Goal: Information Seeking & Learning: Learn about a topic

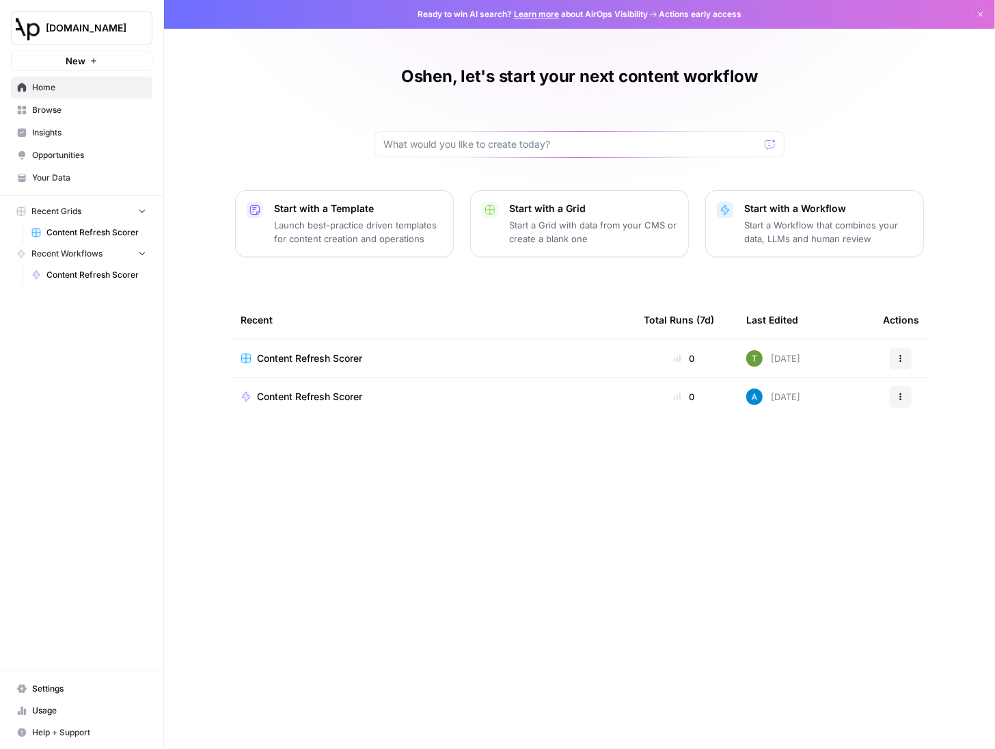
click at [44, 30] on button "[DOMAIN_NAME]" at bounding box center [82, 28] width 142 height 34
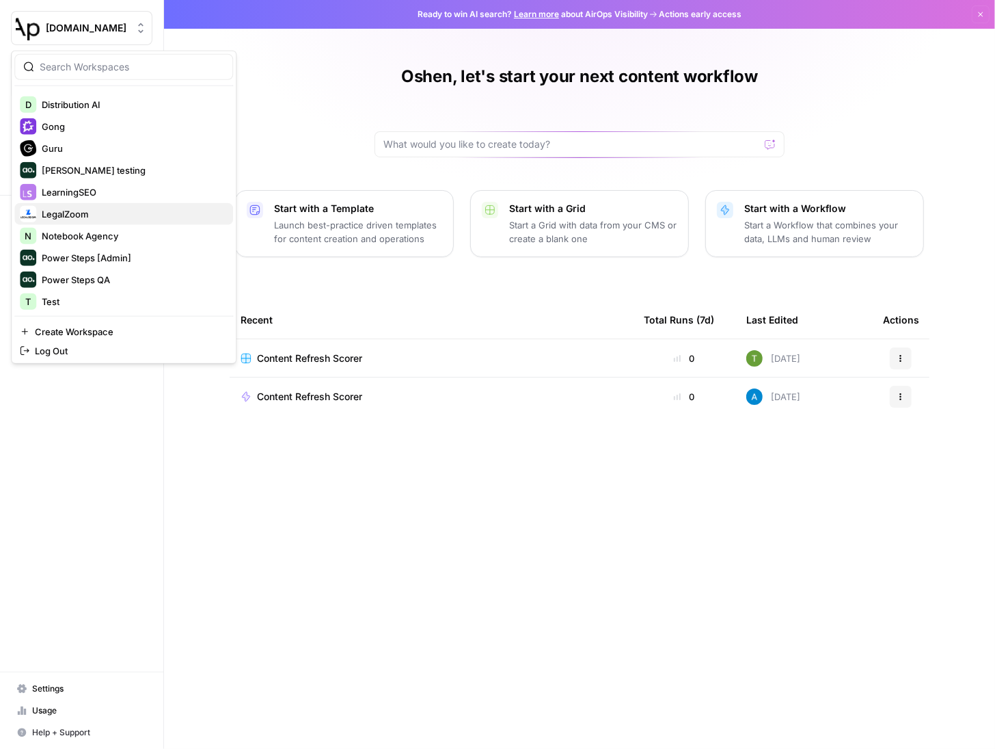
scroll to position [305, 0]
click at [57, 129] on span "Gong" at bounding box center [132, 126] width 180 height 14
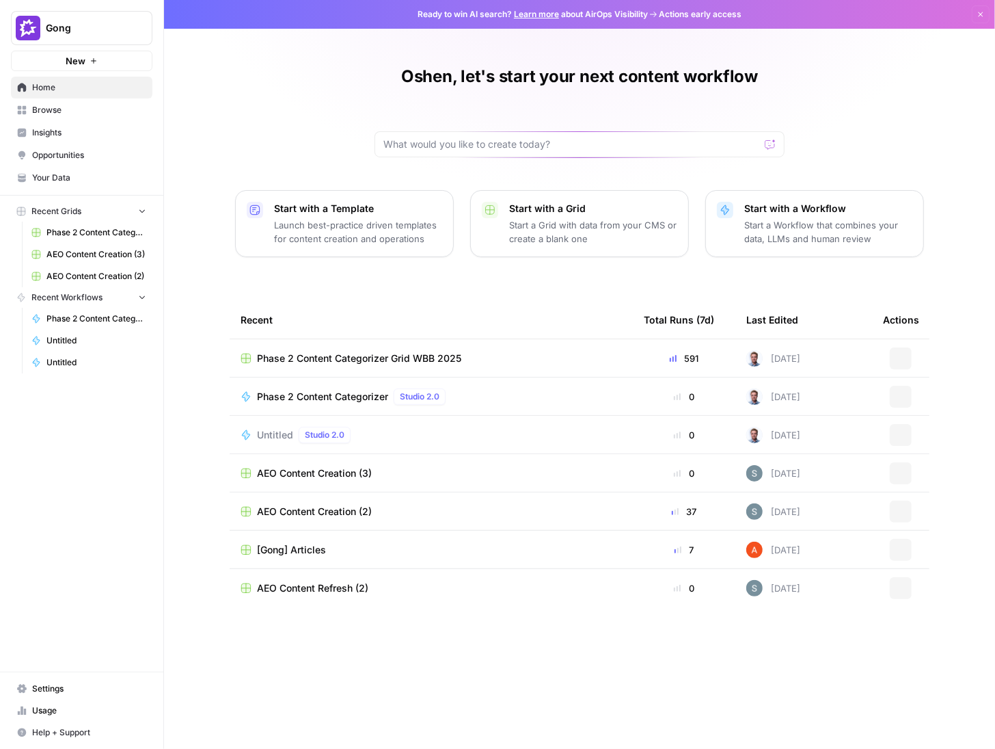
click at [38, 134] on span "Insights" at bounding box center [89, 132] width 114 height 12
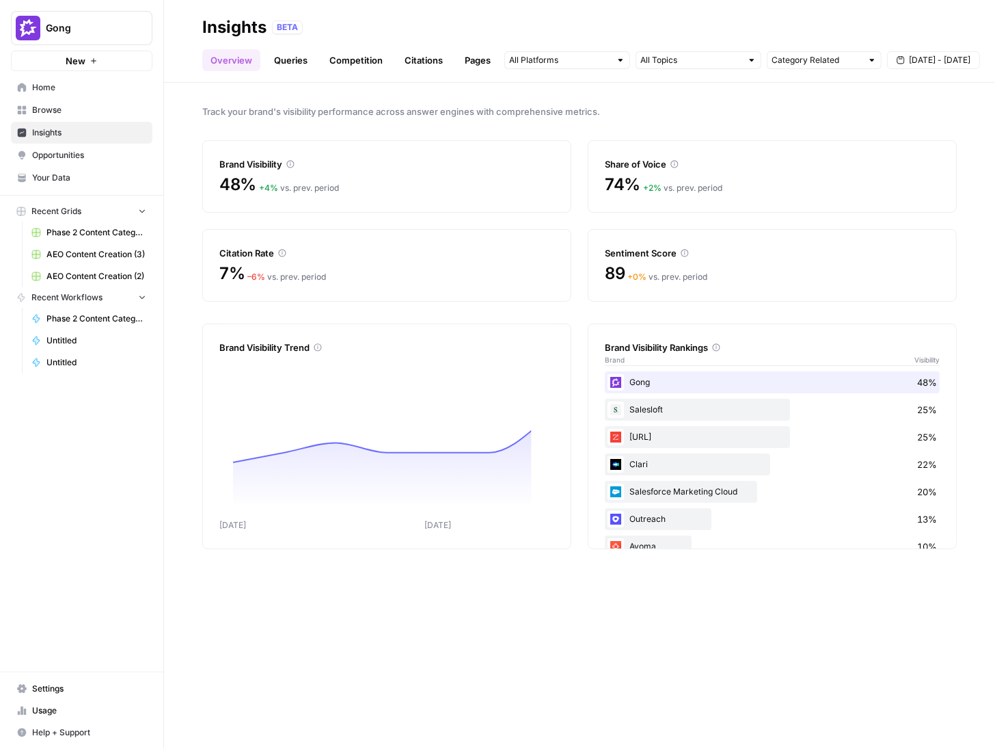
click at [423, 62] on link "Citations" at bounding box center [424, 60] width 55 height 22
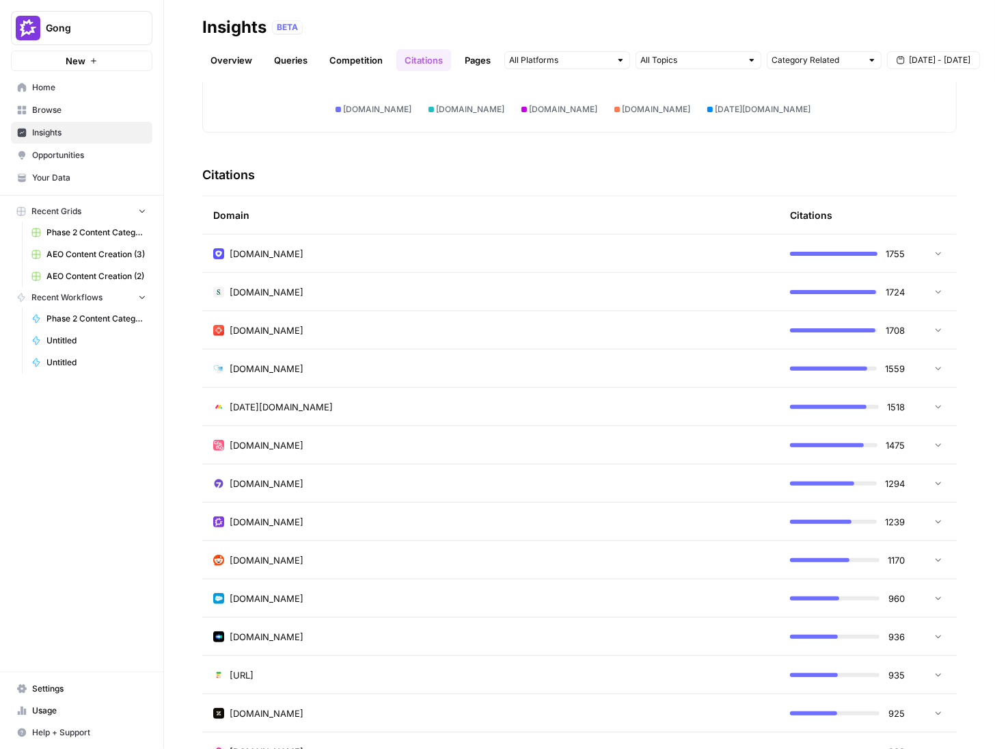
scroll to position [267, 0]
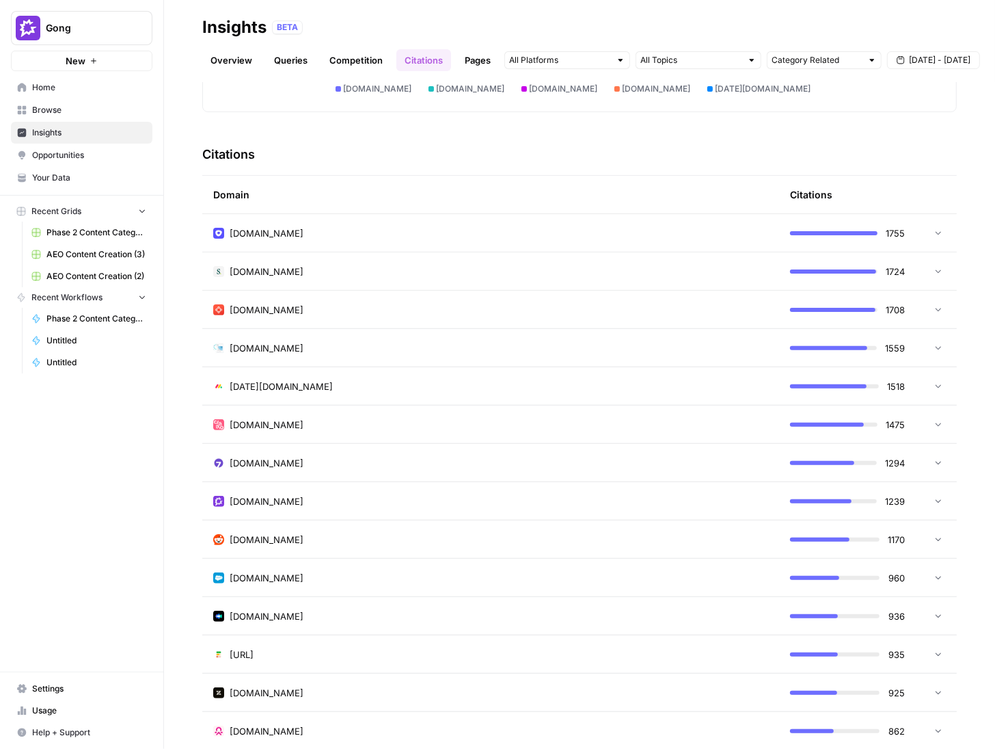
click at [888, 541] on span "1170" at bounding box center [896, 540] width 17 height 14
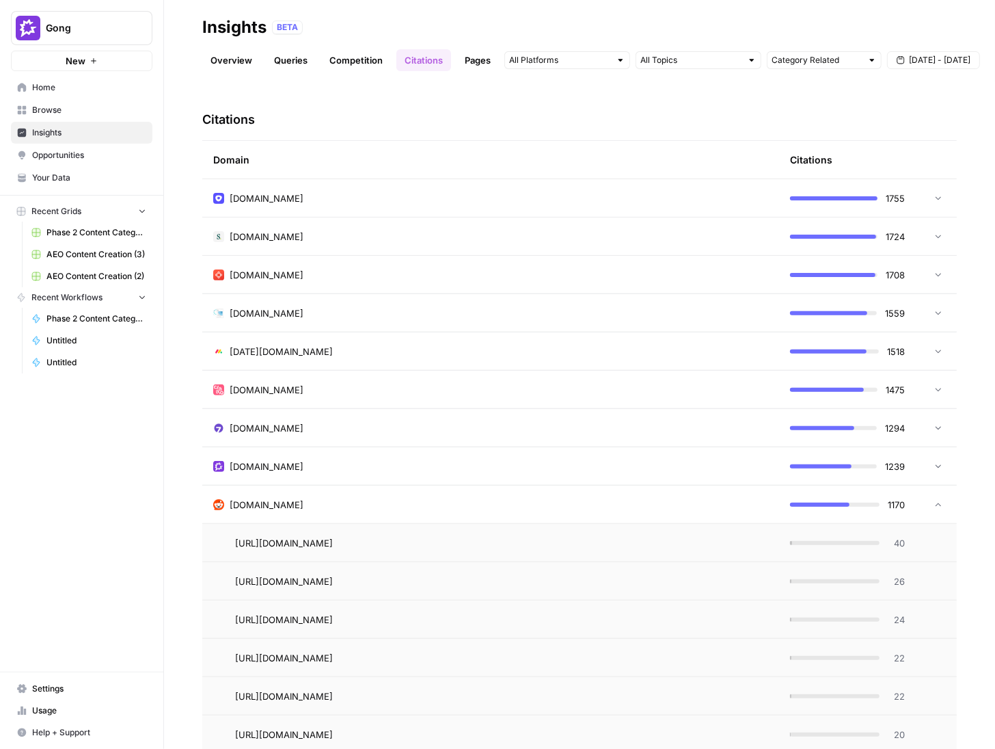
scroll to position [309, 0]
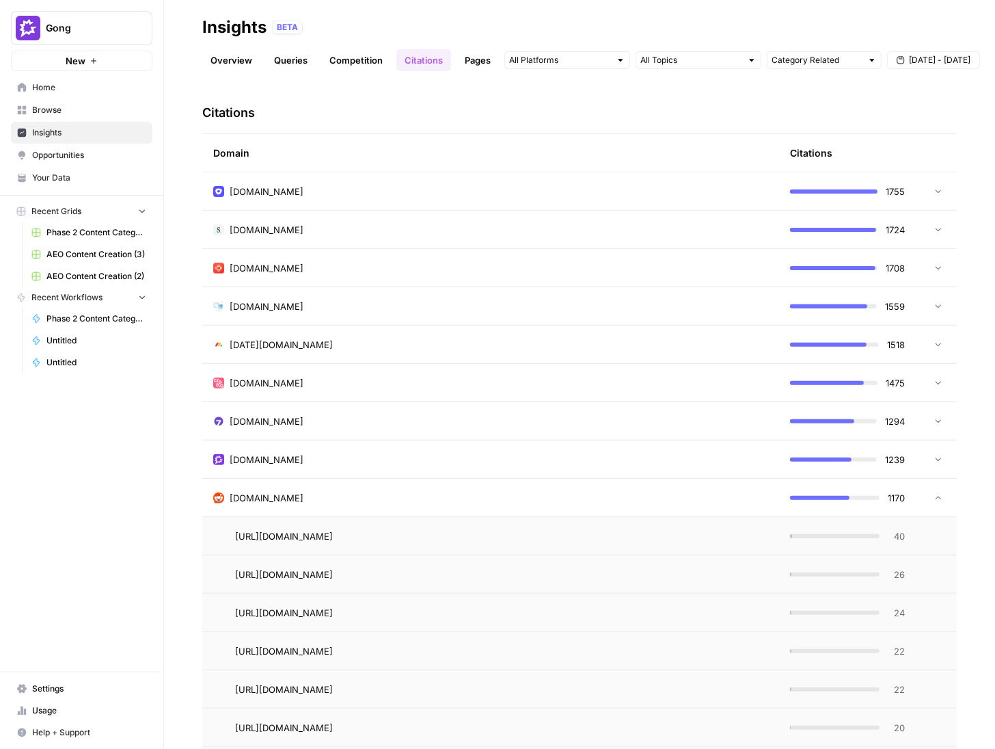
click at [902, 56] on icon "button" at bounding box center [901, 60] width 8 height 8
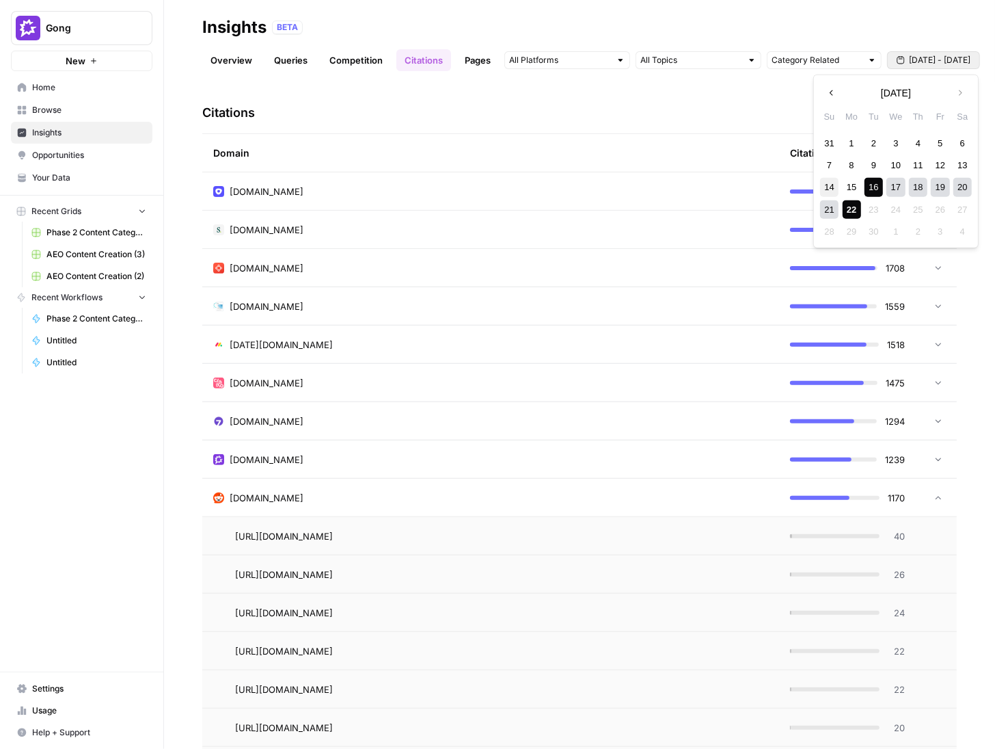
click at [832, 188] on div "14" at bounding box center [829, 187] width 18 height 18
drag, startPoint x: 846, startPoint y: 137, endPoint x: 853, endPoint y: 139, distance: 7.8
click at [847, 138] on div "1" at bounding box center [852, 142] width 18 height 18
click at [830, 189] on div "14" at bounding box center [829, 187] width 18 height 18
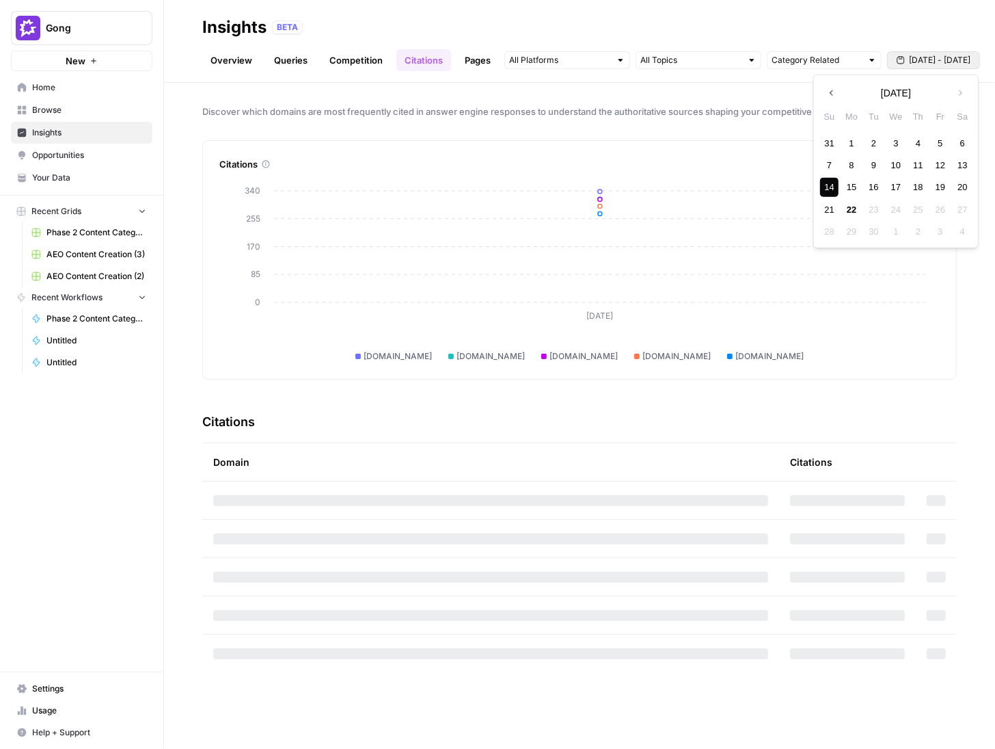
click at [927, 66] on span "Sep 14 - Sep 14" at bounding box center [940, 60] width 62 height 12
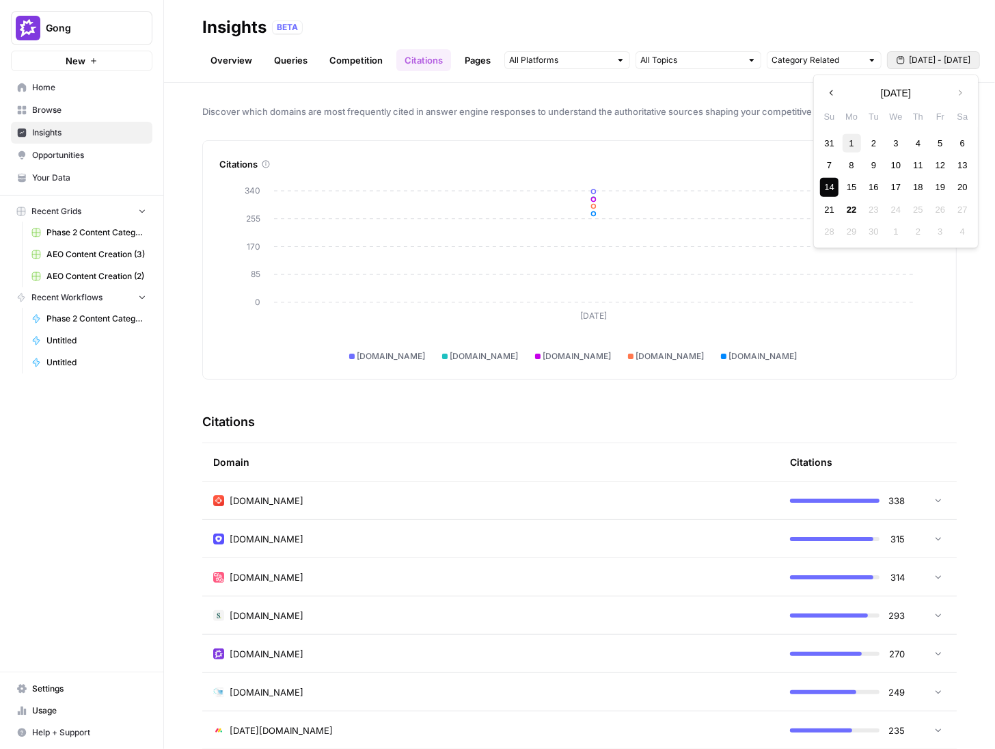
click at [854, 142] on div "1" at bounding box center [852, 142] width 18 height 18
click at [857, 210] on div "22" at bounding box center [852, 209] width 18 height 18
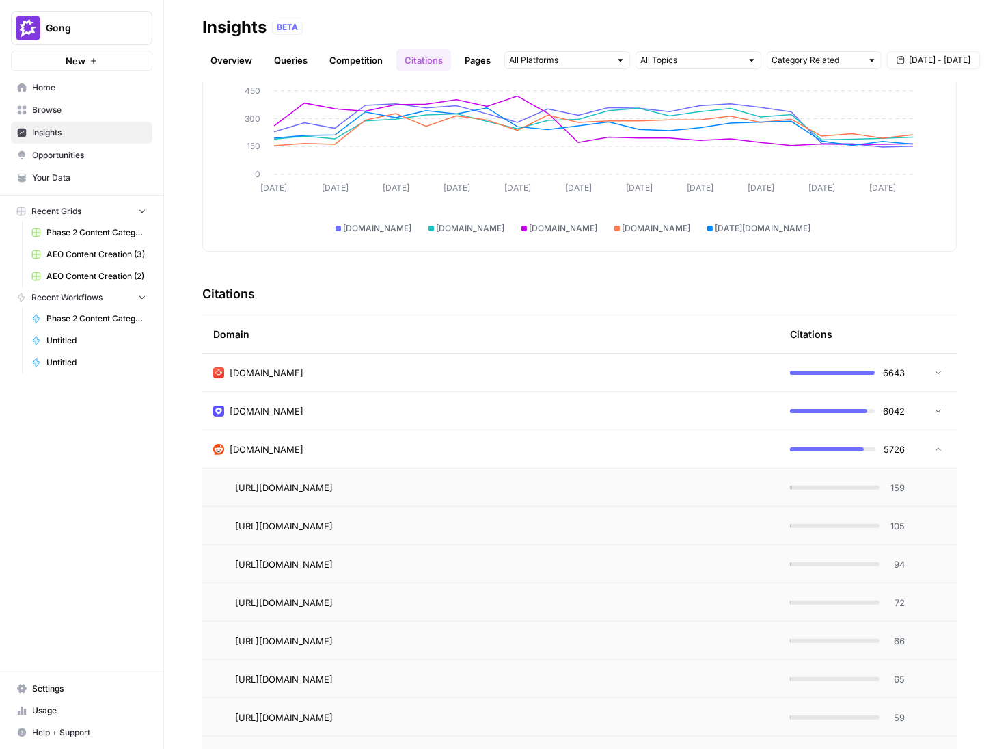
scroll to position [131, 0]
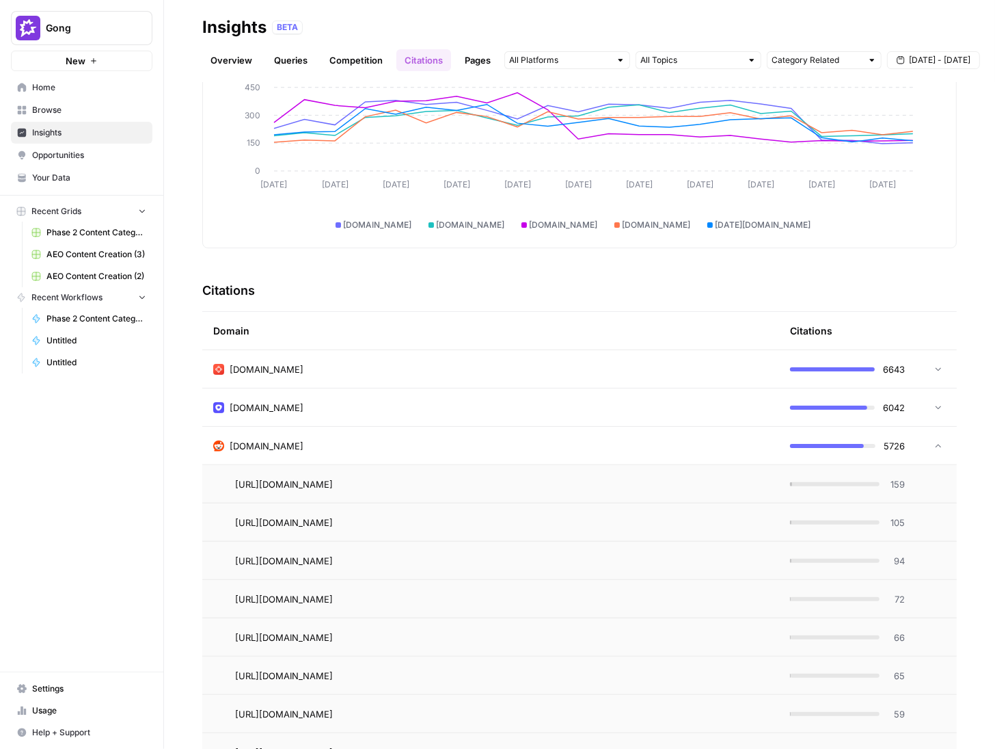
click at [884, 451] on span "5726" at bounding box center [894, 446] width 21 height 14
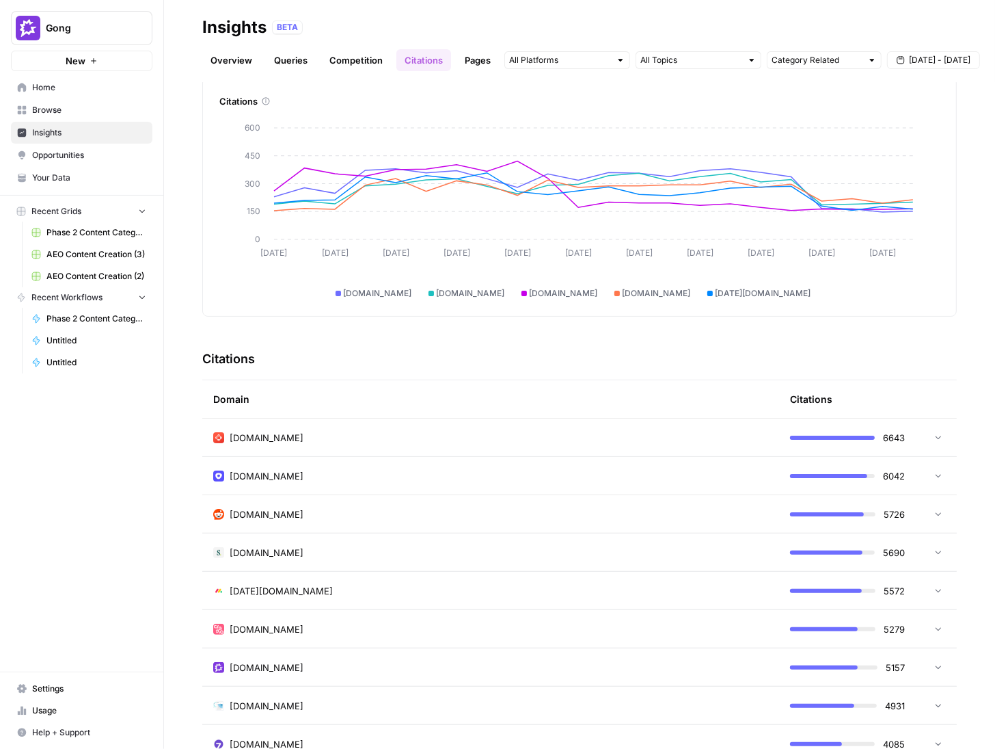
scroll to position [57, 0]
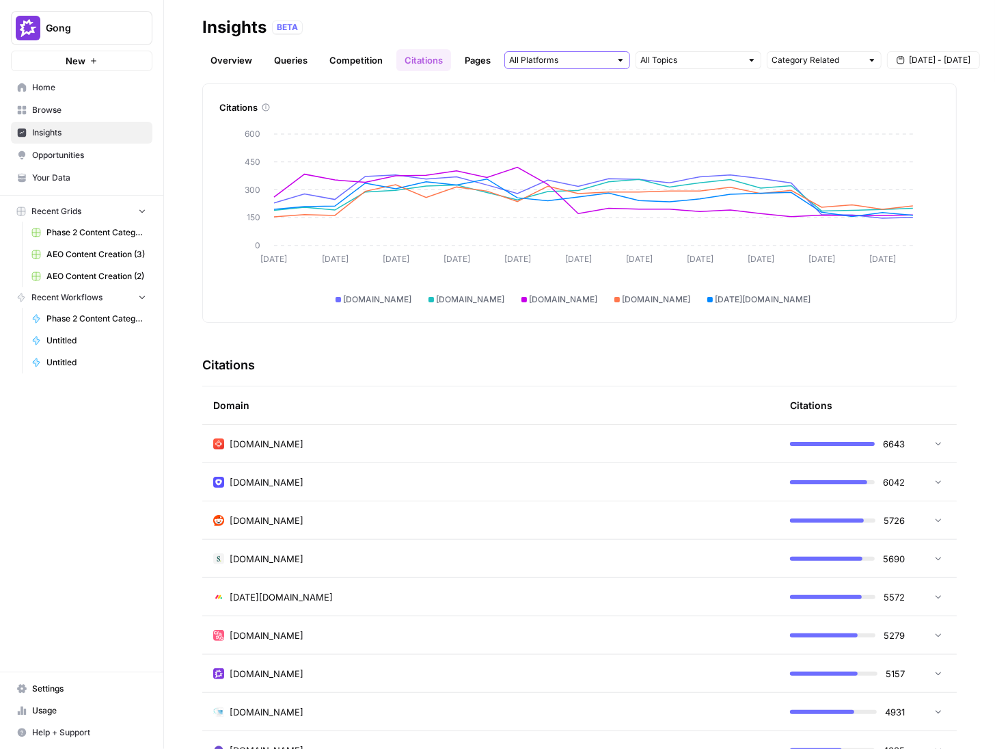
click at [586, 62] on input "text" at bounding box center [559, 60] width 101 height 14
click at [677, 58] on input "text" at bounding box center [691, 60] width 101 height 14
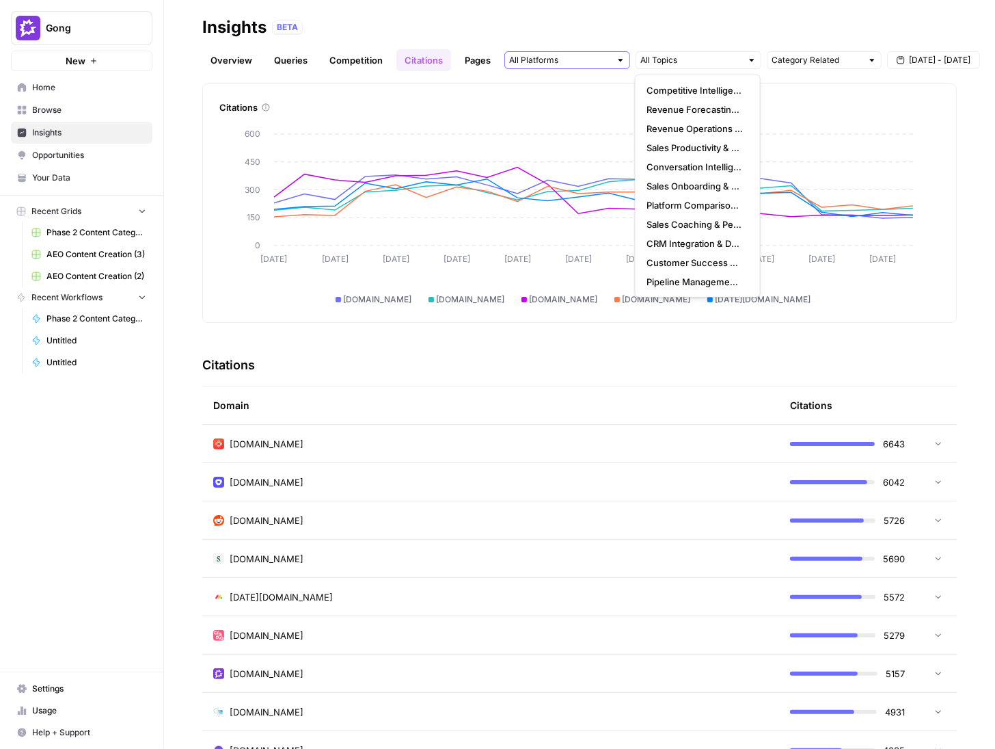
click at [604, 62] on input "text" at bounding box center [559, 60] width 101 height 14
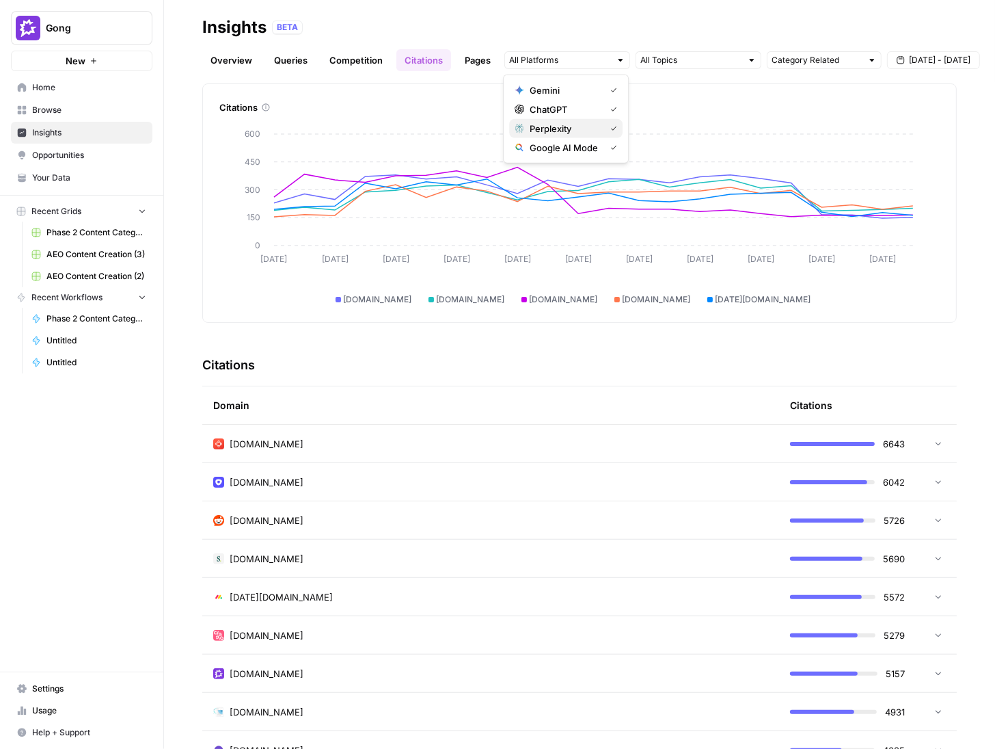
click at [539, 128] on span "Perplexity" at bounding box center [565, 129] width 70 height 14
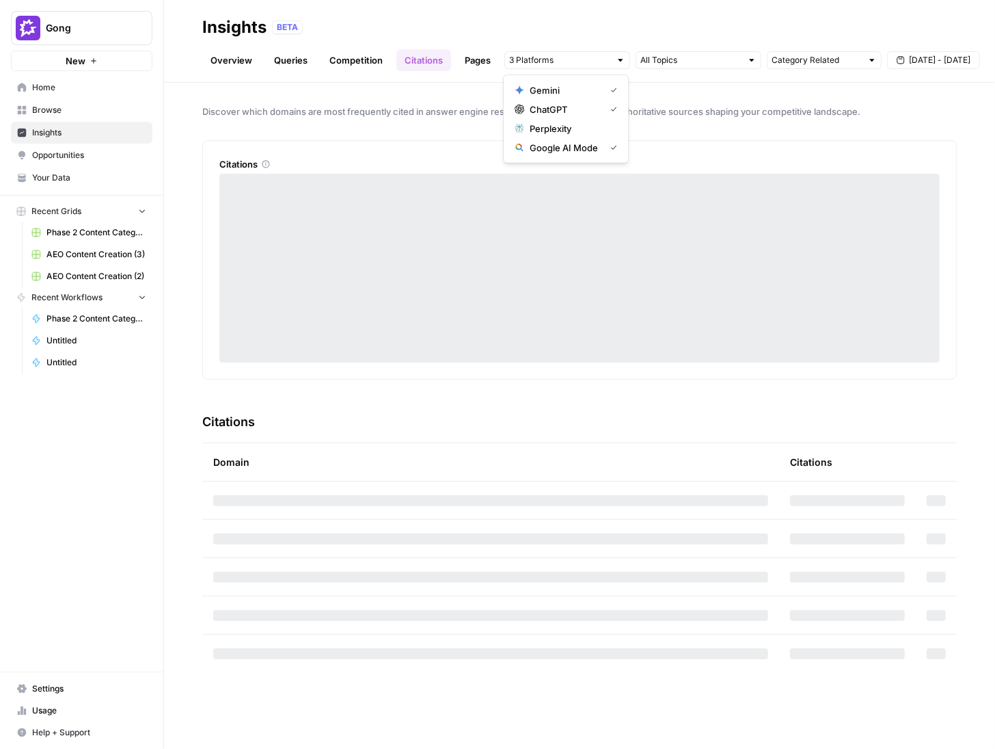
click at [540, 147] on span "Google AI Mode" at bounding box center [565, 148] width 70 height 14
click at [538, 88] on span "Gemini" at bounding box center [565, 90] width 70 height 14
drag, startPoint x: 440, startPoint y: 121, endPoint x: 440, endPoint y: 128, distance: 6.9
click at [439, 121] on div "Discover which domains are most frequently cited in answer engine responses to …" at bounding box center [579, 416] width 831 height 666
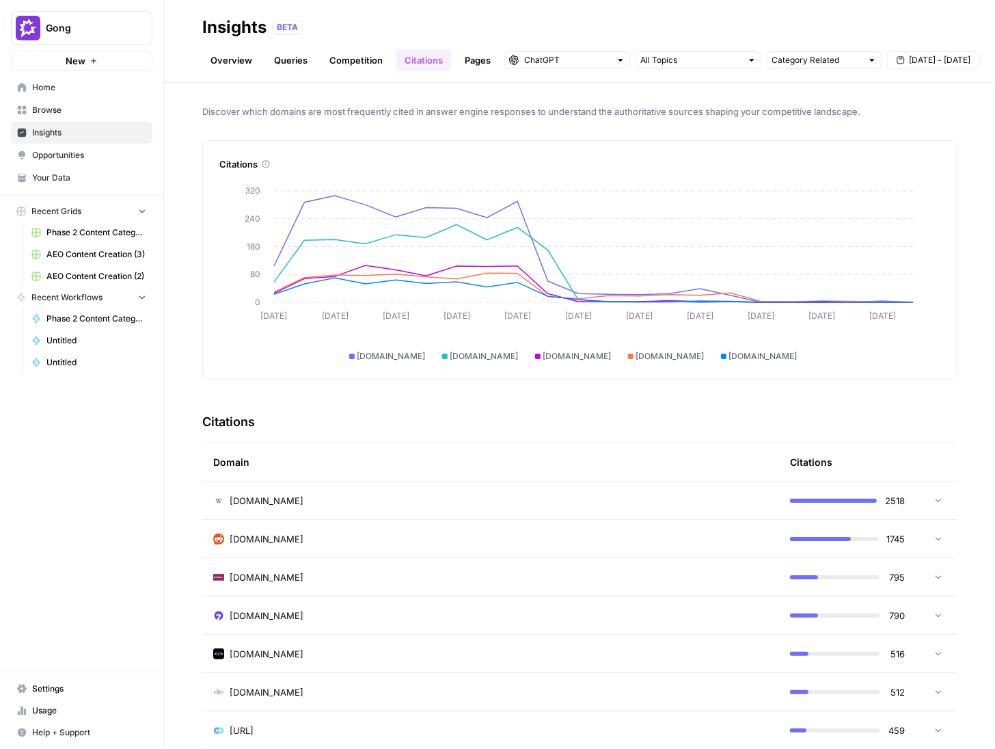
click at [760, 541] on td "reddit.com" at bounding box center [490, 539] width 577 height 38
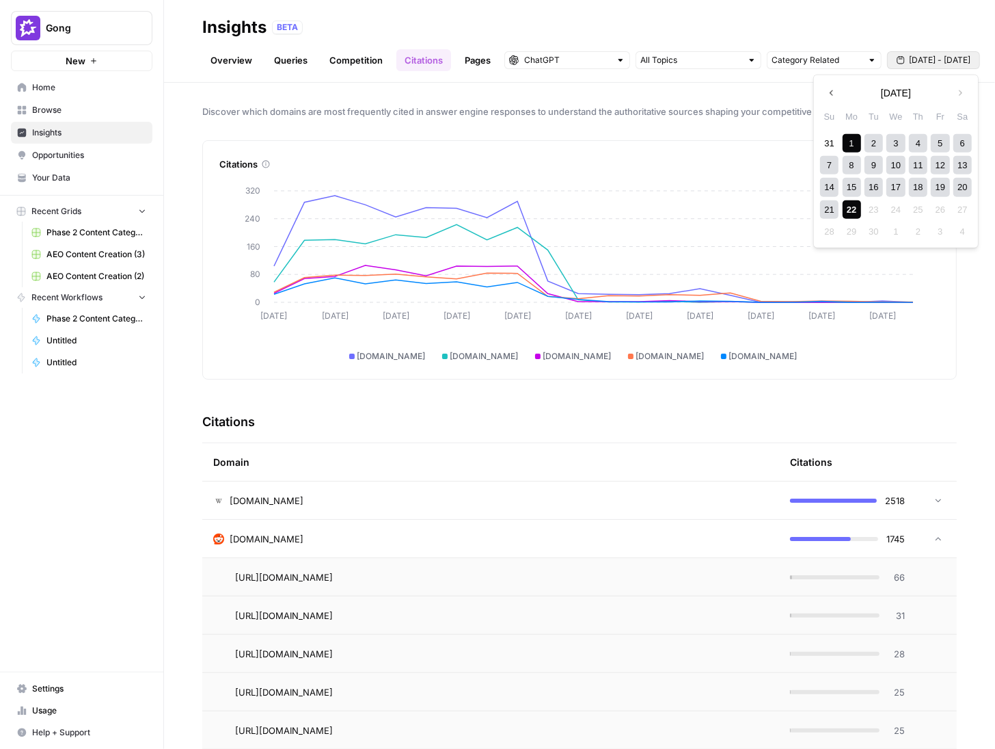
click at [936, 66] on span "Sep 1 - Sep 22" at bounding box center [940, 60] width 62 height 12
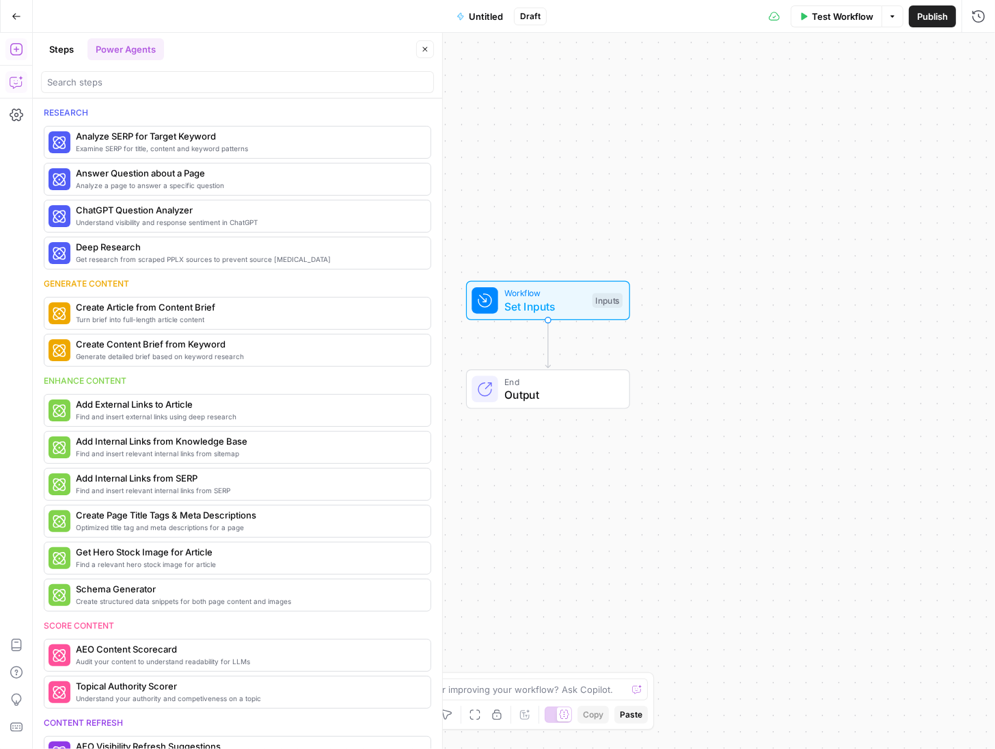
scroll to position [1306, 0]
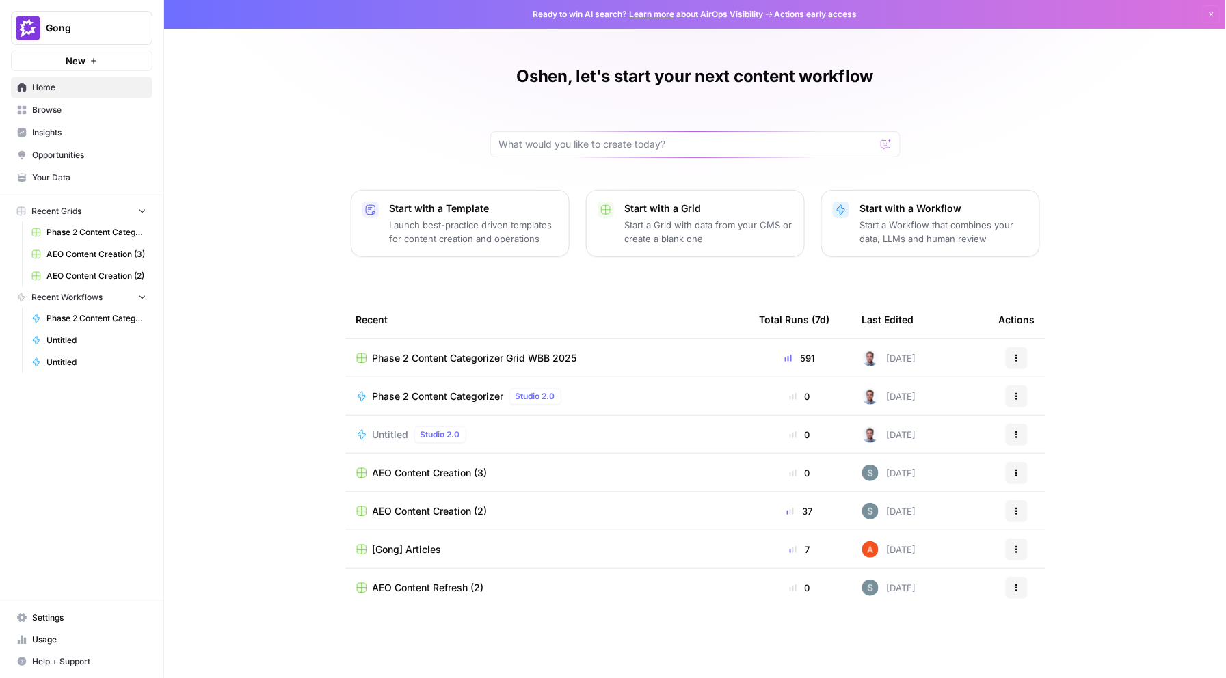
click at [32, 133] on span "Insights" at bounding box center [89, 132] width 114 height 12
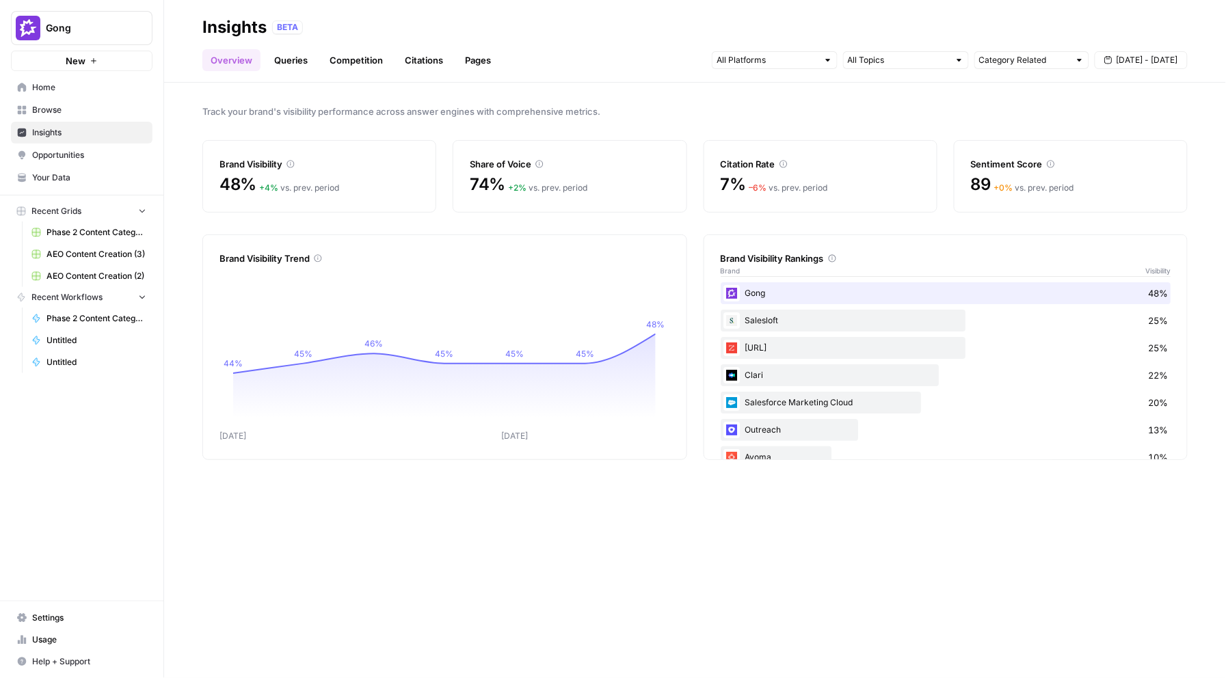
click at [438, 55] on link "Citations" at bounding box center [424, 60] width 55 height 22
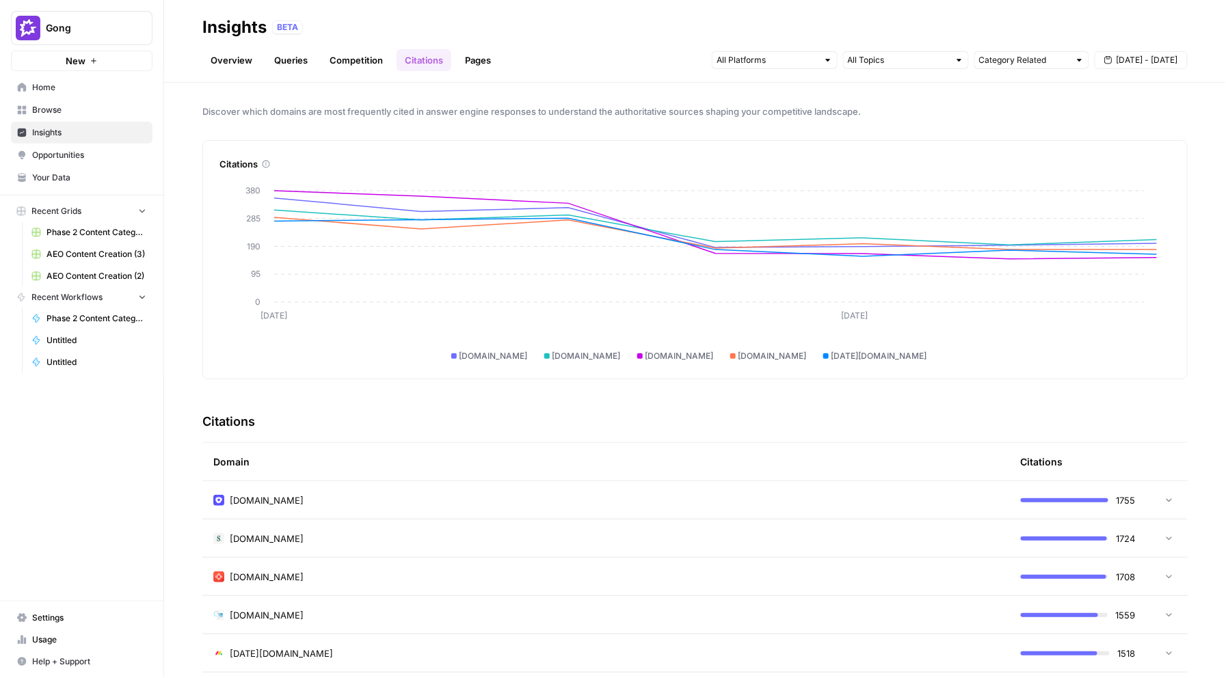
click at [290, 61] on link "Queries" at bounding box center [291, 60] width 50 height 22
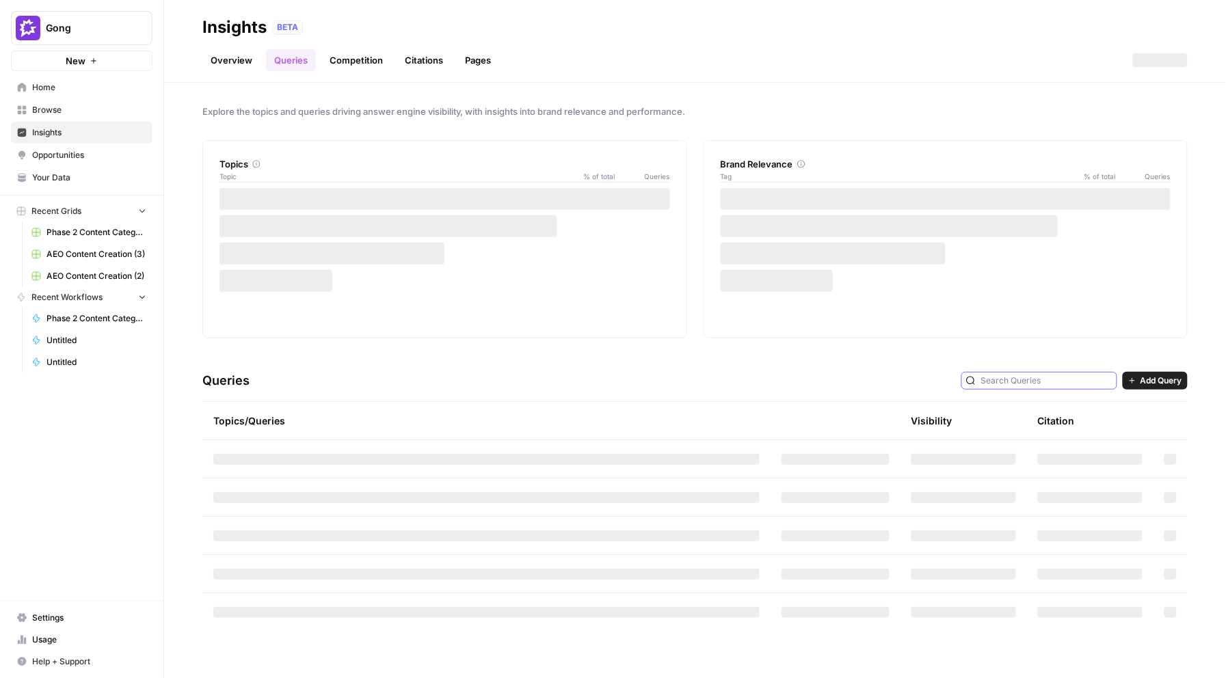
click at [1023, 375] on input "text" at bounding box center [1046, 381] width 131 height 14
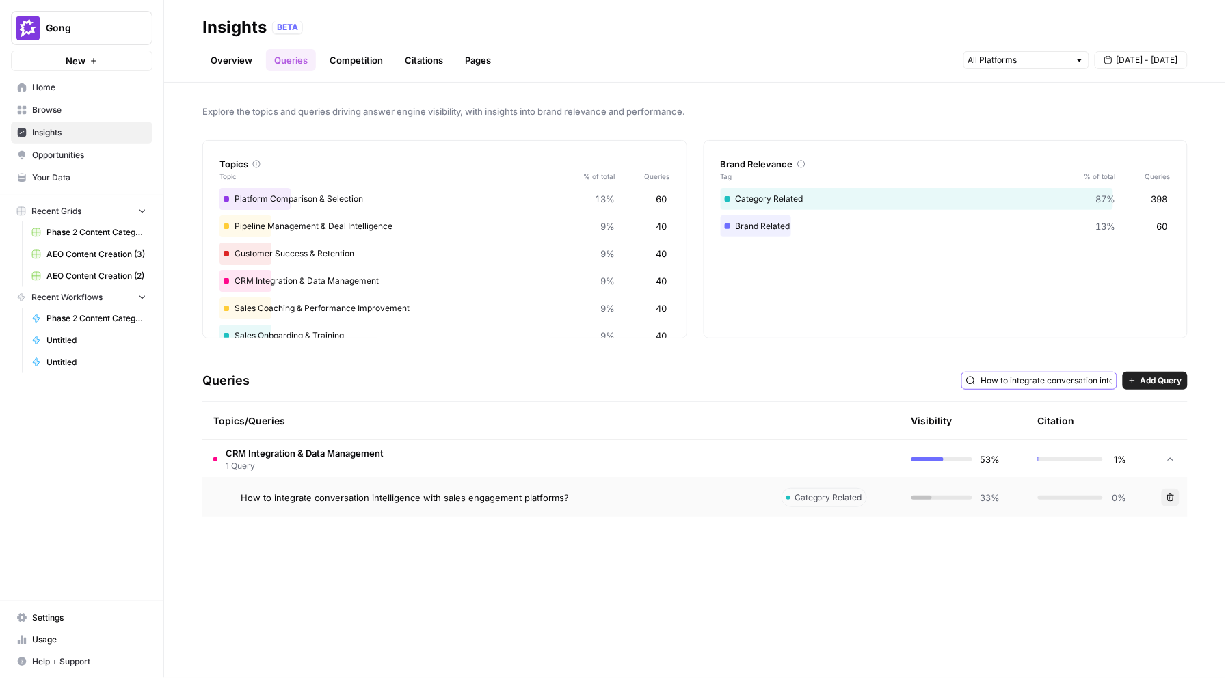
type input "How to integrate conversation intelligence with sales engagement platforms?"
click at [298, 500] on span "How to integrate conversation intelligence with sales engagement platforms?" at bounding box center [405, 498] width 328 height 14
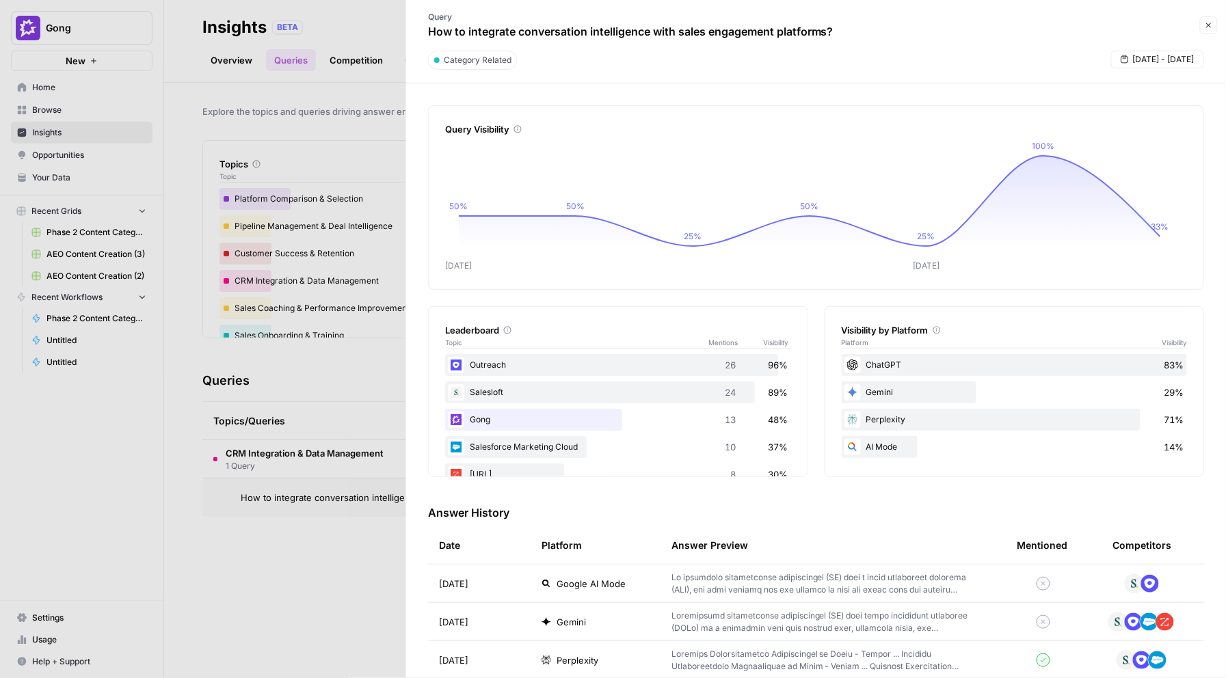
click at [829, 369] on div "Visibility by Platform Platform Visibility ChatGPT 83% Gemini 29% Perplexity 71…" at bounding box center [1015, 391] width 380 height 171
click at [1209, 25] on icon "button" at bounding box center [1209, 25] width 5 height 5
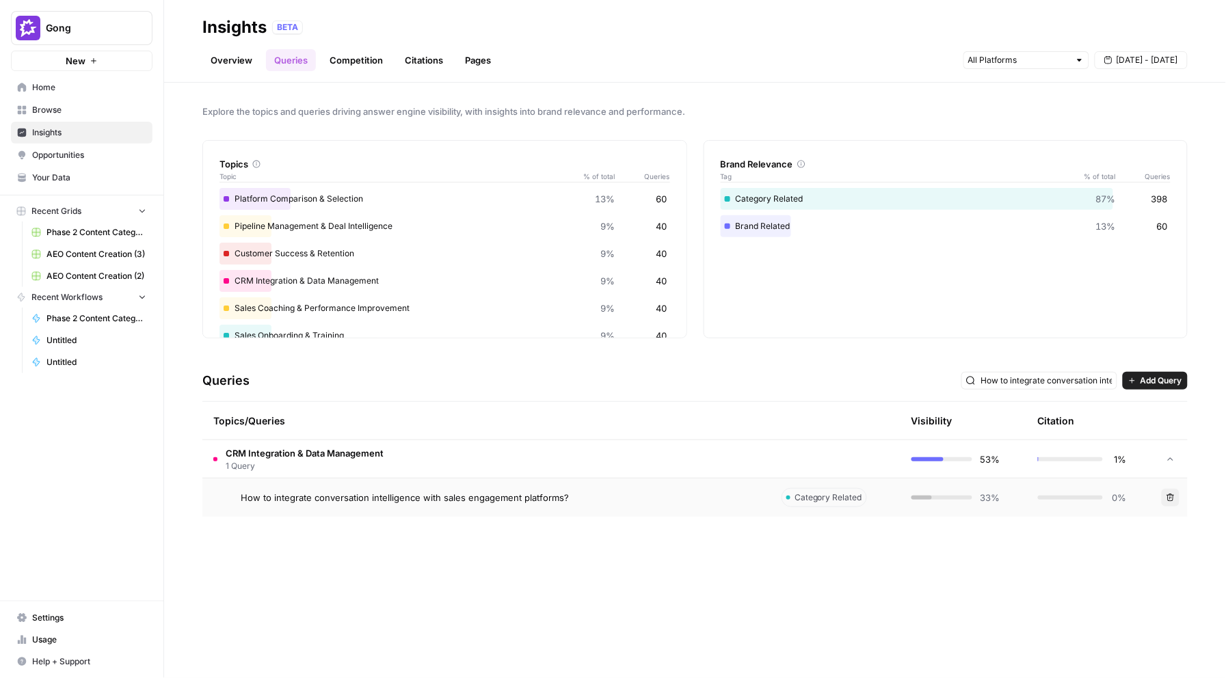
click at [998, 67] on div at bounding box center [1026, 60] width 126 height 18
click at [995, 93] on span "Gemini" at bounding box center [1026, 90] width 70 height 14
click at [987, 107] on div "ChatGPT" at bounding box center [1027, 110] width 103 height 14
click at [995, 130] on span "Perplexity" at bounding box center [1026, 129] width 70 height 14
click at [461, 504] on span "How to integrate conversation intelligence with sales engagement platforms?" at bounding box center [405, 498] width 328 height 14
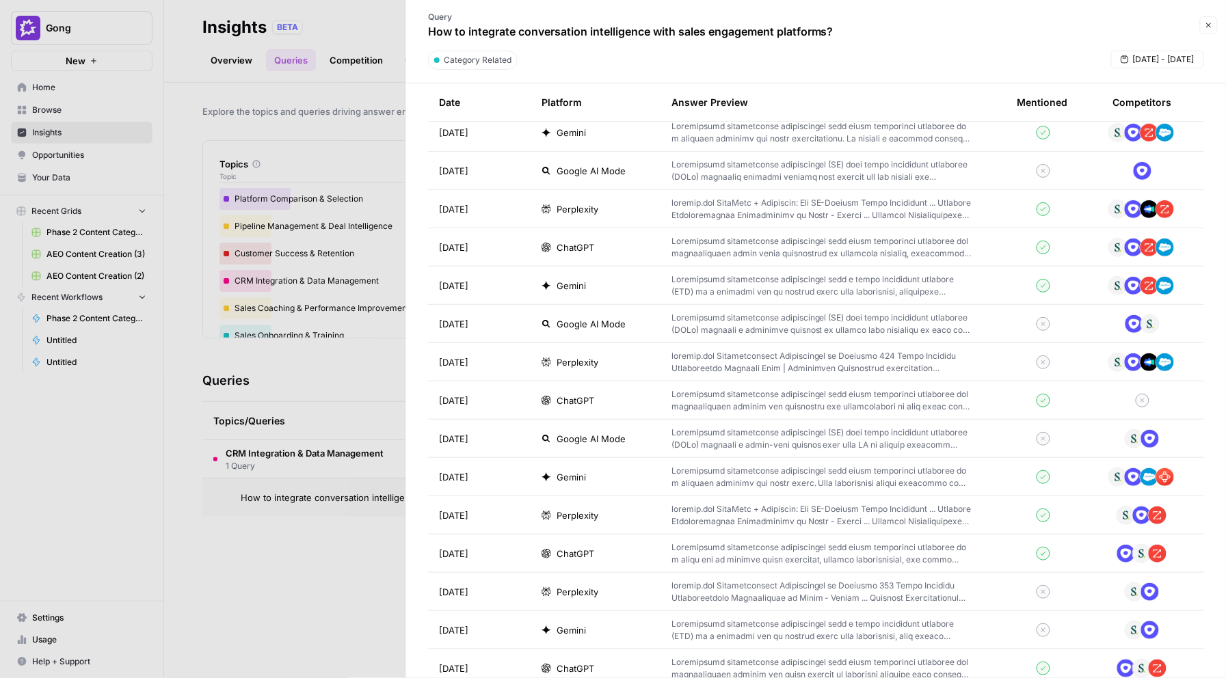
scroll to position [1644, 0]
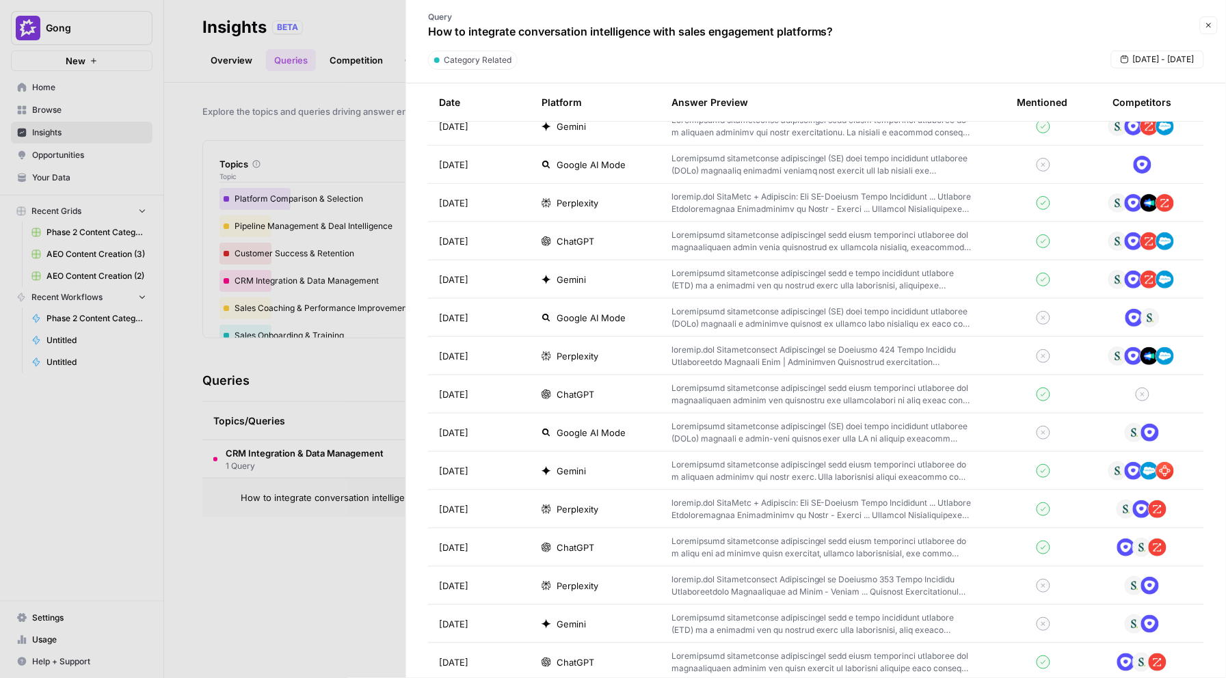
click at [1206, 29] on icon "button" at bounding box center [1209, 25] width 8 height 8
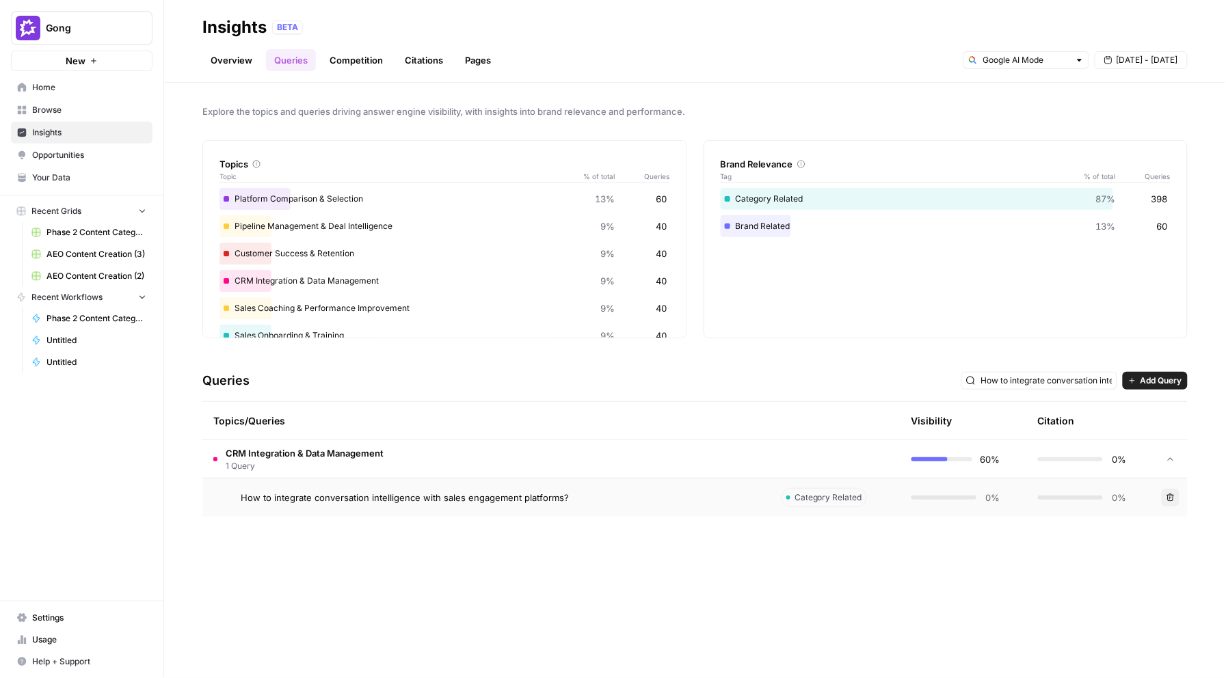
click at [457, 491] on span "How to integrate conversation intelligence with sales engagement platforms?" at bounding box center [405, 498] width 328 height 14
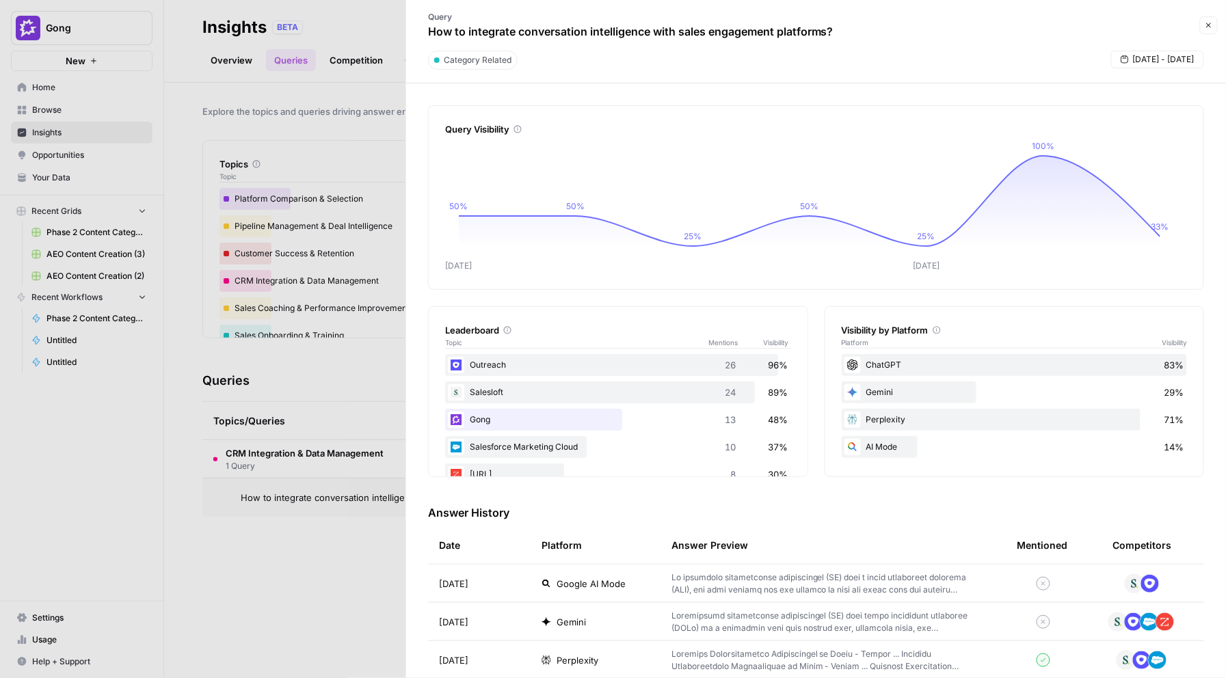
drag, startPoint x: 866, startPoint y: 363, endPoint x: 831, endPoint y: 365, distance: 35.6
click at [866, 363] on div "ChatGPT 83%" at bounding box center [1015, 365] width 346 height 22
drag, startPoint x: 829, startPoint y: 365, endPoint x: 812, endPoint y: 370, distance: 18.4
click at [829, 365] on div "Visibility by Platform Platform Visibility ChatGPT 83% Gemini 29% Perplexity 71…" at bounding box center [1015, 391] width 380 height 171
drag, startPoint x: 866, startPoint y: 362, endPoint x: 852, endPoint y: 363, distance: 14.4
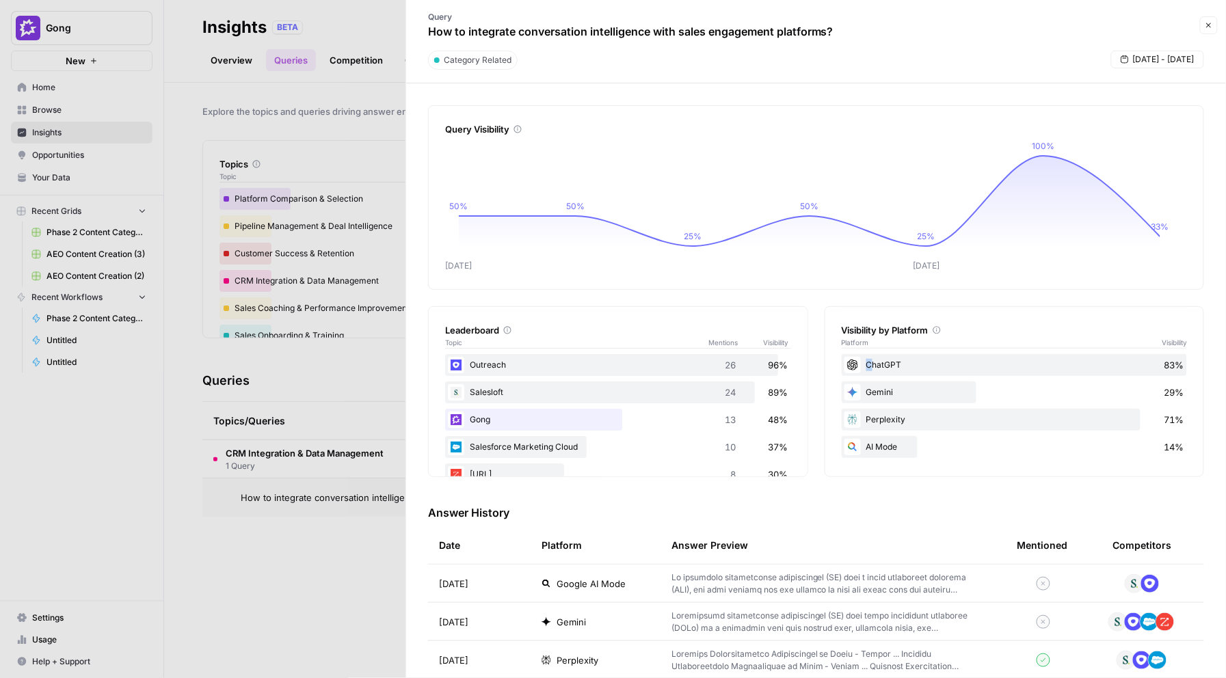
click at [861, 362] on div "ChatGPT 83%" at bounding box center [1015, 365] width 346 height 22
drag, startPoint x: 840, startPoint y: 364, endPoint x: 881, endPoint y: 349, distance: 43.9
click at [847, 364] on icon at bounding box center [852, 365] width 11 height 11
click at [933, 332] on icon at bounding box center [937, 330] width 8 height 8
click at [271, 381] on div at bounding box center [613, 339] width 1226 height 678
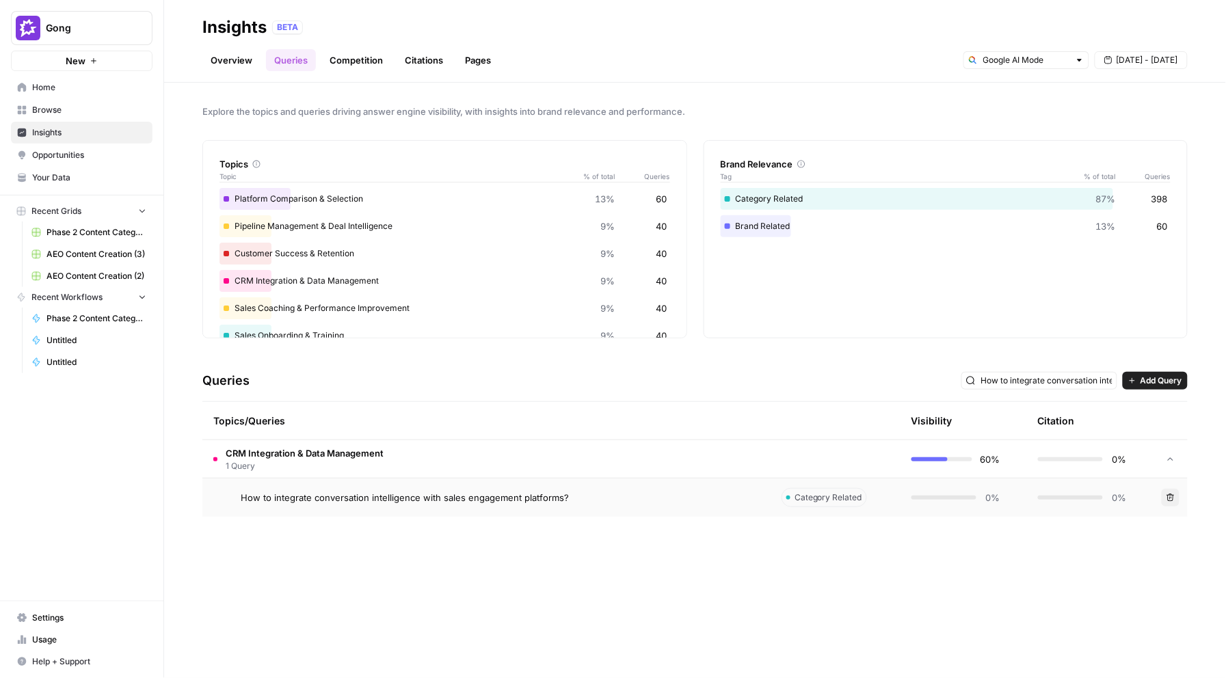
click at [407, 61] on link "Citations" at bounding box center [424, 60] width 55 height 22
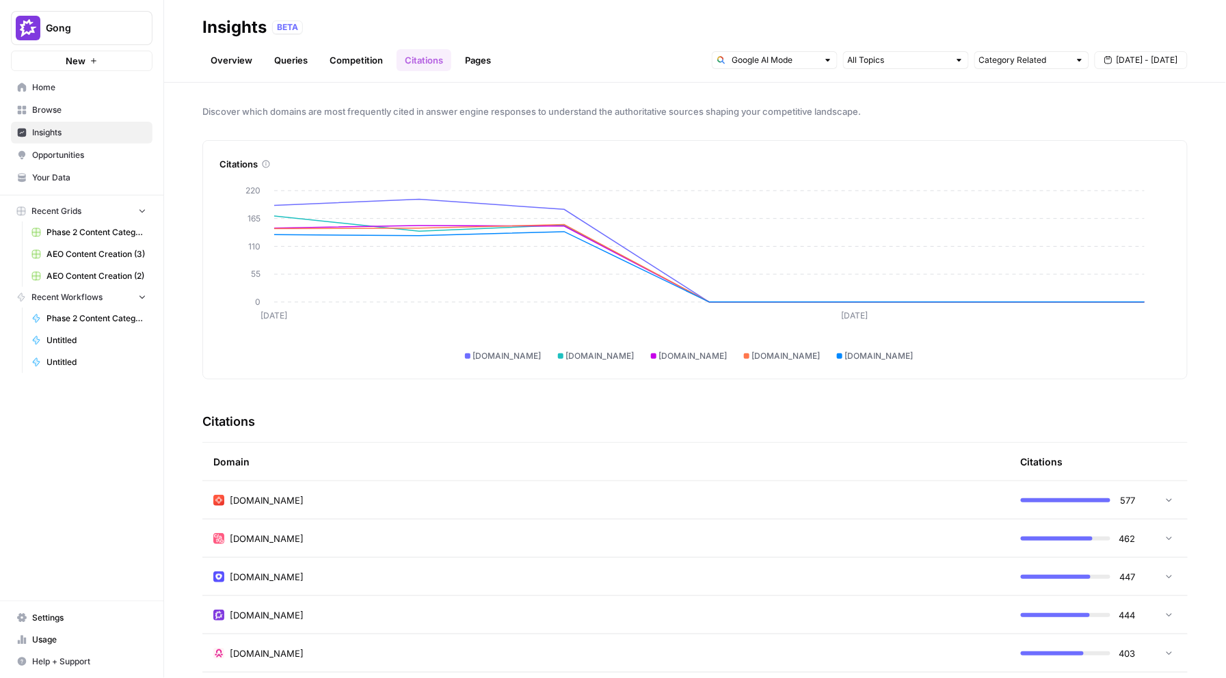
click at [859, 70] on div "Category Related Sep 16 - Sep 22" at bounding box center [950, 60] width 476 height 22
click at [757, 61] on input "text" at bounding box center [775, 60] width 86 height 14
click at [749, 106] on span "ChatGPT" at bounding box center [779, 110] width 82 height 14
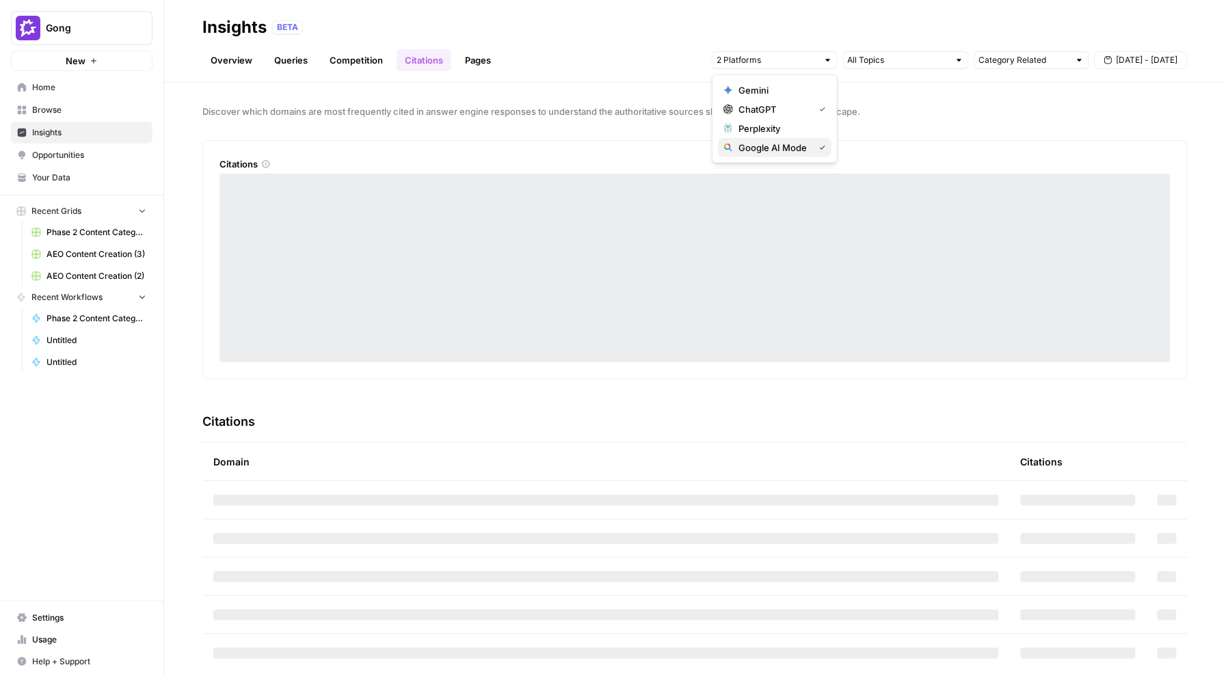
click at [747, 150] on span "Google AI Mode" at bounding box center [773, 148] width 70 height 14
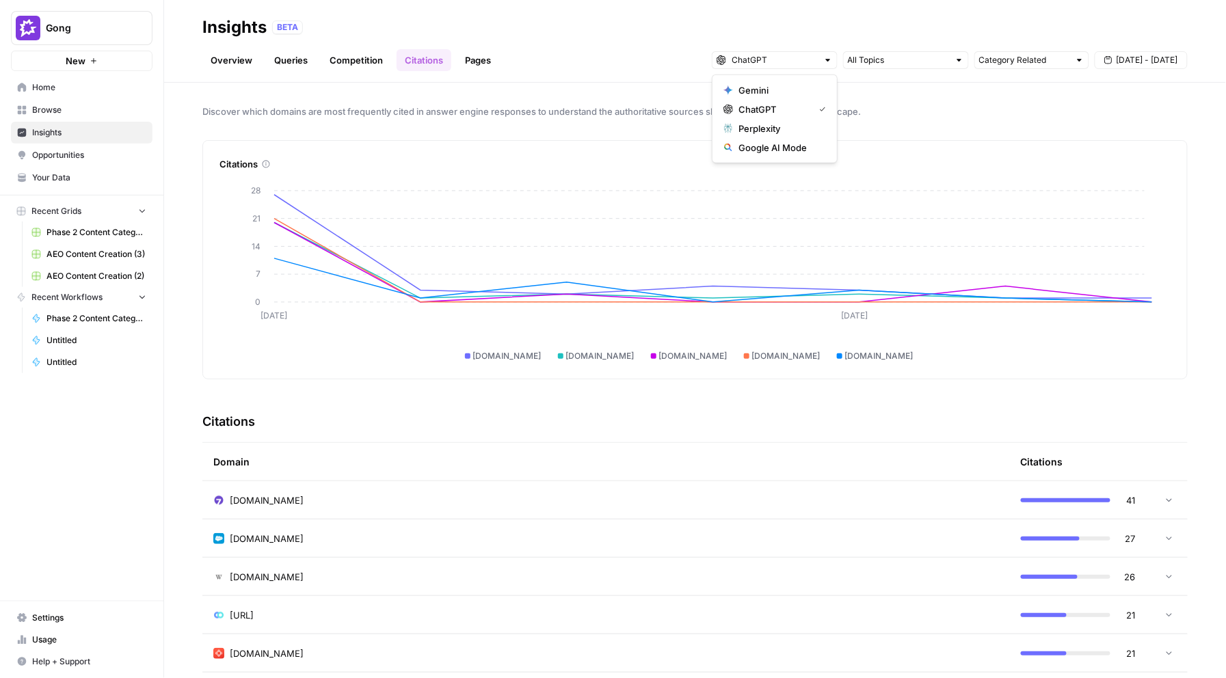
click at [263, 58] on ul "Overview Queries Competition Citations Pages" at bounding box center [350, 60] width 297 height 22
click at [280, 59] on link "Queries" at bounding box center [291, 60] width 50 height 22
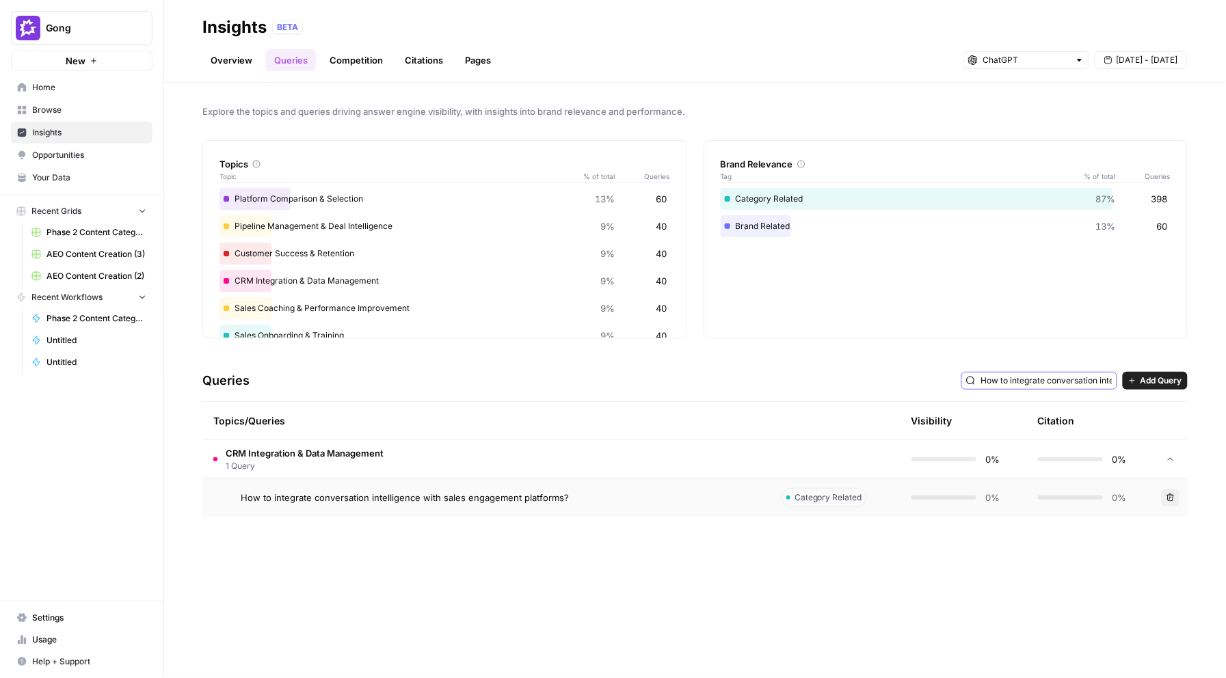
click at [1043, 381] on input "How to integrate conversation intelligence with sales engagement platforms?" at bounding box center [1046, 381] width 131 height 14
click at [1044, 381] on input "How to integrate conversation intelligence with sales engagement platforms?" at bounding box center [1046, 381] width 131 height 14
type input "How to integrate conversation intelligence with sales engagement platforms?"
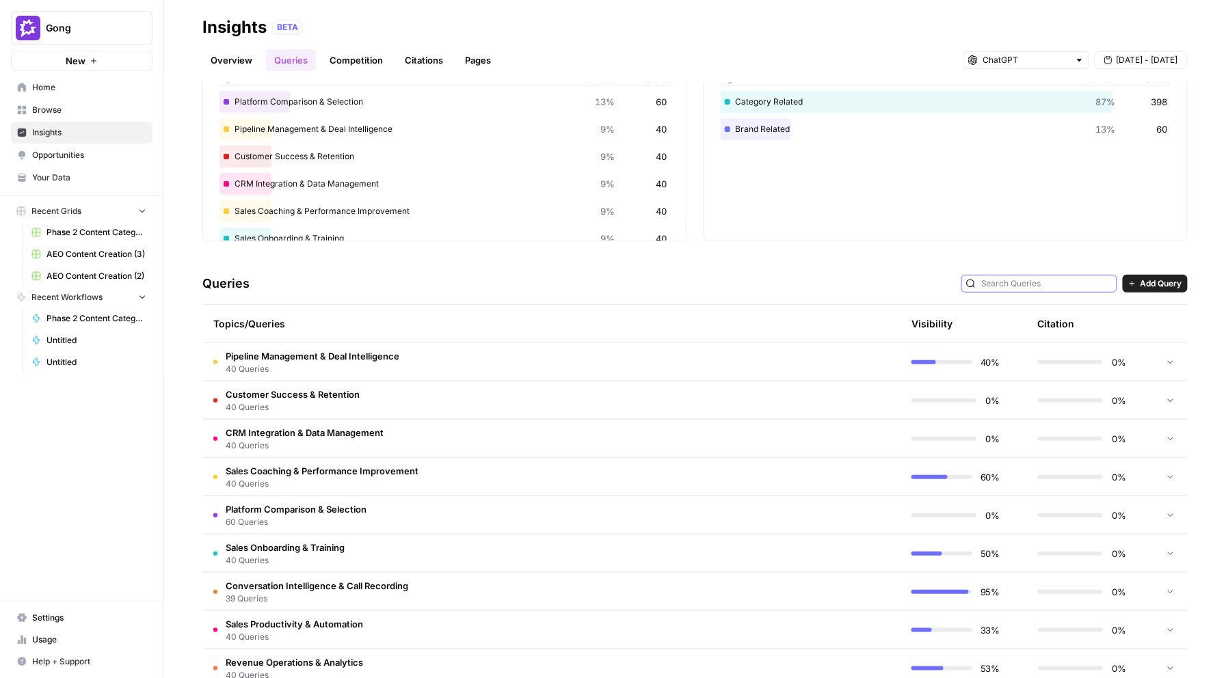
scroll to position [117, 0]
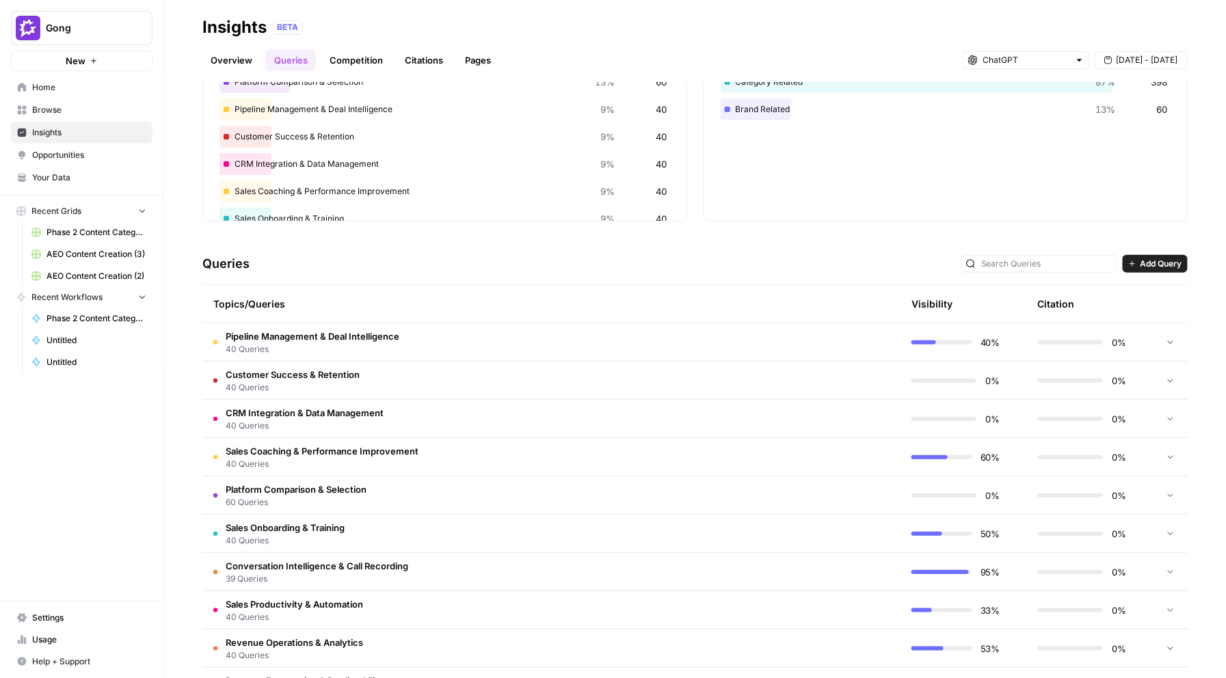
click at [313, 451] on span "Sales Coaching & Performance Improvement" at bounding box center [322, 451] width 193 height 14
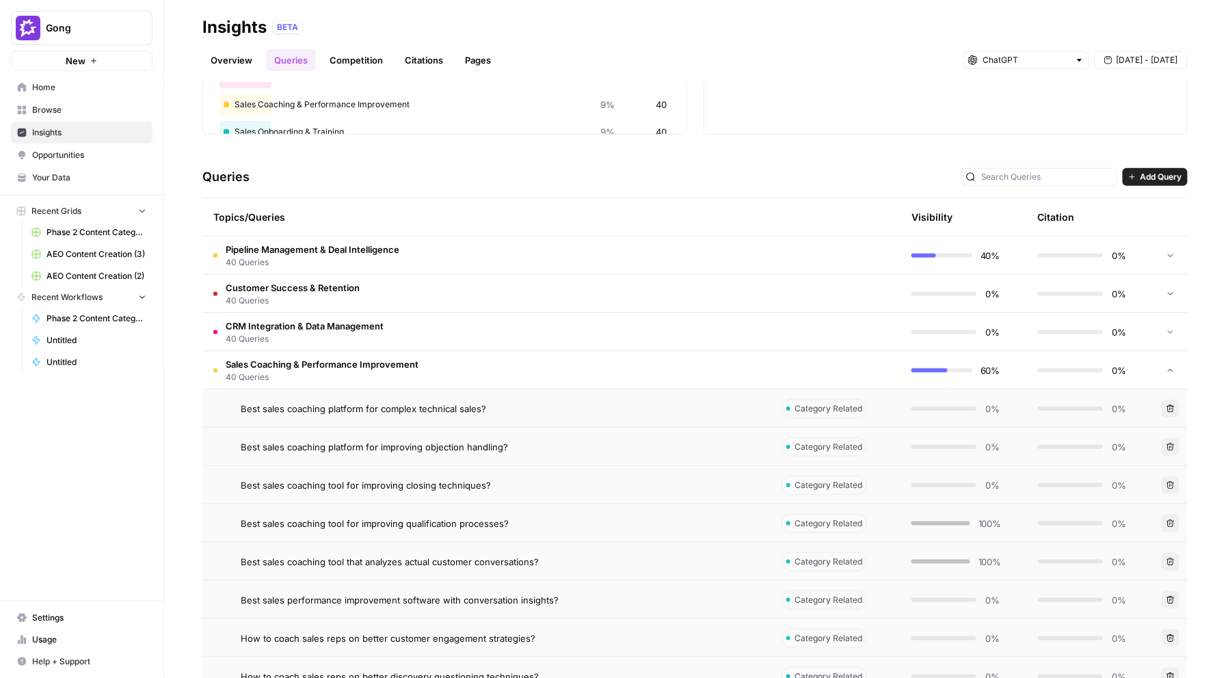
scroll to position [205, 0]
click at [420, 525] on span "Best sales coaching tool for improving qualification processes?" at bounding box center [375, 522] width 268 height 14
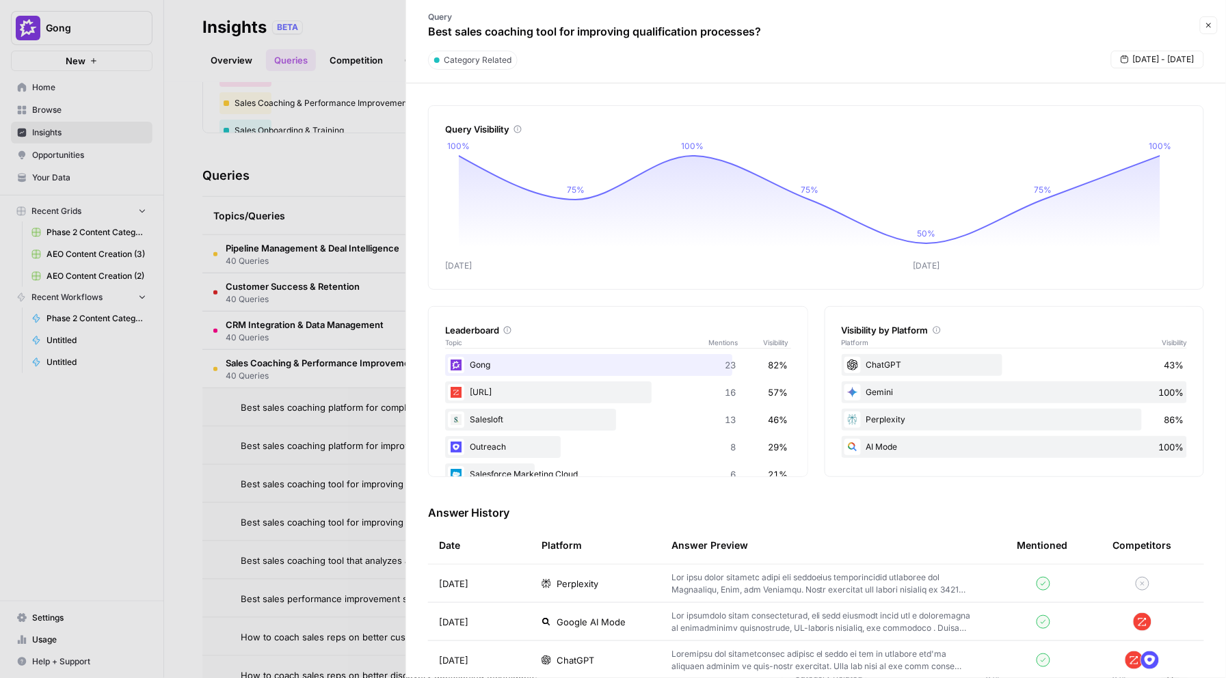
drag, startPoint x: 721, startPoint y: 38, endPoint x: 774, endPoint y: 39, distance: 52.7
click at [774, 39] on div "Query Best sales coaching tool for improving qualification processes?" at bounding box center [804, 25] width 781 height 40
click at [306, 216] on div at bounding box center [613, 339] width 1226 height 678
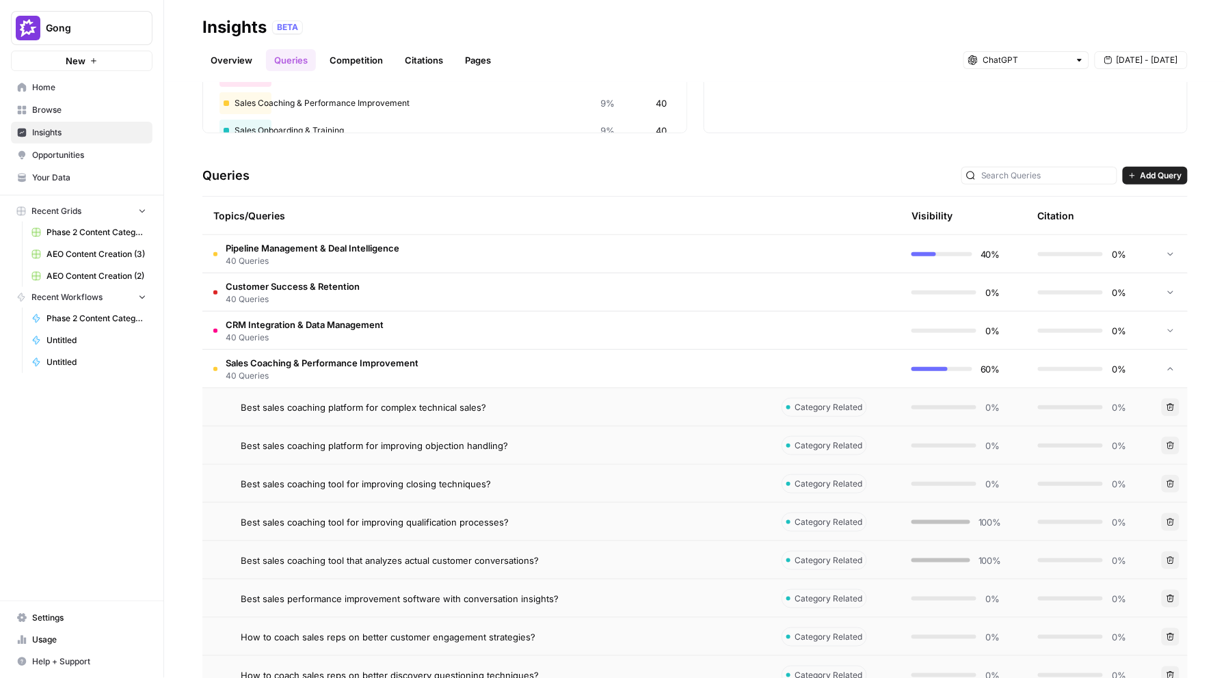
click at [418, 62] on link "Citations" at bounding box center [424, 60] width 55 height 22
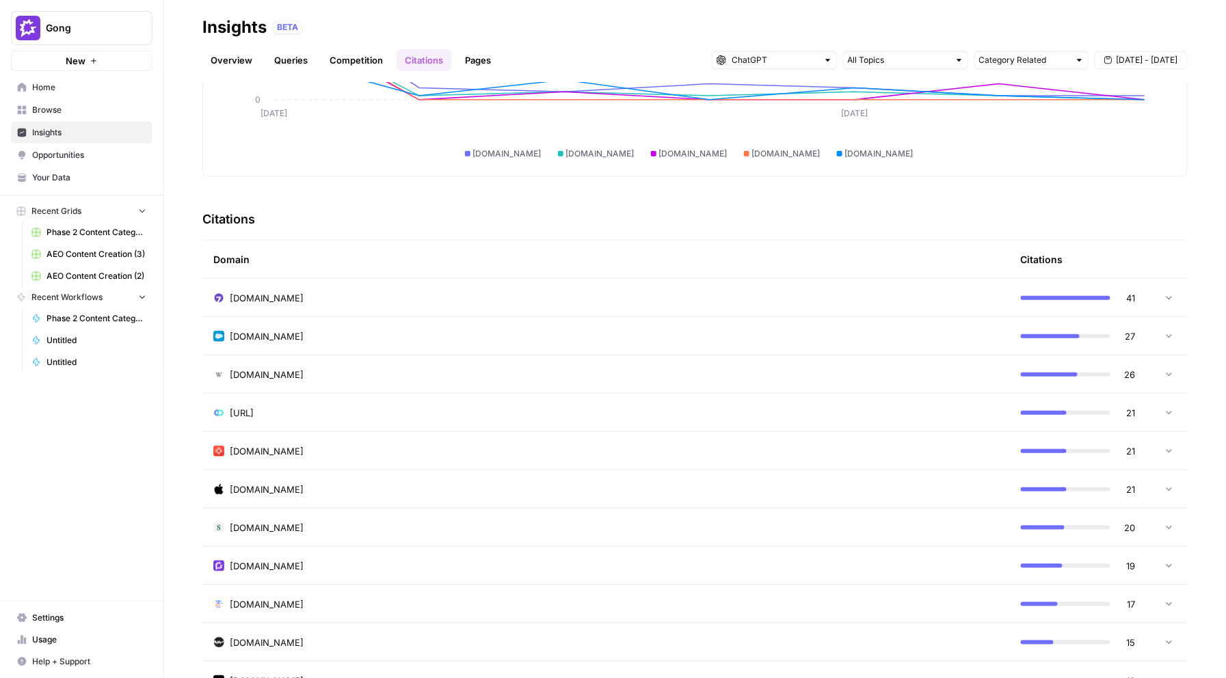
scroll to position [212, 0]
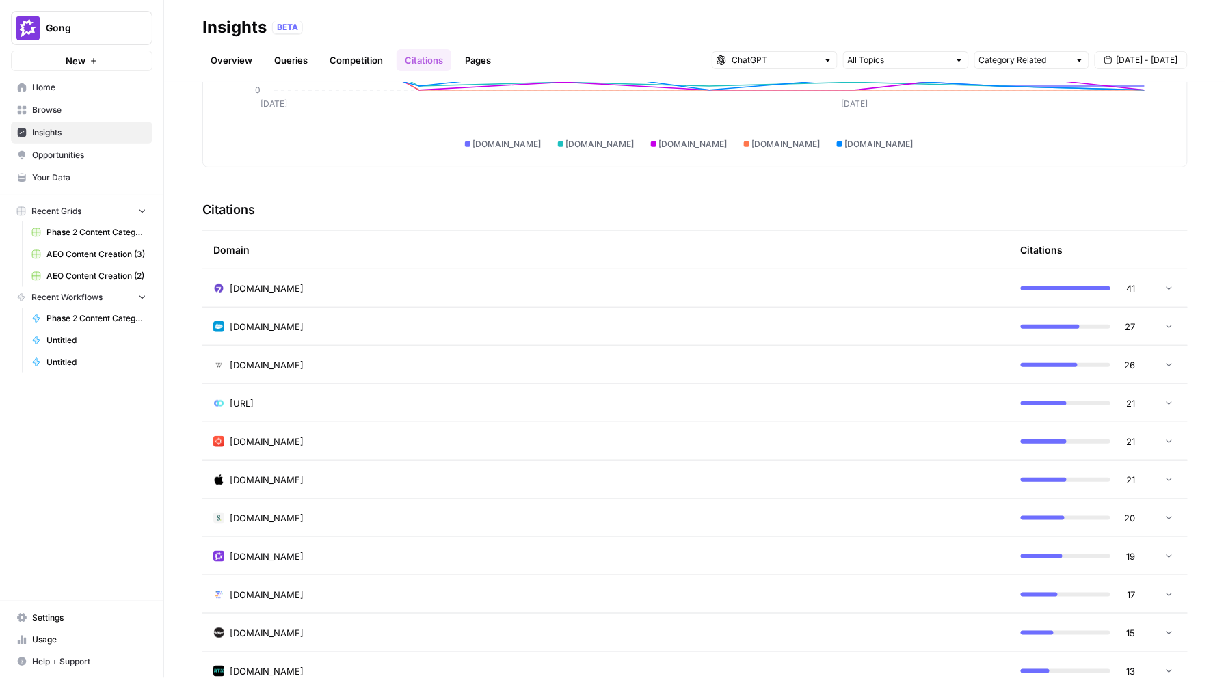
click at [257, 483] on span "apps.apple.com" at bounding box center [267, 480] width 74 height 14
click at [249, 438] on span "avoma.com" at bounding box center [267, 442] width 74 height 14
click at [250, 437] on span "avoma.com" at bounding box center [267, 442] width 74 height 14
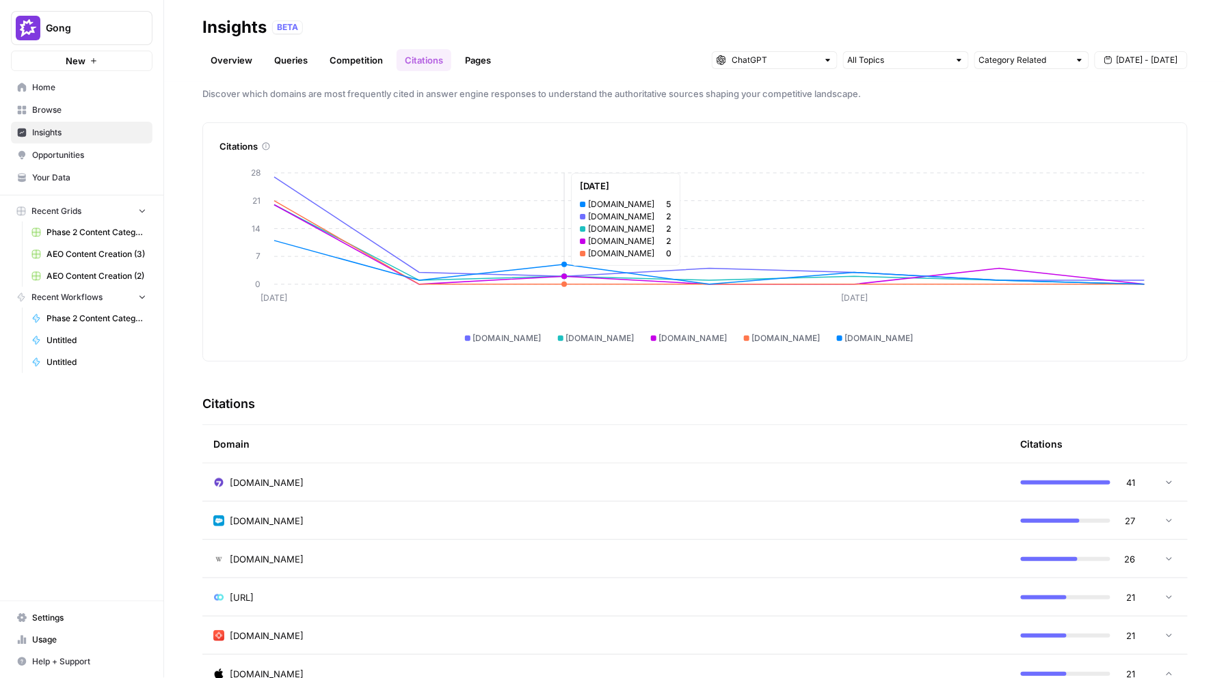
scroll to position [0, 0]
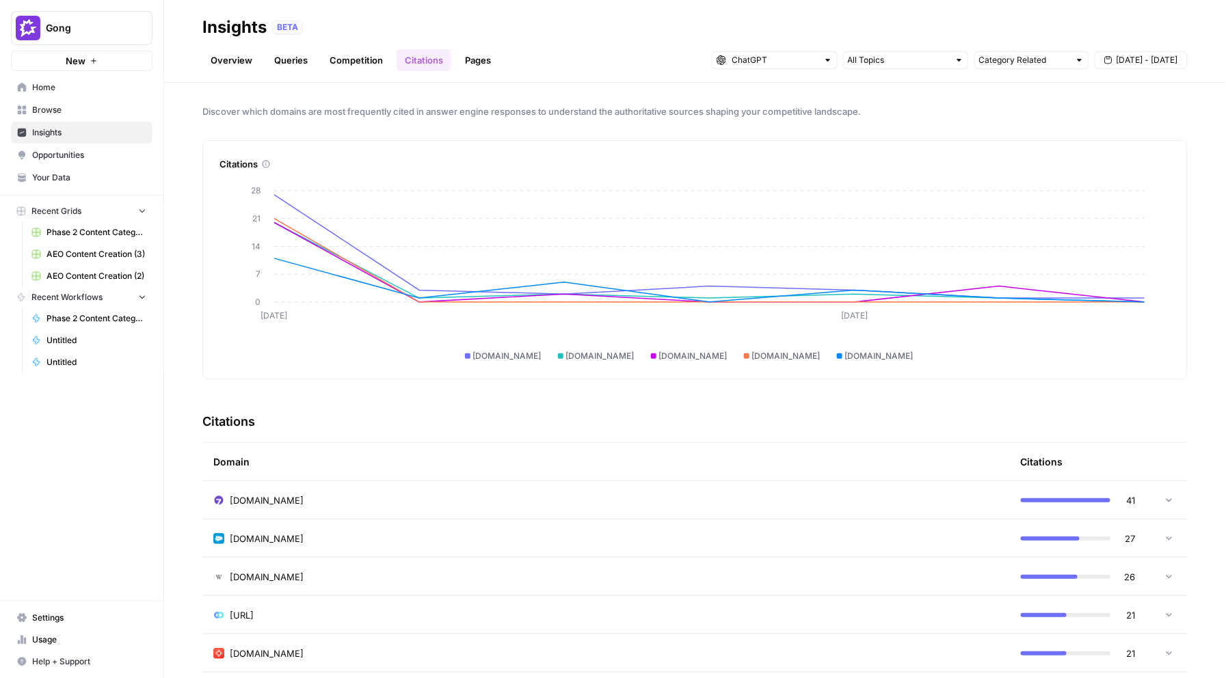
click at [1157, 57] on span "Sep 16 - Sep 22" at bounding box center [1147, 60] width 62 height 12
click at [1027, 93] on div "Previous month September 2025 Next month" at bounding box center [1105, 93] width 164 height 25
click at [1056, 143] on div "1" at bounding box center [1060, 142] width 18 height 18
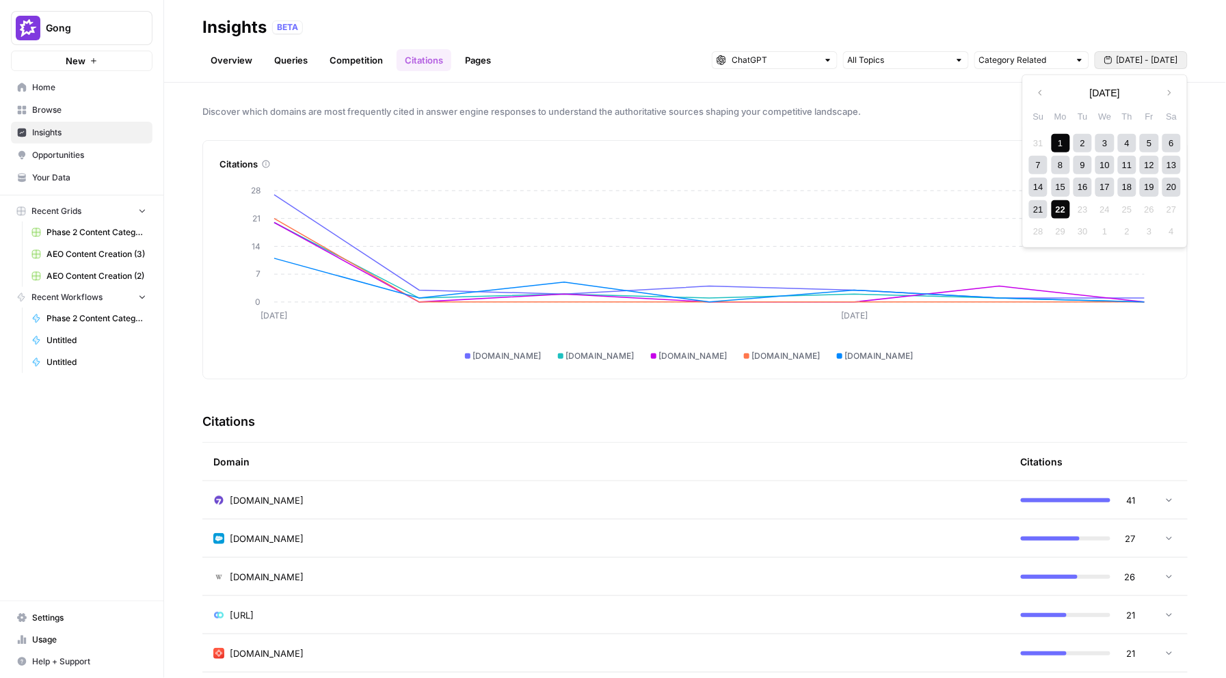
click at [1055, 212] on div "22" at bounding box center [1060, 209] width 18 height 18
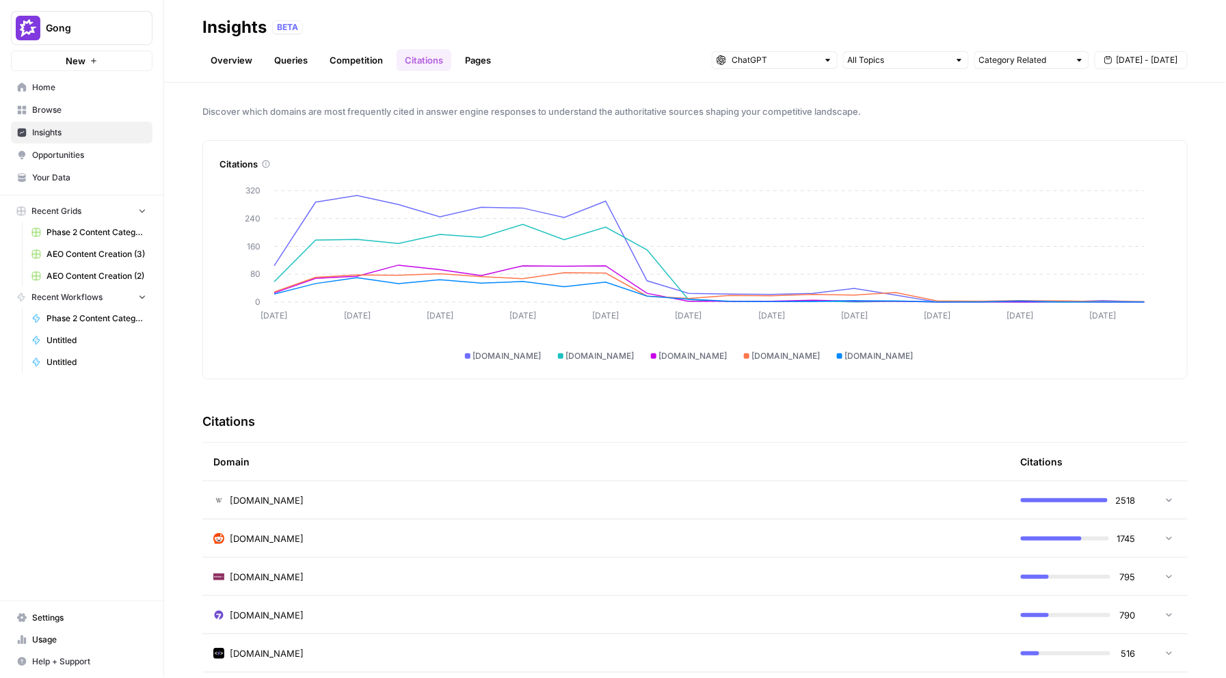
click at [291, 537] on div "reddit.com" at bounding box center [606, 539] width 786 height 14
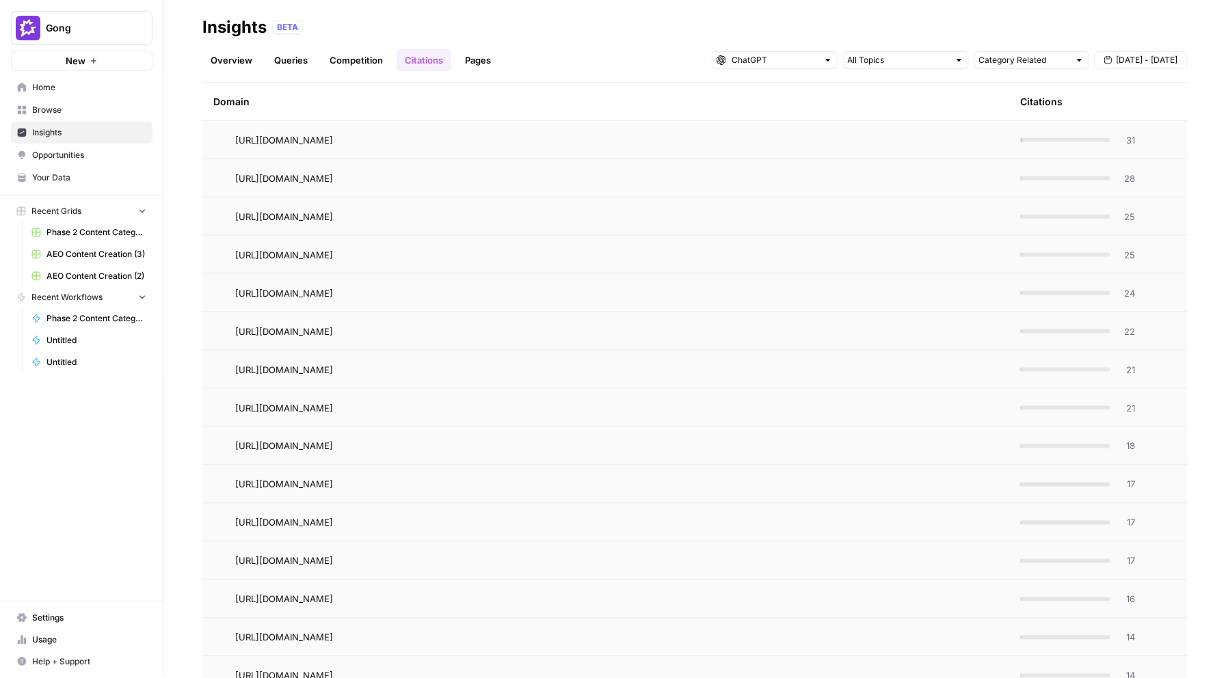
scroll to position [545, 0]
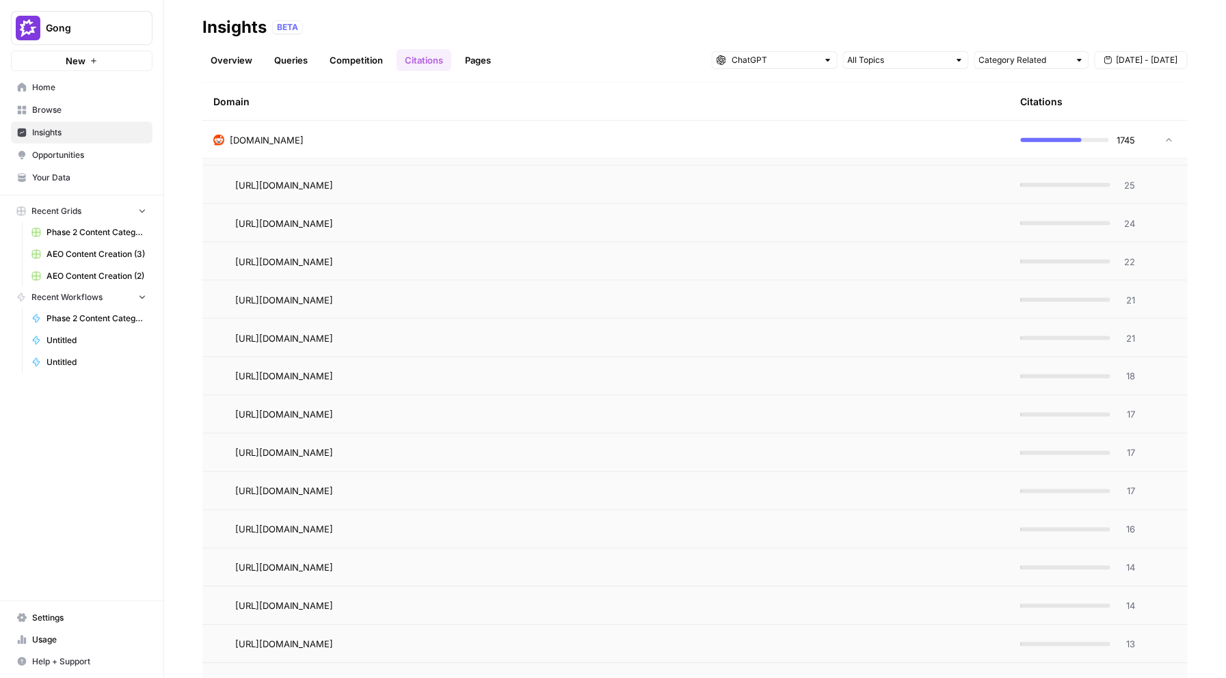
click at [333, 485] on span "https://www.reddit.com/r/salesdevelopment/comments/1j2ubng" at bounding box center [284, 492] width 98 height 14
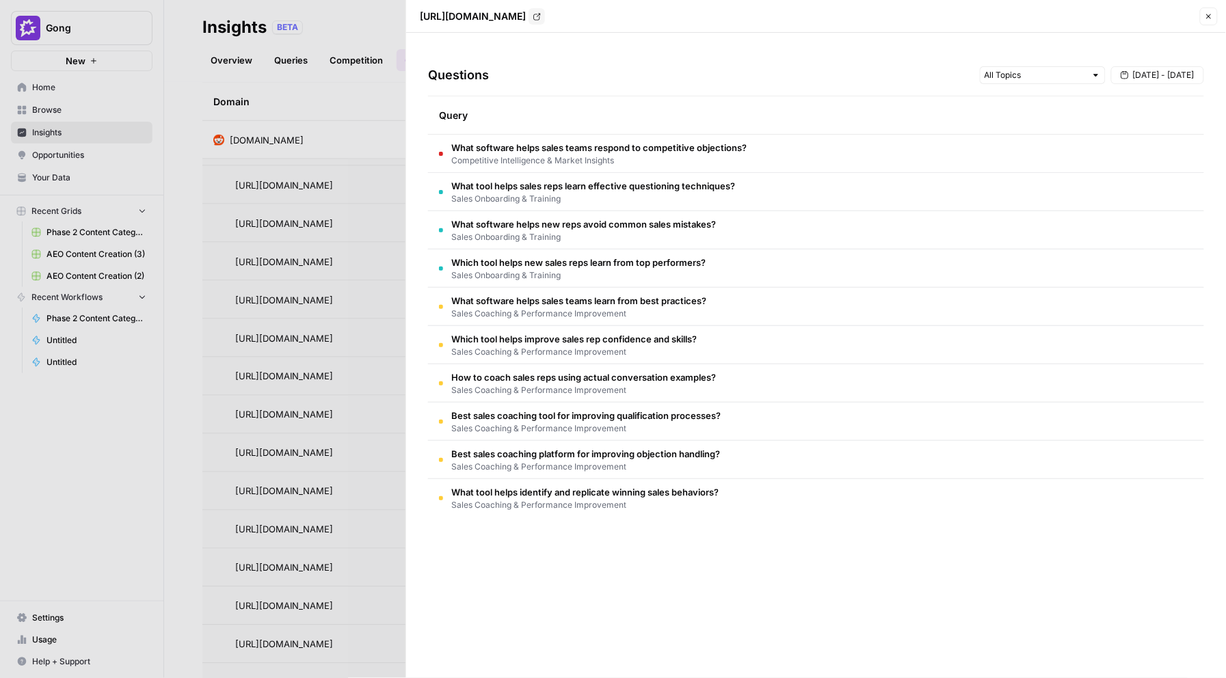
drag, startPoint x: 792, startPoint y: 151, endPoint x: 433, endPoint y: 154, distance: 359.6
click at [433, 154] on td "What software helps sales teams respond to competitive objections? Competitive …" at bounding box center [816, 154] width 776 height 38
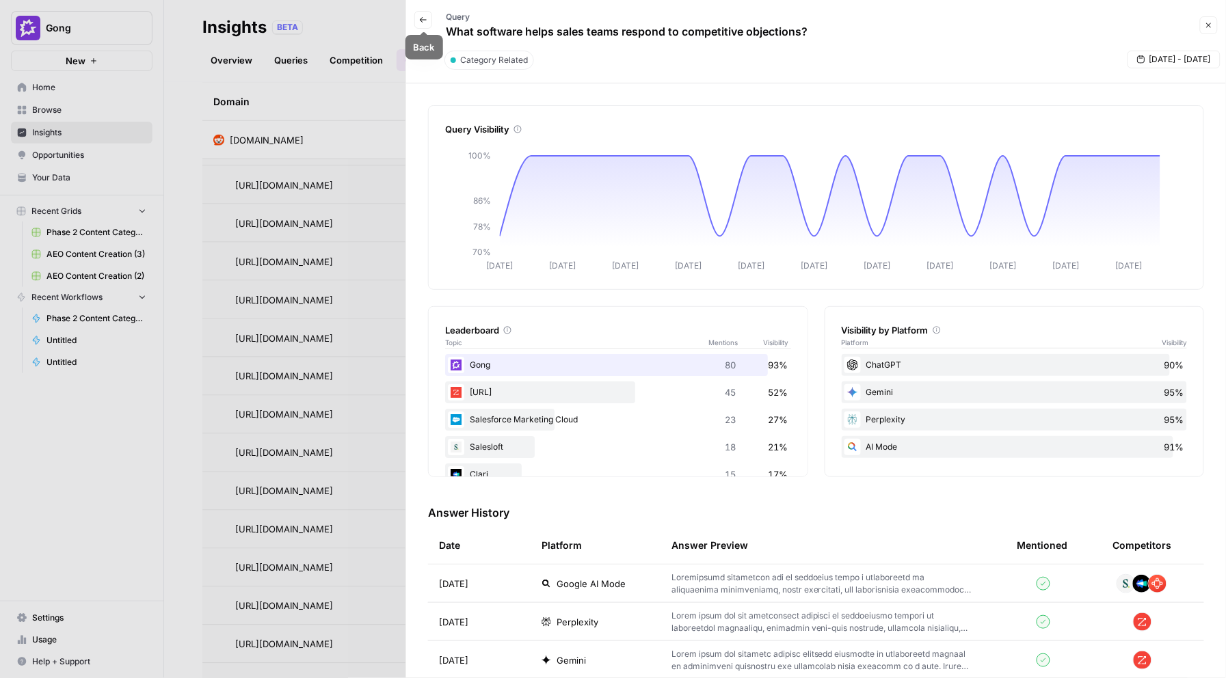
click at [720, 29] on p "What software helps sales teams respond to competitive objections?" at bounding box center [627, 31] width 362 height 16
copy div "What software helps sales teams respond to competitive objections? Close"
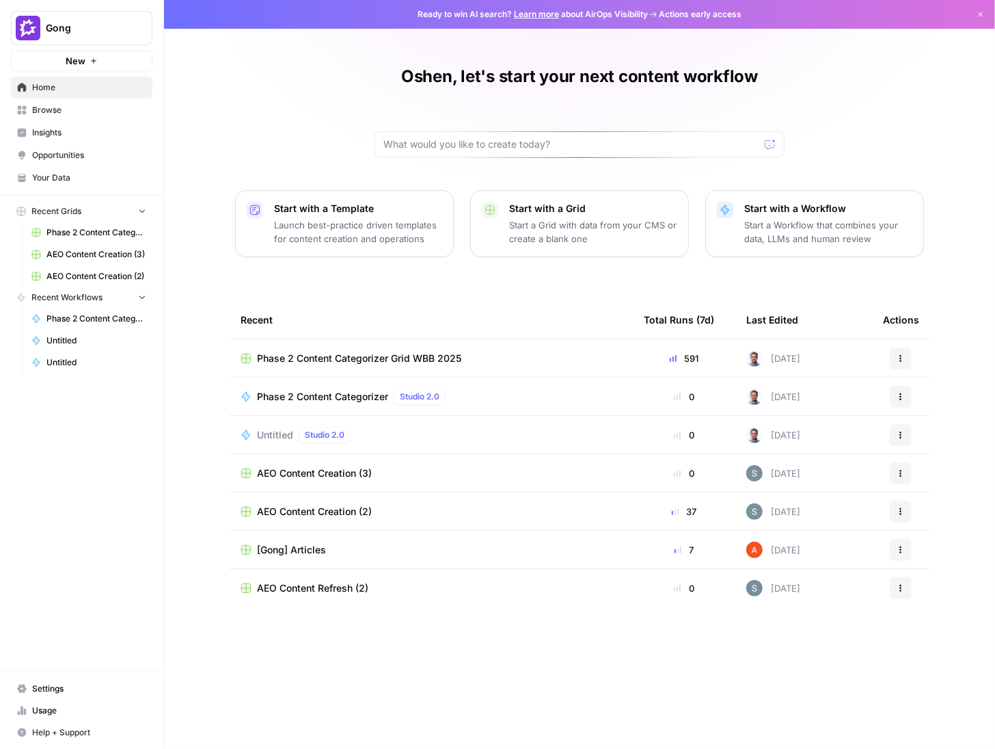
click at [31, 5] on div "Gong New" at bounding box center [81, 35] width 163 height 71
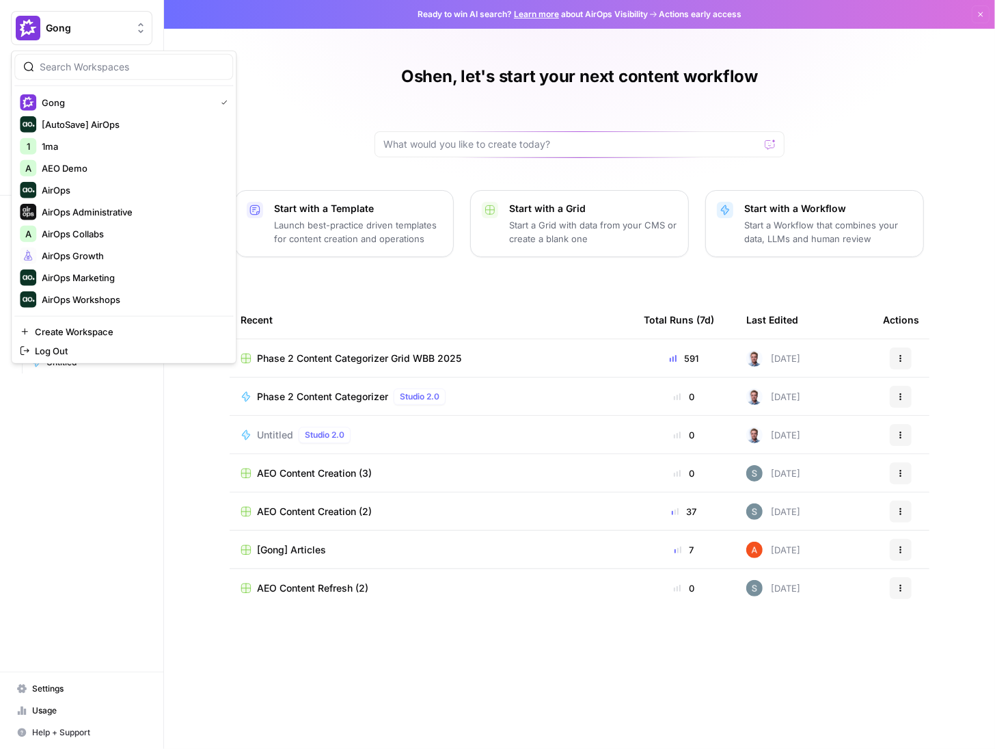
click at [31, 21] on img "Workspace: Gong" at bounding box center [28, 28] width 25 height 25
click at [78, 255] on span "AirOps Growth" at bounding box center [132, 256] width 180 height 14
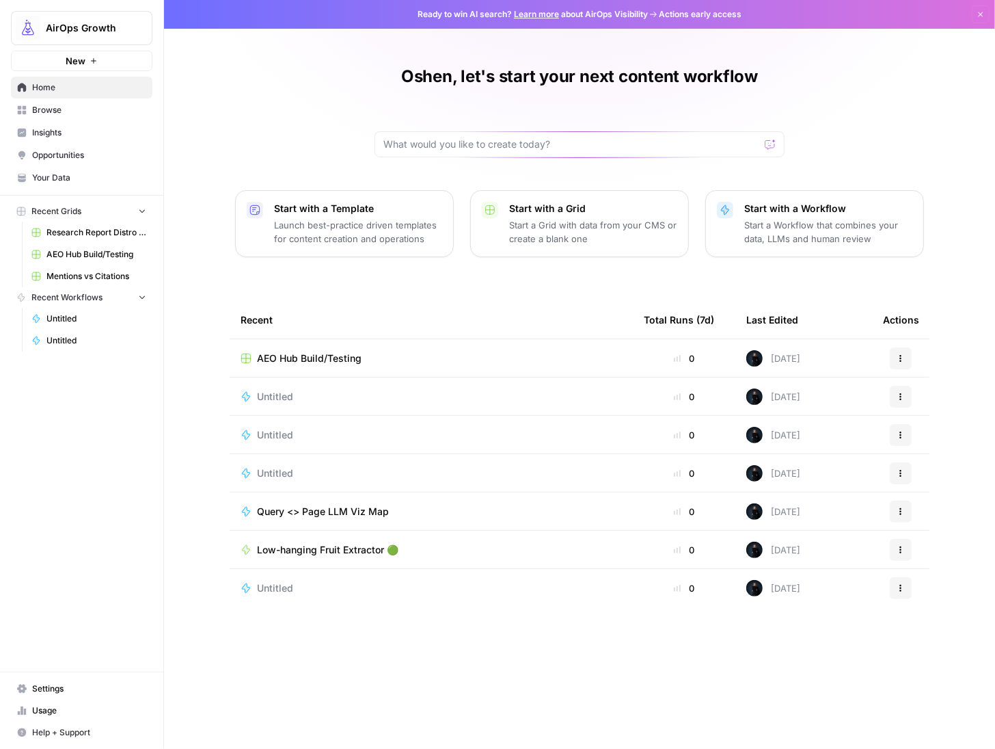
click at [288, 397] on span "Untitled" at bounding box center [275, 397] width 36 height 14
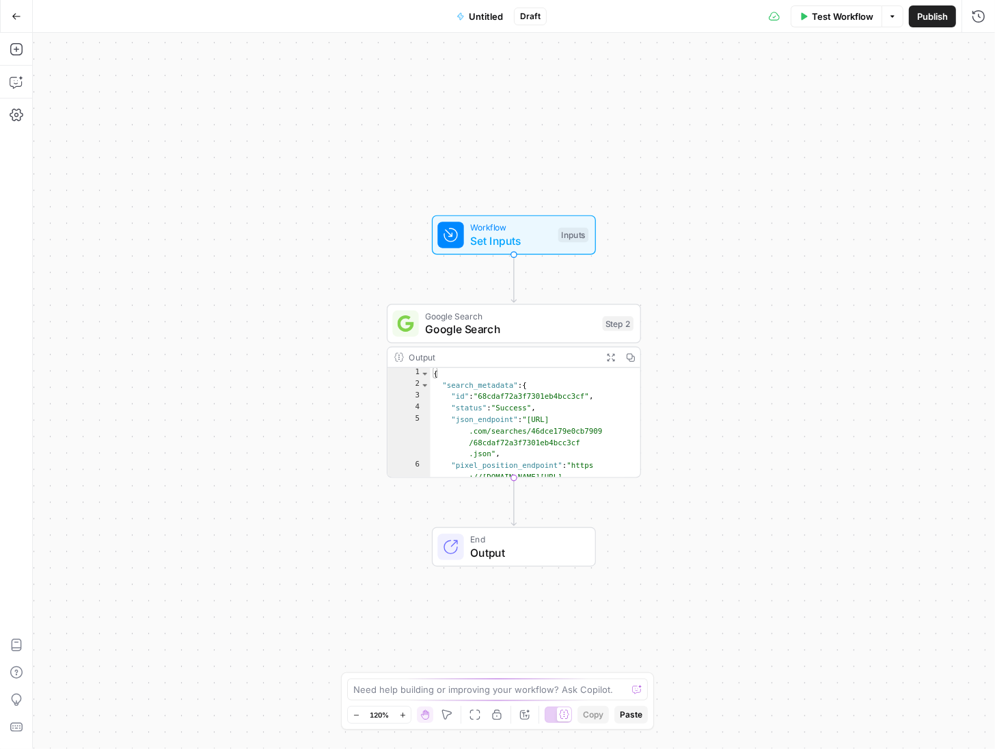
click at [25, 54] on button "Add Steps" at bounding box center [16, 49] width 22 height 22
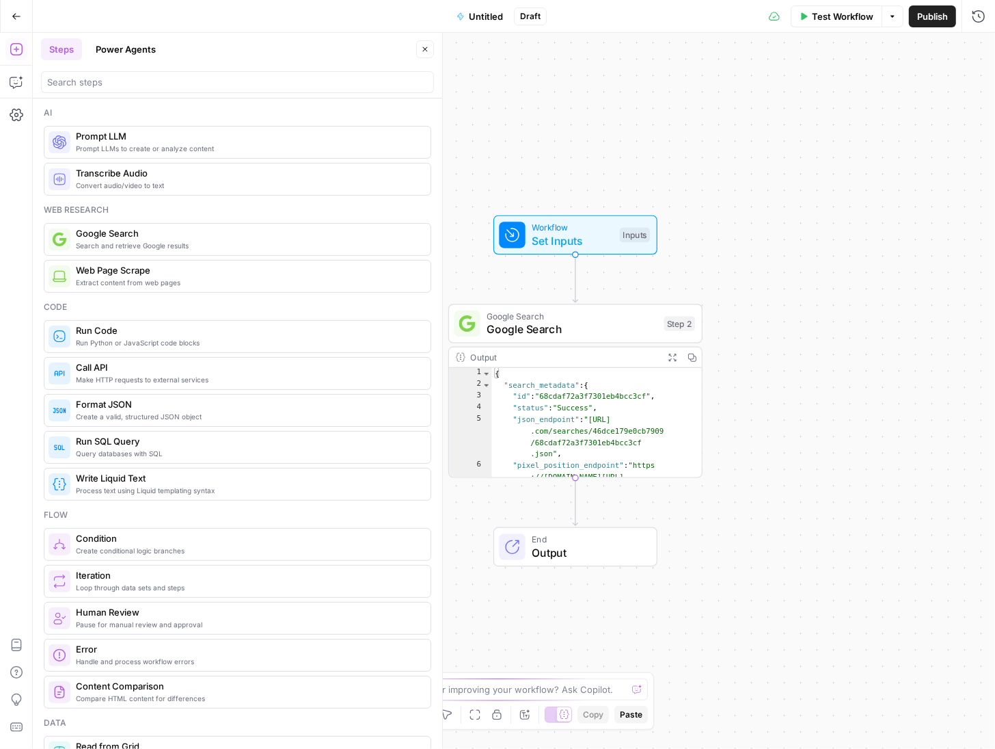
click at [120, 139] on span "Prompt LLM" at bounding box center [248, 136] width 344 height 14
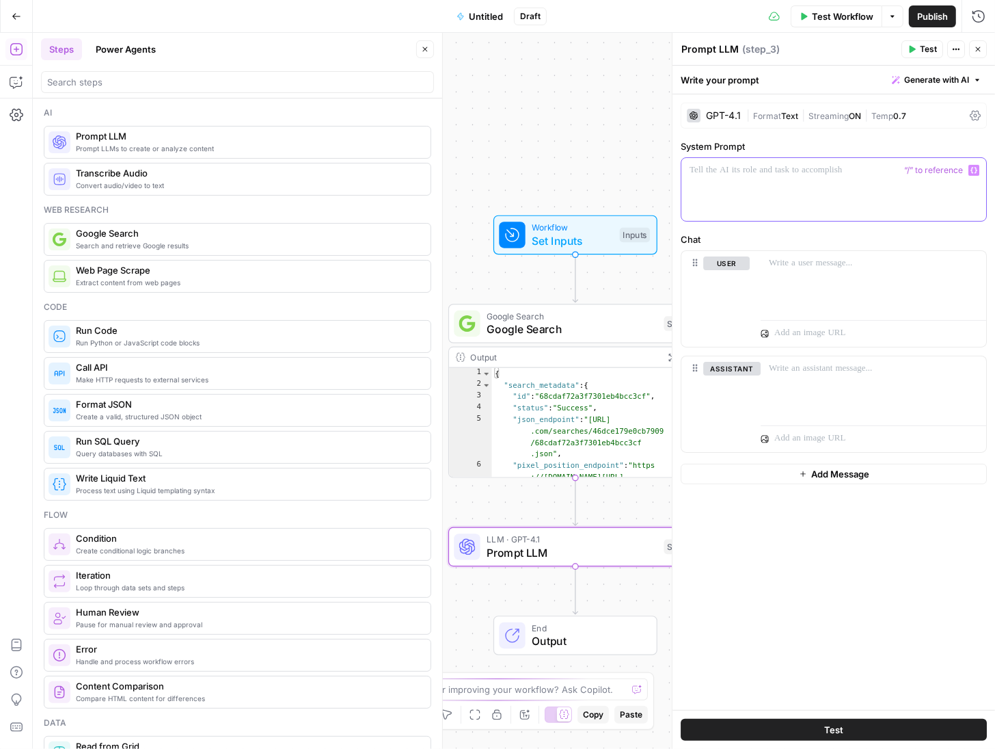
click at [796, 194] on div at bounding box center [834, 189] width 305 height 63
click at [977, 119] on icon at bounding box center [975, 115] width 11 height 11
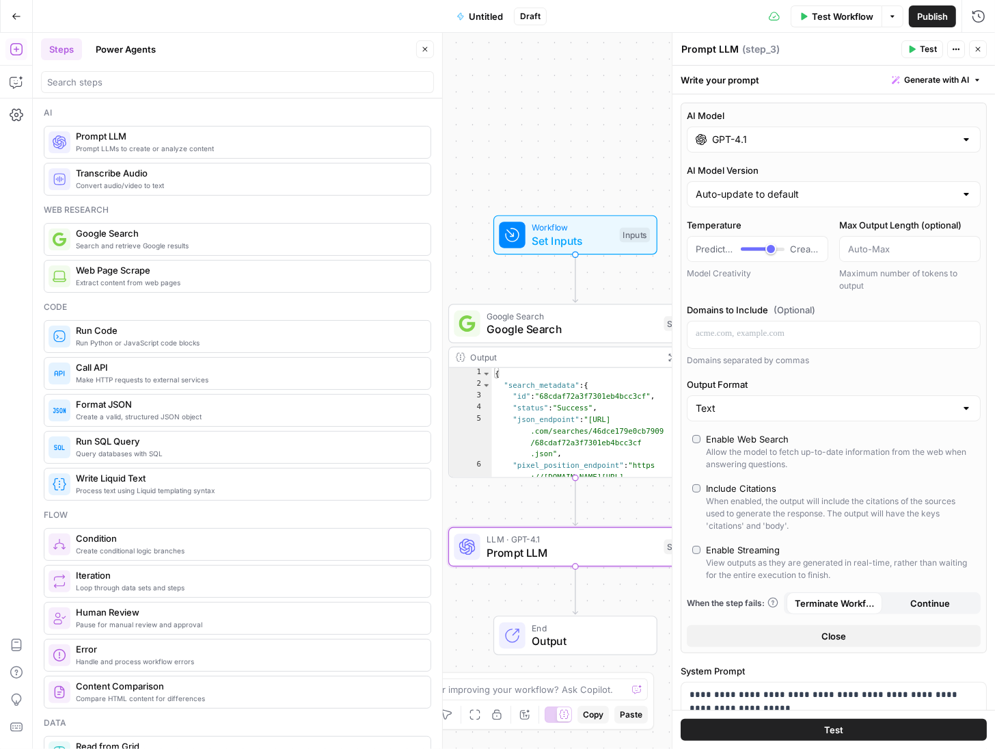
click at [732, 446] on div "Enable Web Search" at bounding box center [747, 439] width 83 height 14
click at [748, 495] on div "Include Citations" at bounding box center [741, 488] width 70 height 14
click at [802, 732] on button "Test" at bounding box center [834, 730] width 306 height 22
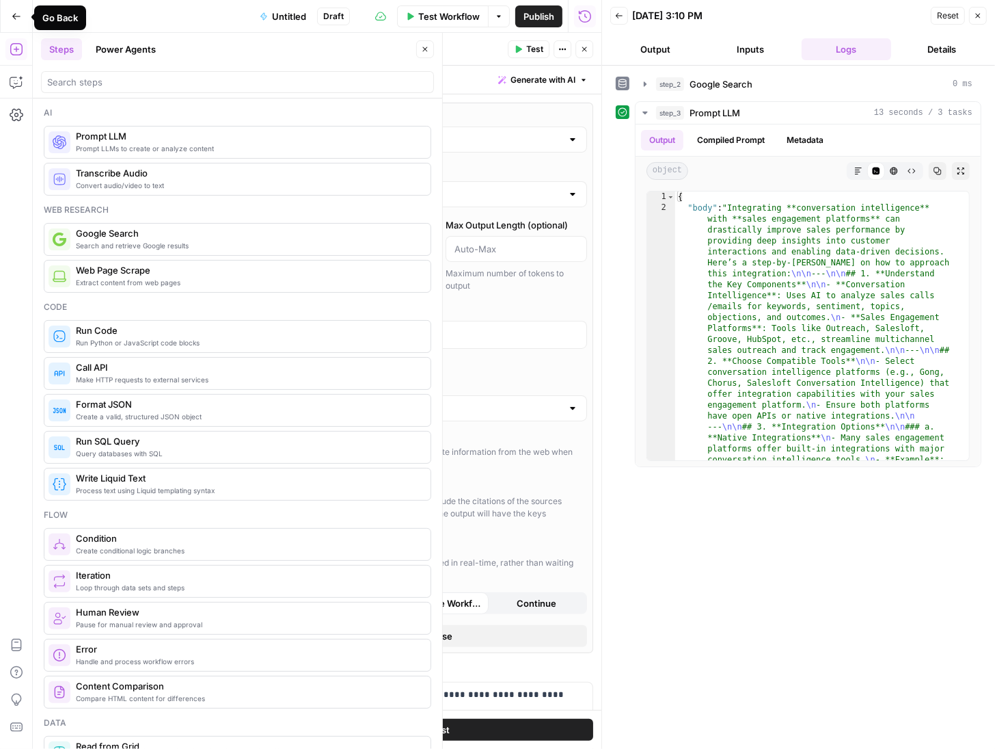
click at [14, 16] on icon "button" at bounding box center [17, 17] width 10 height 10
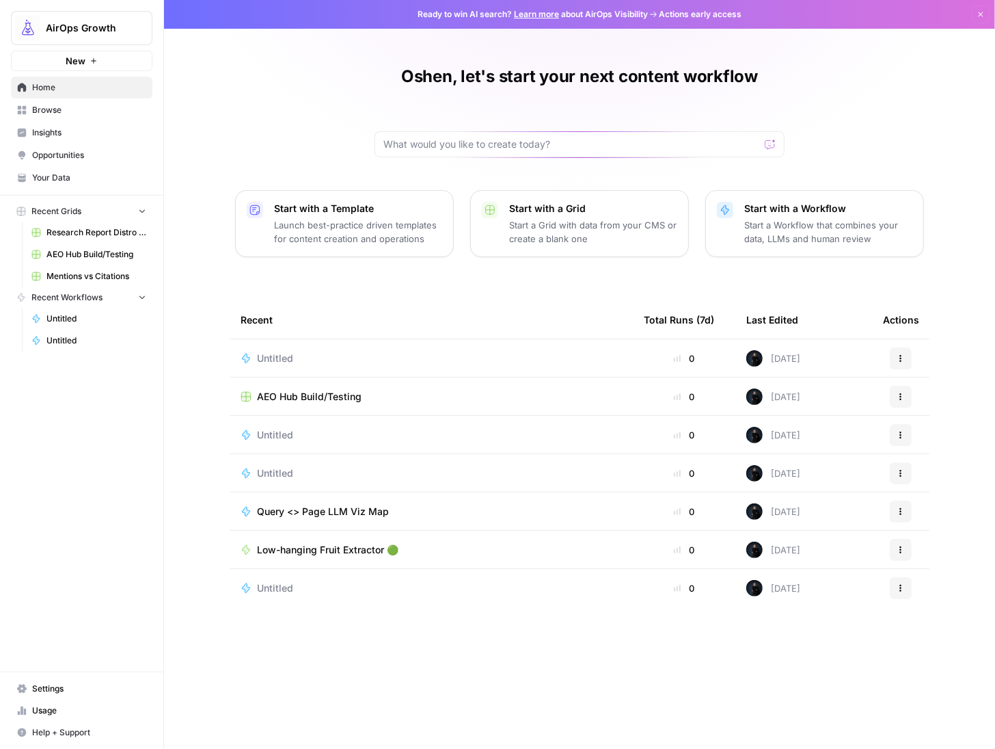
drag, startPoint x: 68, startPoint y: 27, endPoint x: 59, endPoint y: 40, distance: 14.8
click at [67, 27] on span "AirOps Growth" at bounding box center [87, 28] width 83 height 14
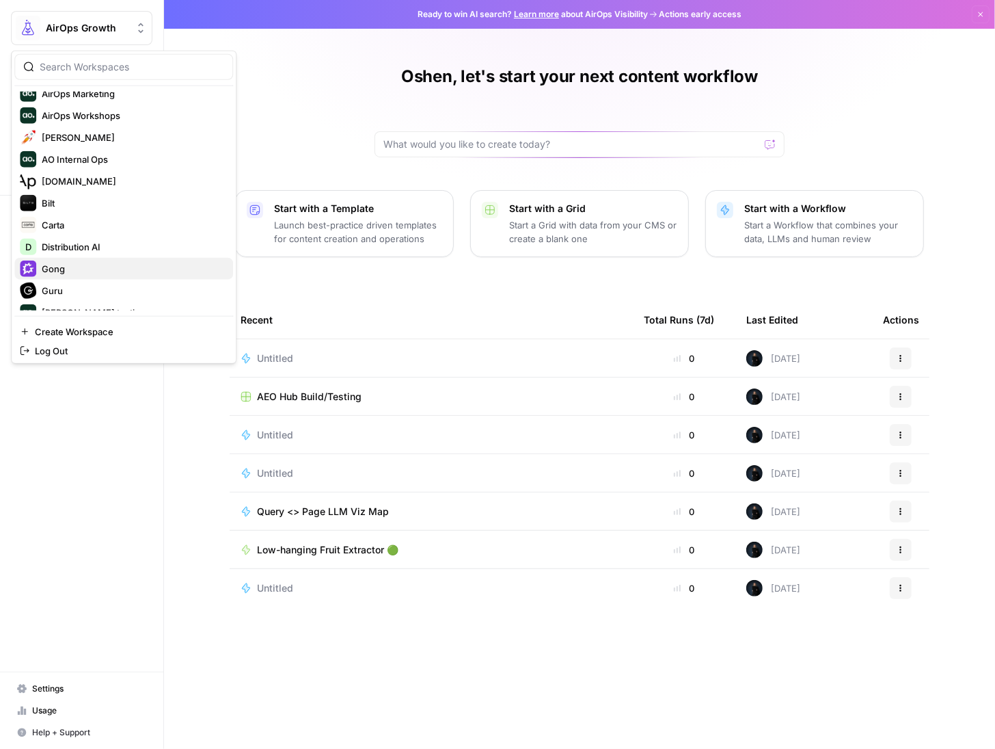
scroll to position [166, 0]
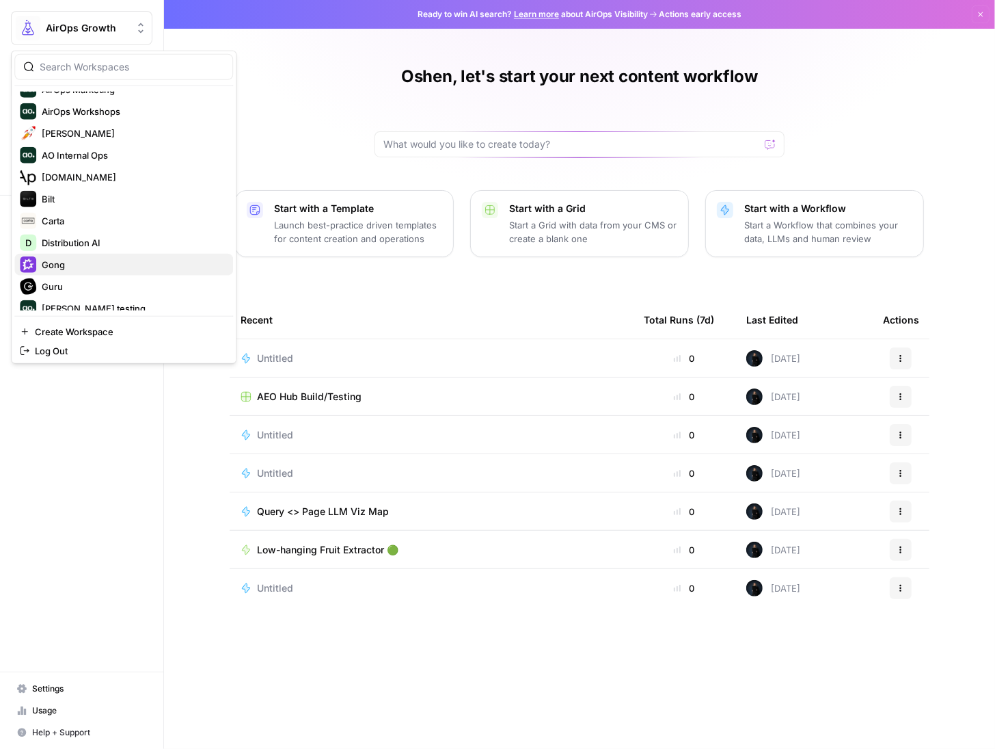
click at [55, 263] on span "Gong" at bounding box center [132, 265] width 180 height 14
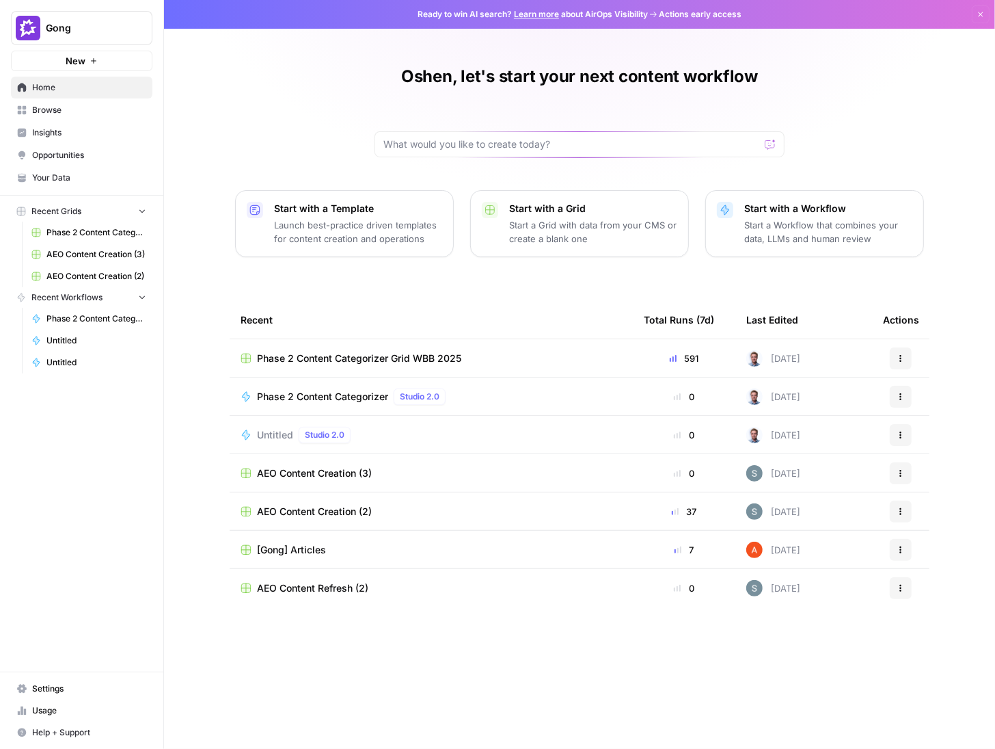
click at [46, 132] on span "Insights" at bounding box center [89, 132] width 114 height 12
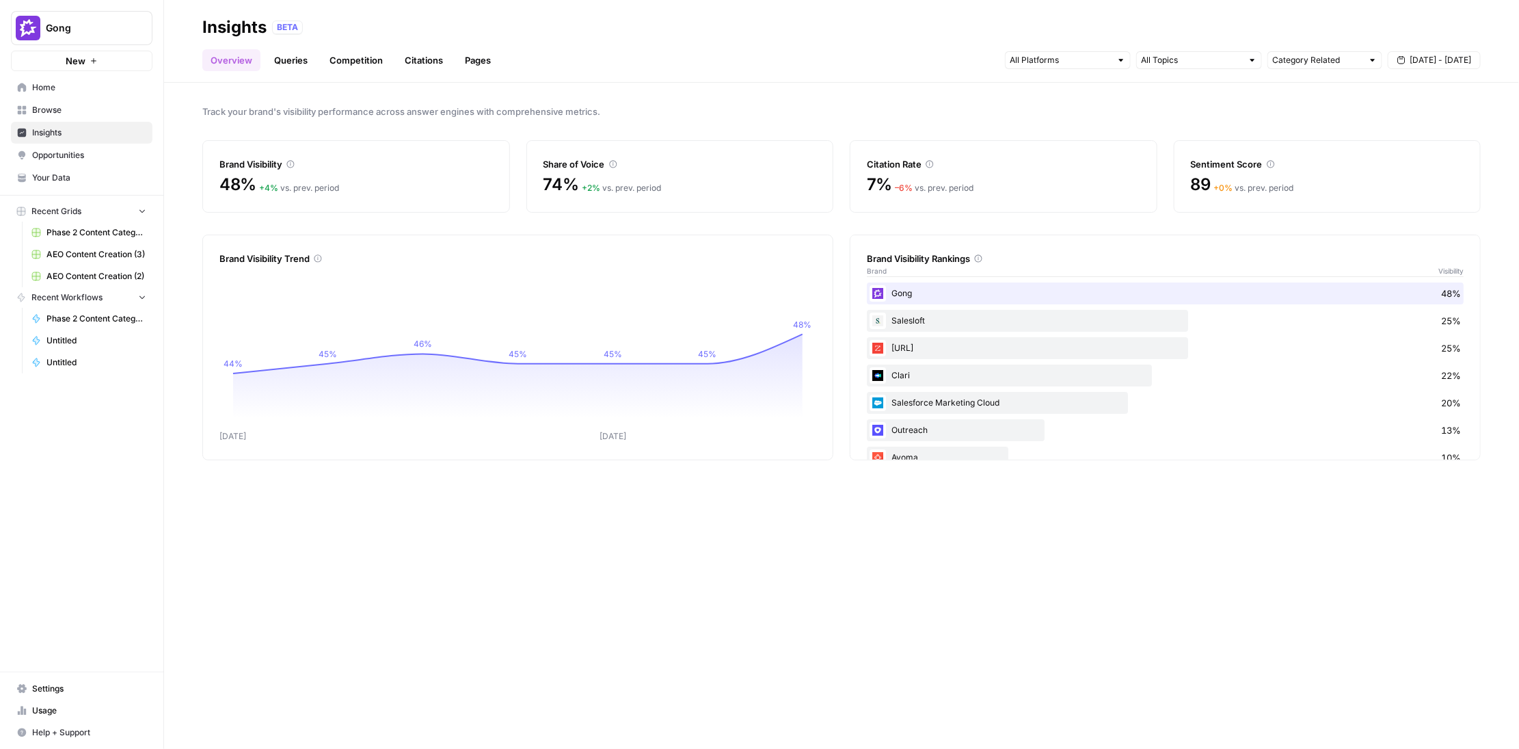
click at [44, 131] on span "Insights" at bounding box center [89, 132] width 114 height 12
click at [48, 131] on span "Insights" at bounding box center [89, 132] width 114 height 12
click at [417, 61] on link "Citations" at bounding box center [424, 60] width 55 height 22
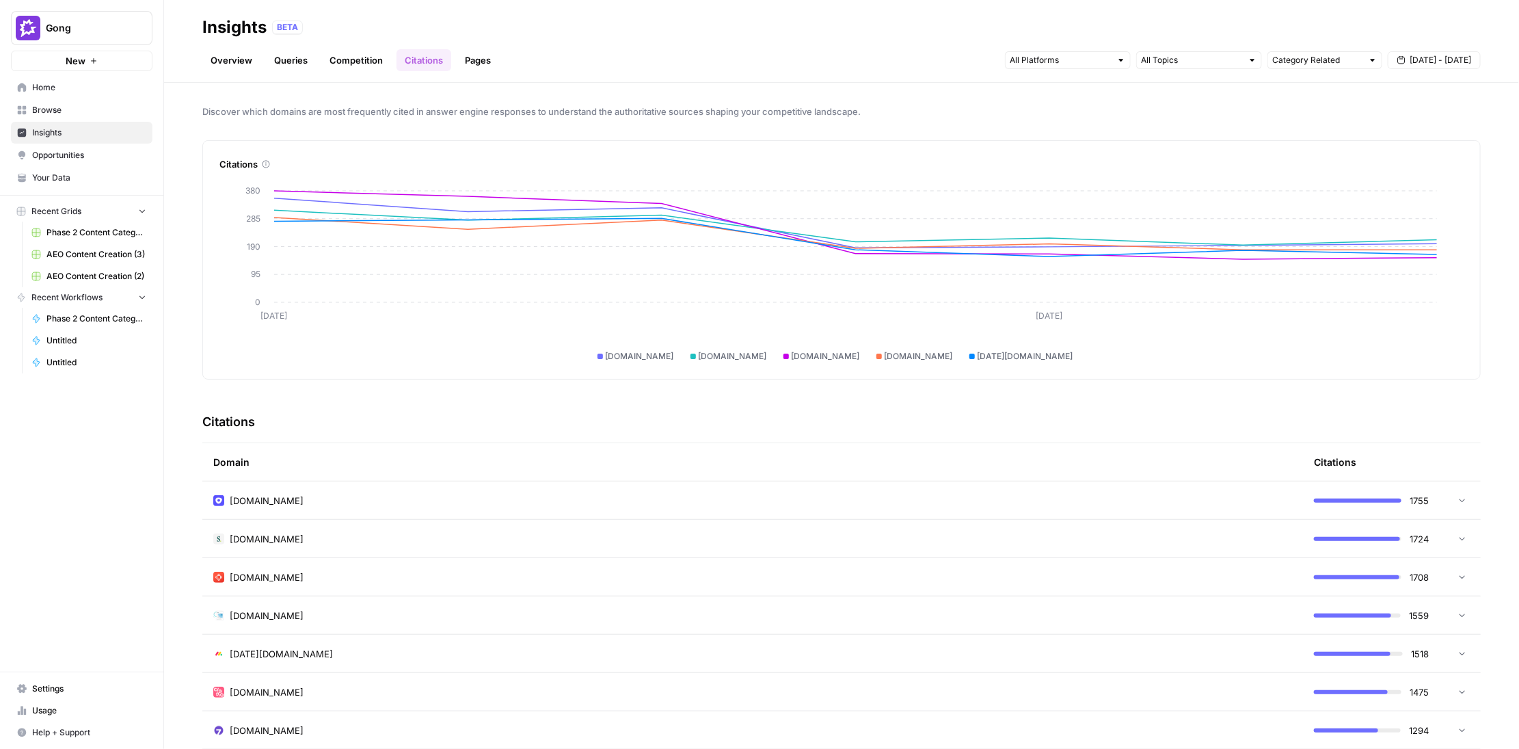
click at [297, 66] on link "Queries" at bounding box center [291, 60] width 50 height 22
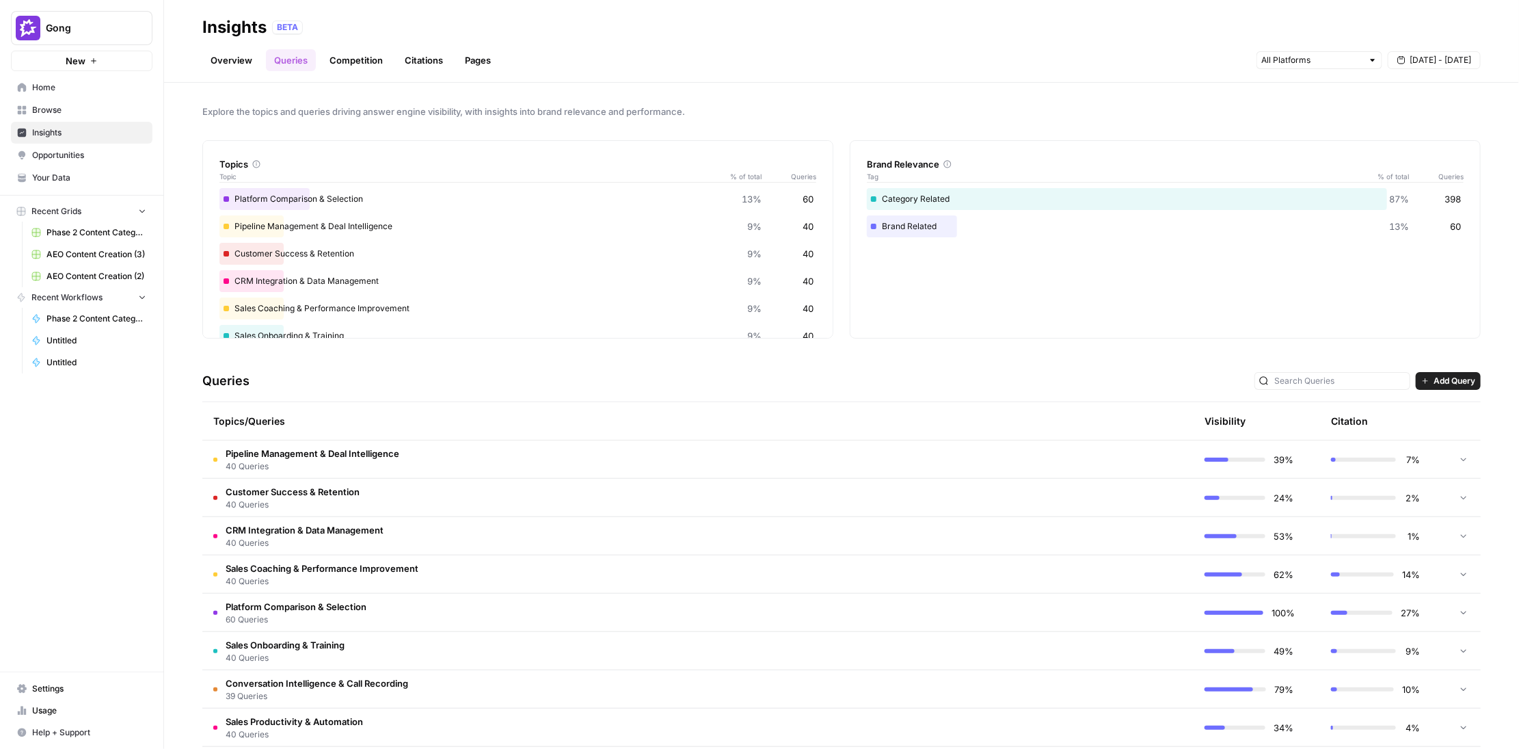
scroll to position [135, 0]
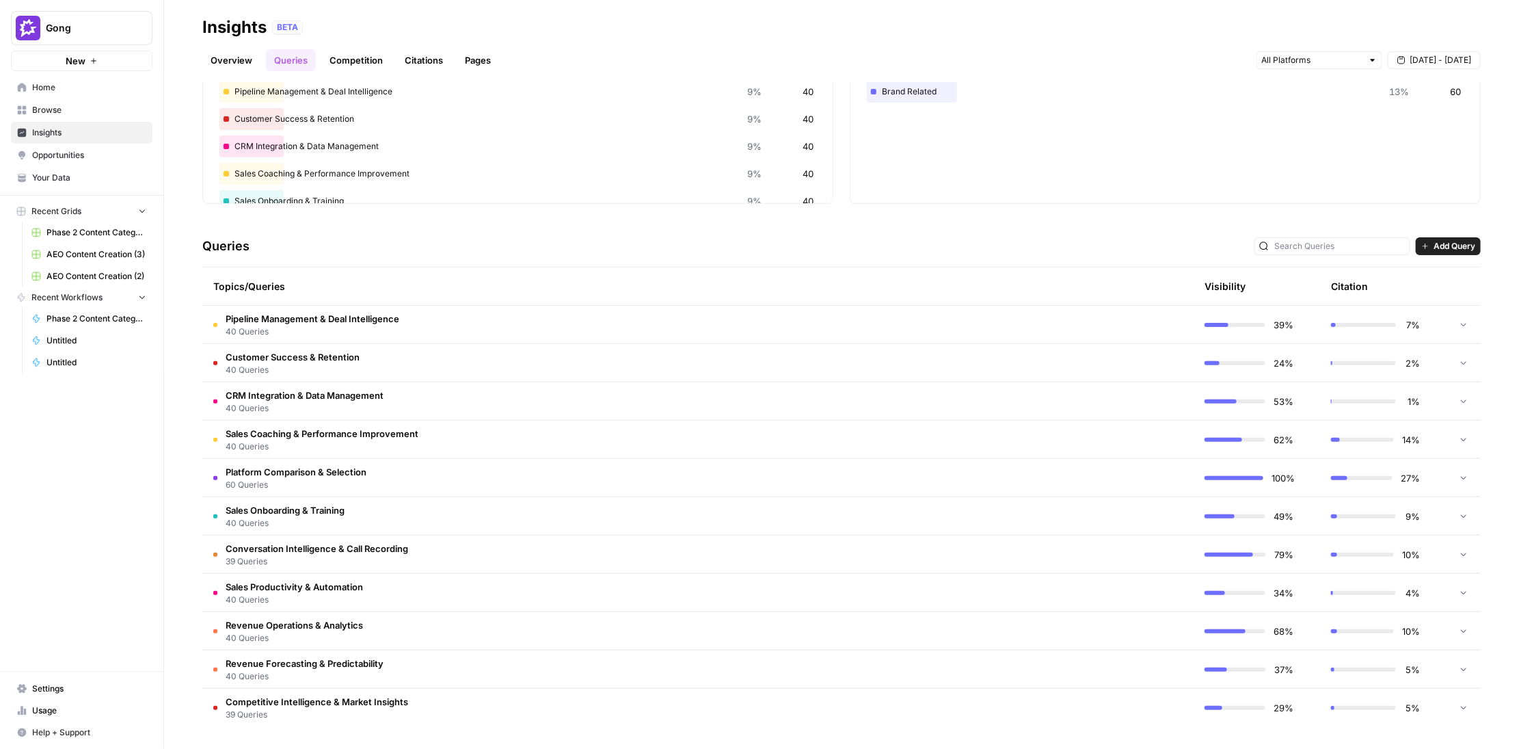
click at [299, 476] on span "Platform Comparison & Selection" at bounding box center [296, 472] width 141 height 14
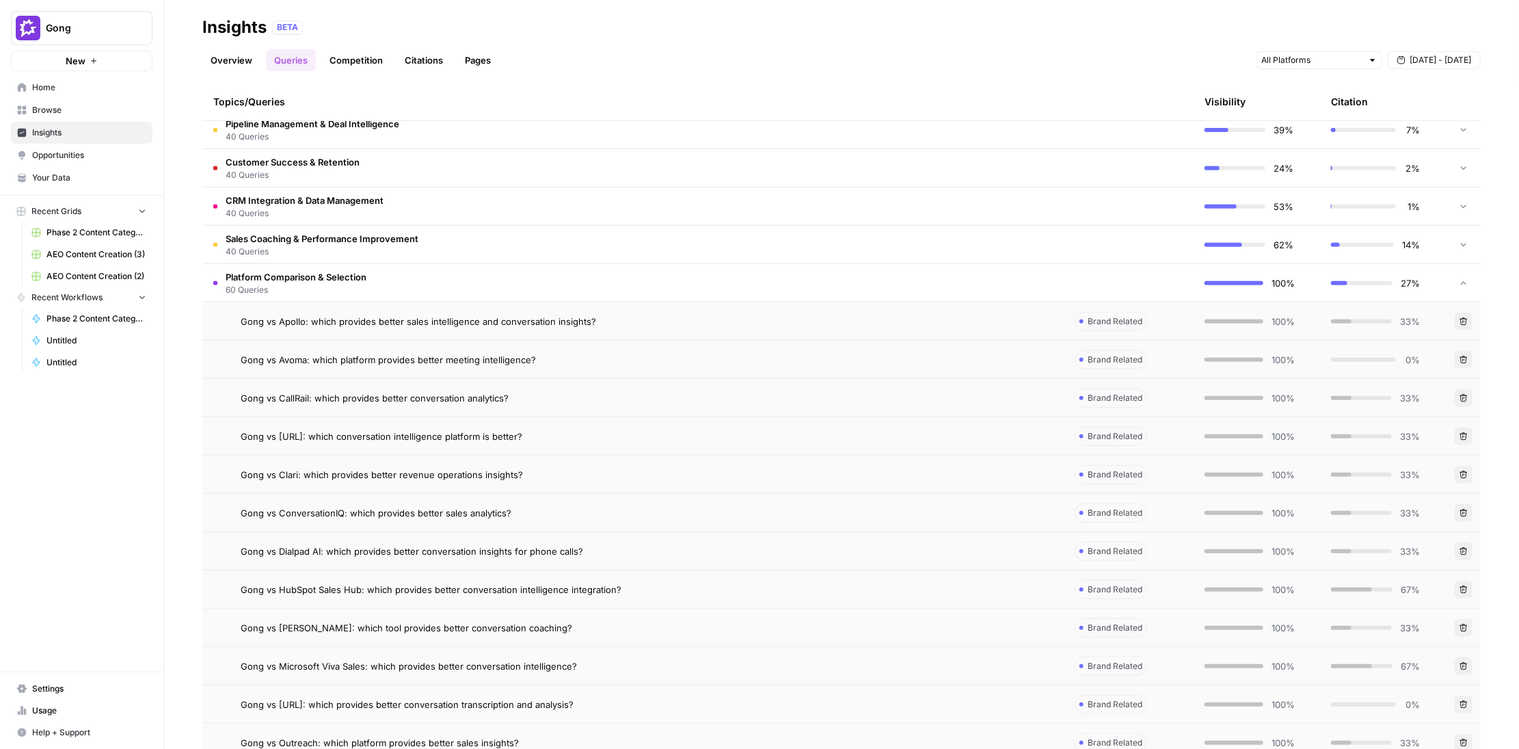
scroll to position [332, 0]
drag, startPoint x: 231, startPoint y: 586, endPoint x: 682, endPoint y: 589, distance: 451.2
click at [682, 589] on div "Gong vs HubSpot Sales Hub: which provides better conversation intelligence inte…" at bounding box center [633, 587] width 840 height 14
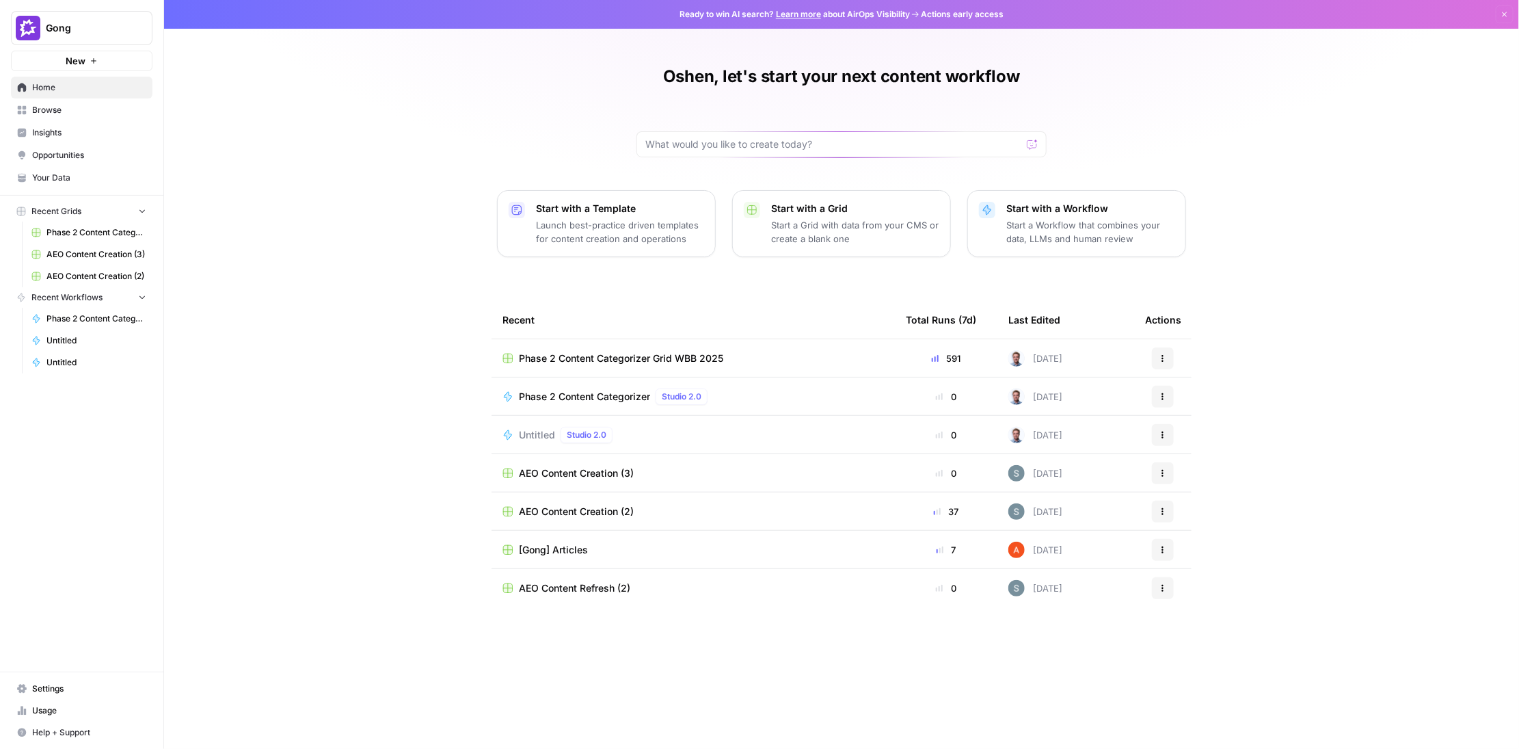
click at [94, 17] on button "Gong" at bounding box center [82, 28] width 142 height 34
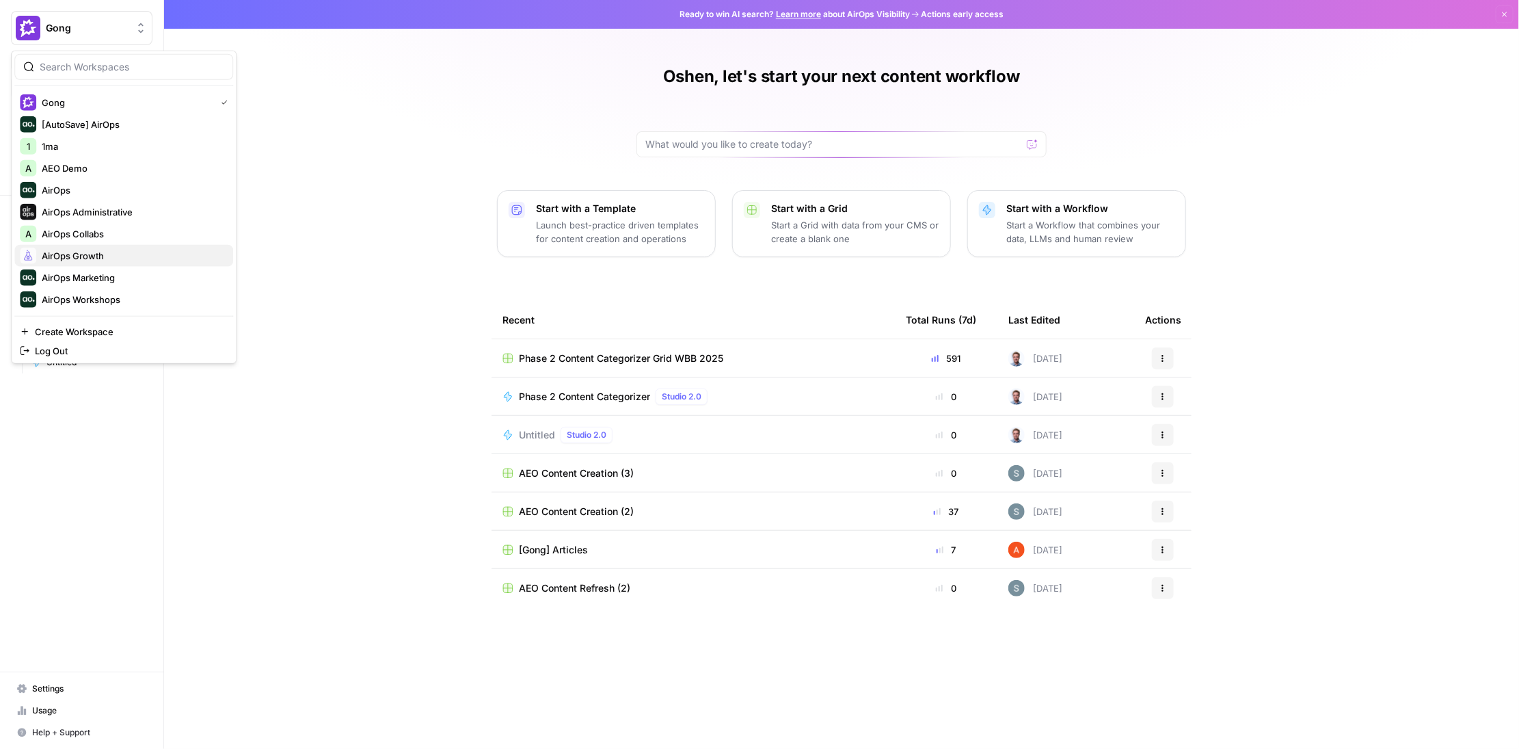
click at [97, 256] on span "AirOps Growth" at bounding box center [132, 256] width 180 height 14
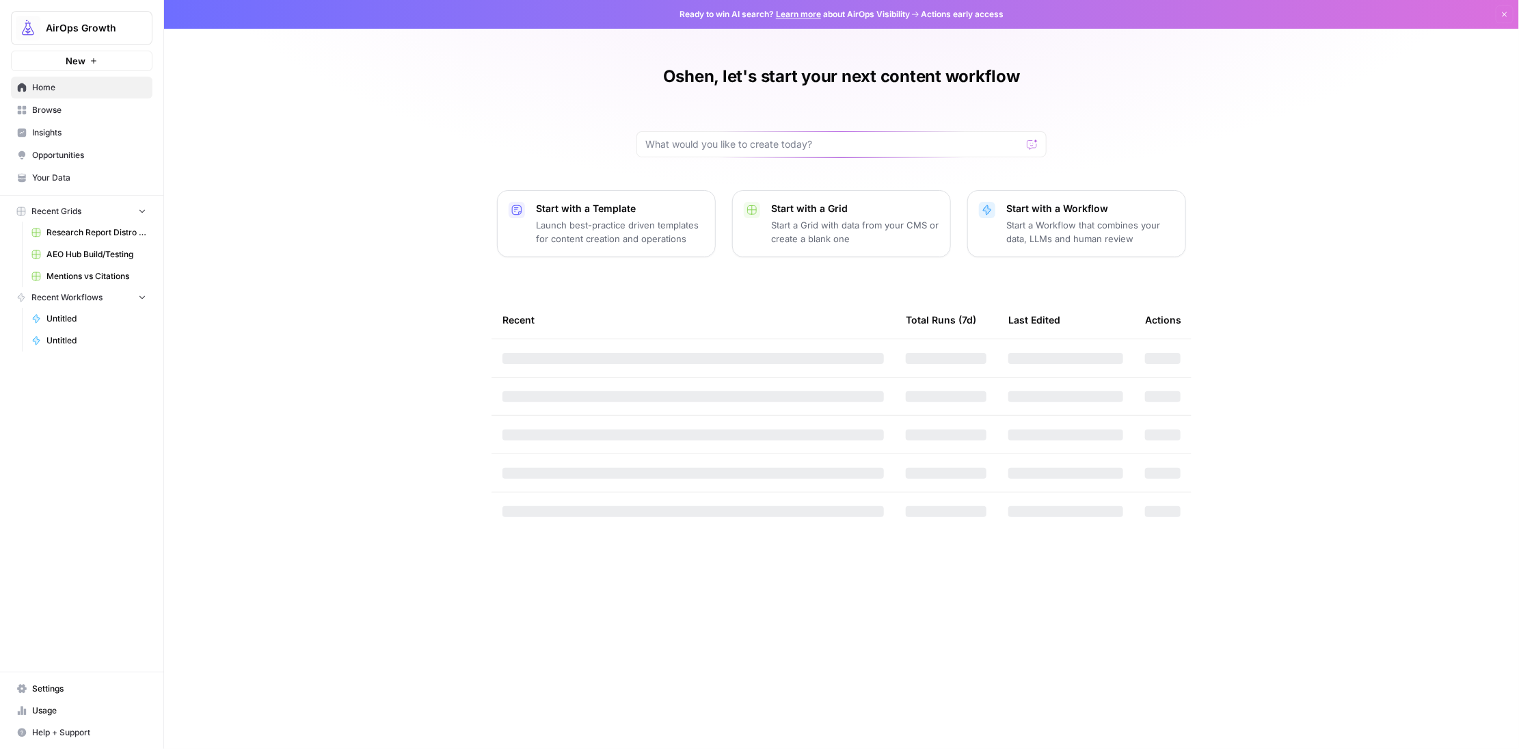
click at [44, 105] on span "Browse" at bounding box center [89, 110] width 114 height 12
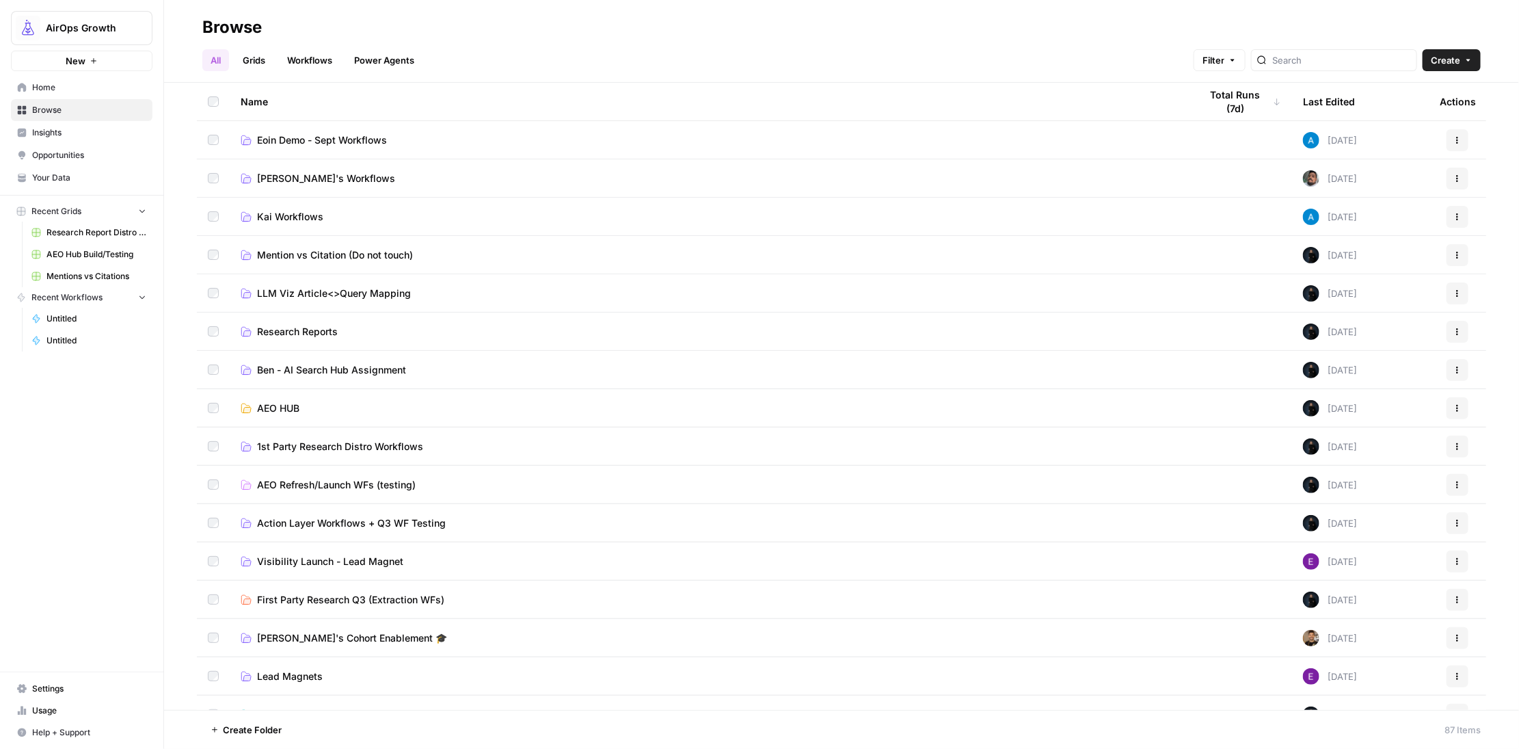
click at [420, 607] on td "First Party Research Q3 (Extraction WFs)" at bounding box center [710, 599] width 960 height 38
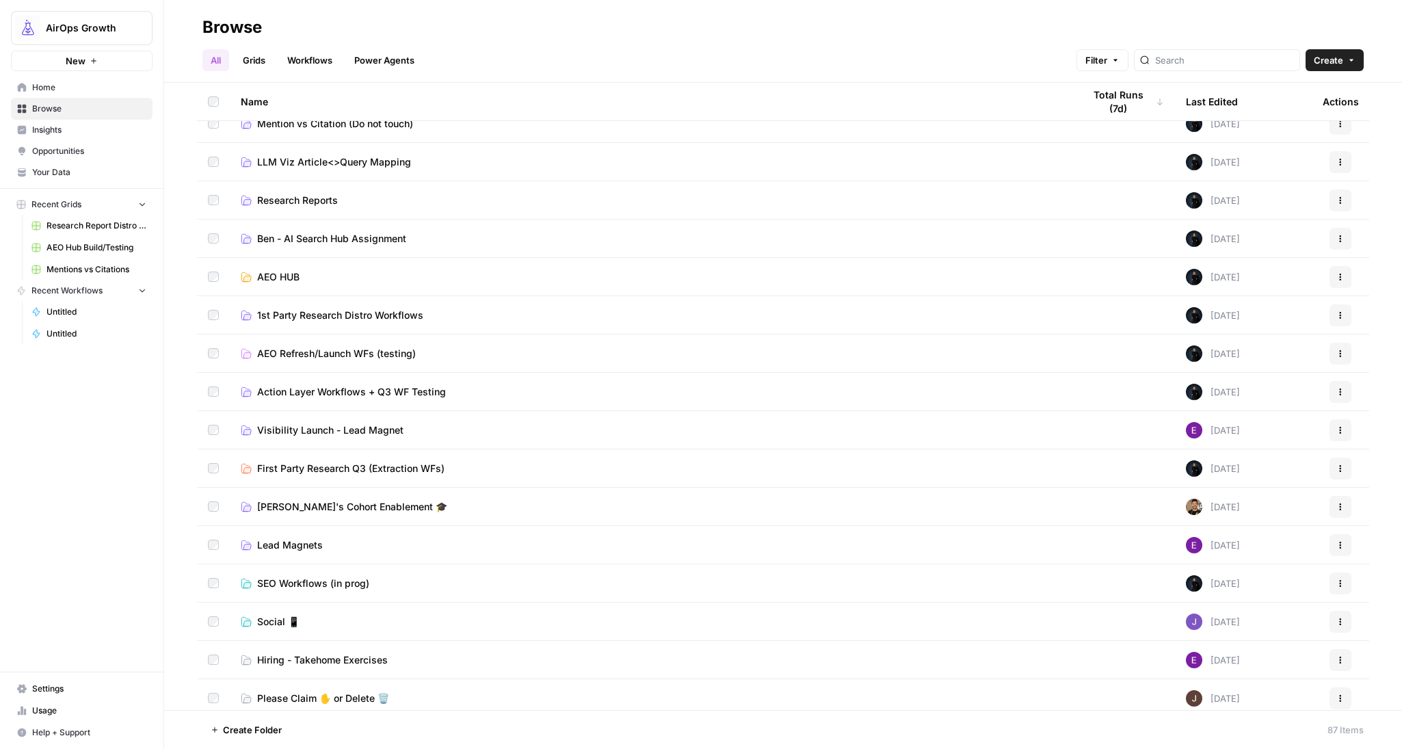
scroll to position [132, 0]
click at [408, 467] on span "First Party Research Q3 (Extraction WFs)" at bounding box center [350, 468] width 187 height 14
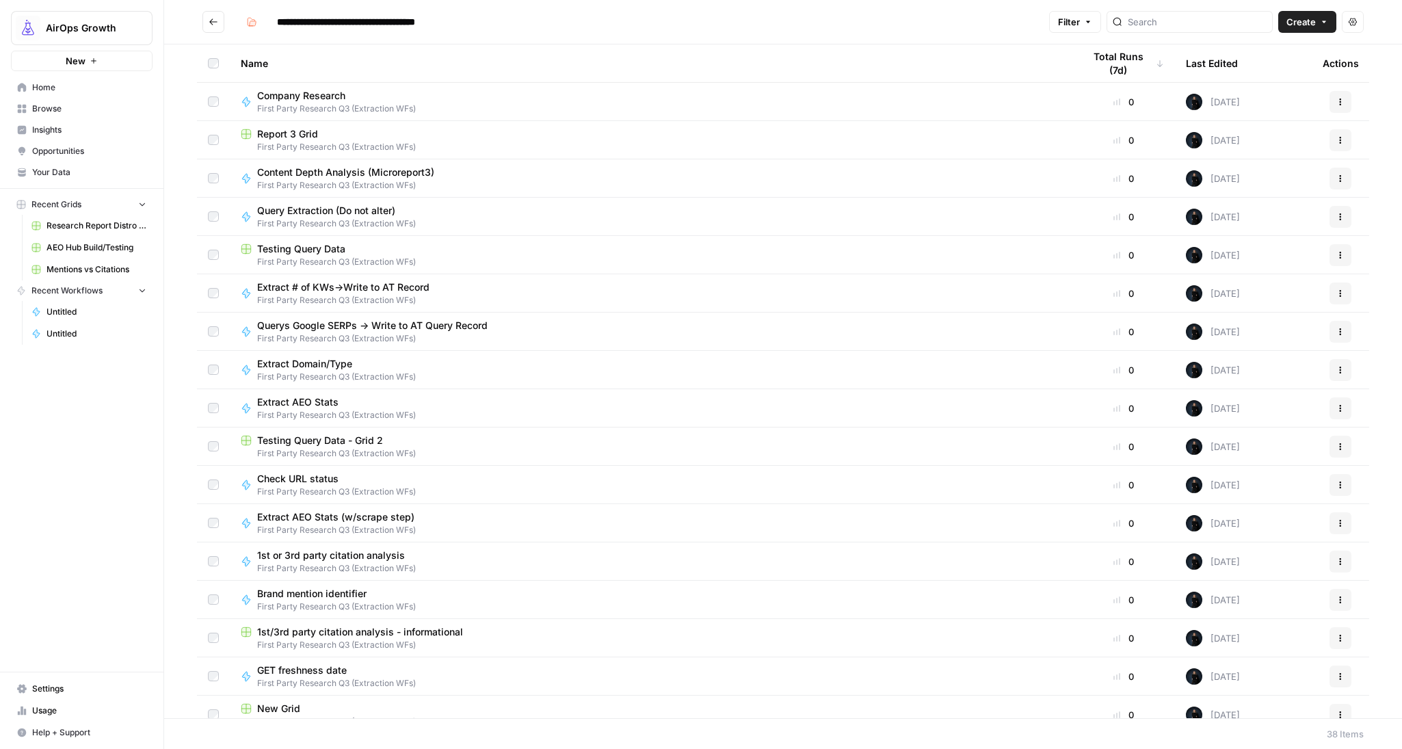
click at [1208, 66] on div "Last Edited" at bounding box center [1211, 63] width 52 height 38
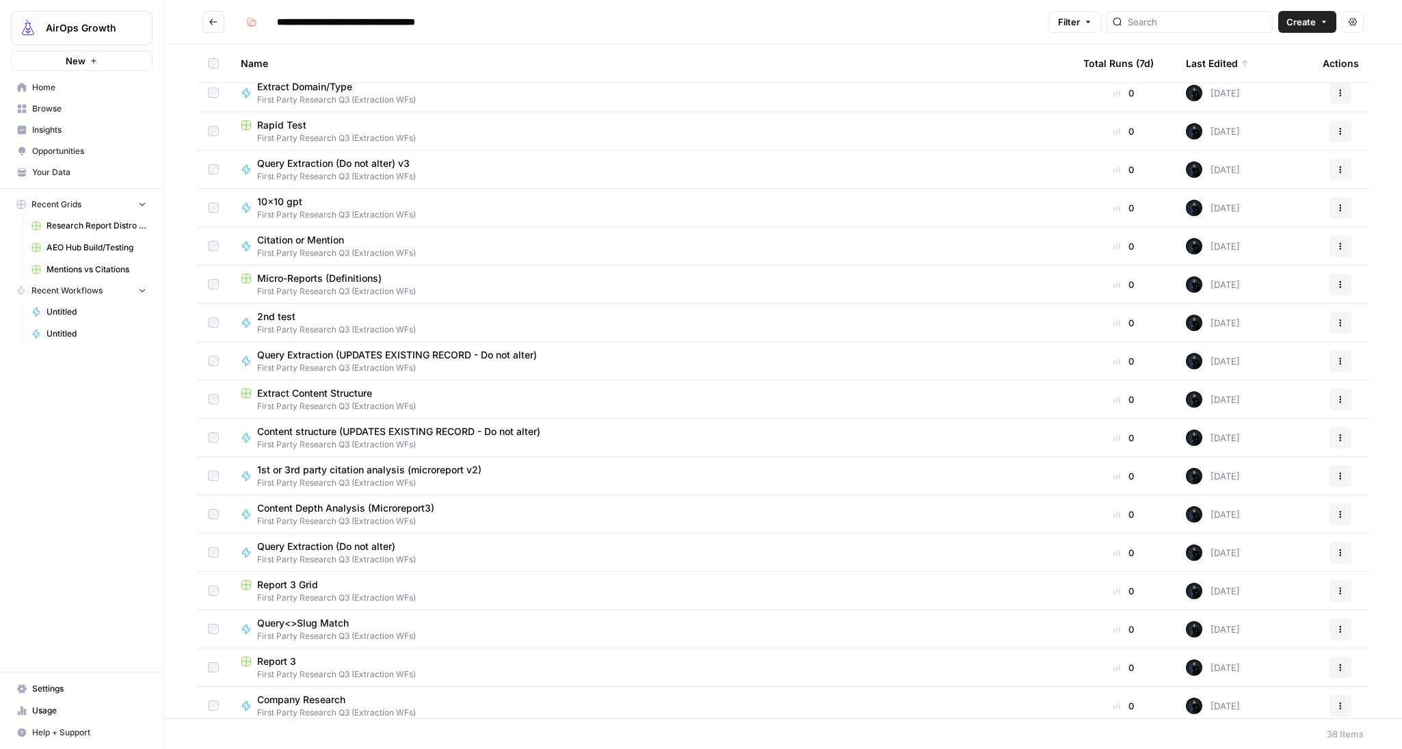
scroll to position [32, 0]
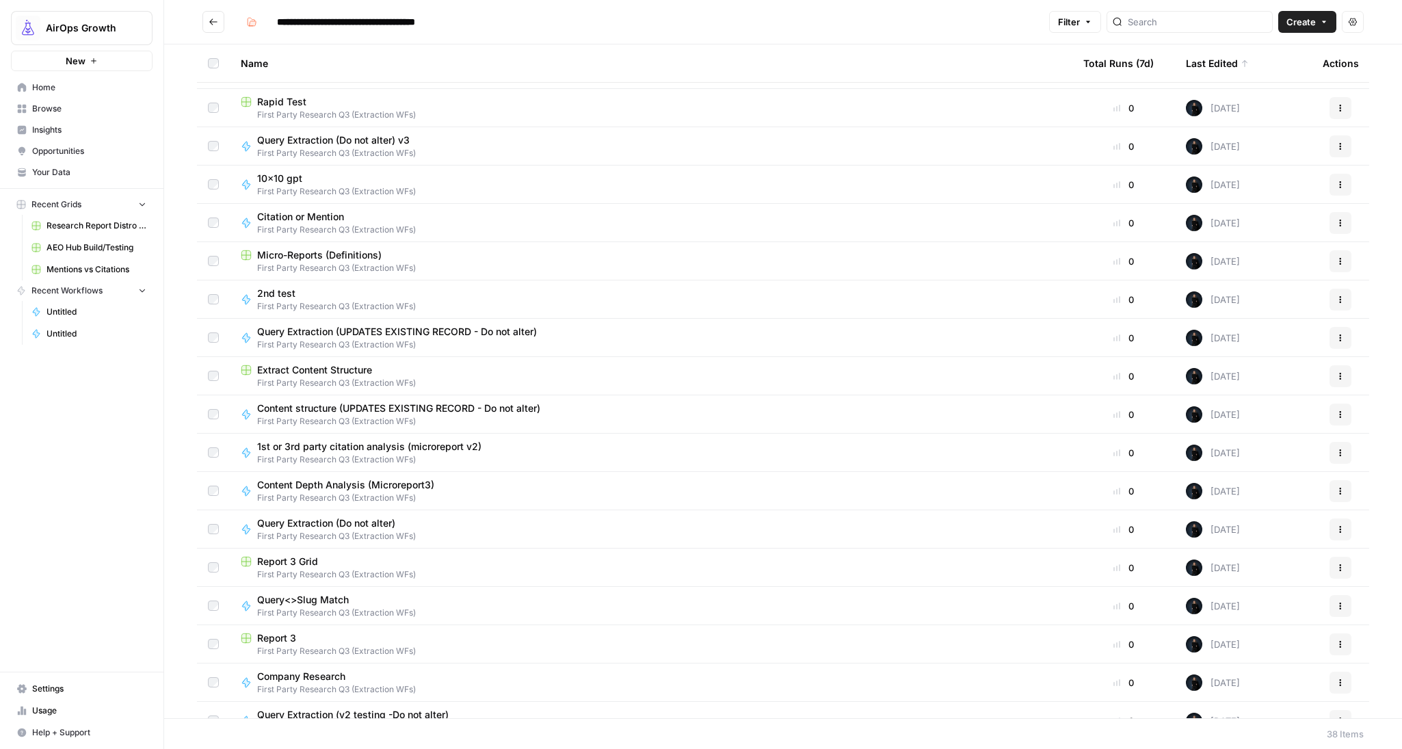
click at [453, 323] on td "Query Extraction (UPDATES EXISTING RECORD - Do not alter) First Party Research …" at bounding box center [651, 338] width 842 height 38
click at [463, 330] on span "Query Extraction (UPDATES EXISTING RECORD - Do not alter)" at bounding box center [397, 332] width 280 height 14
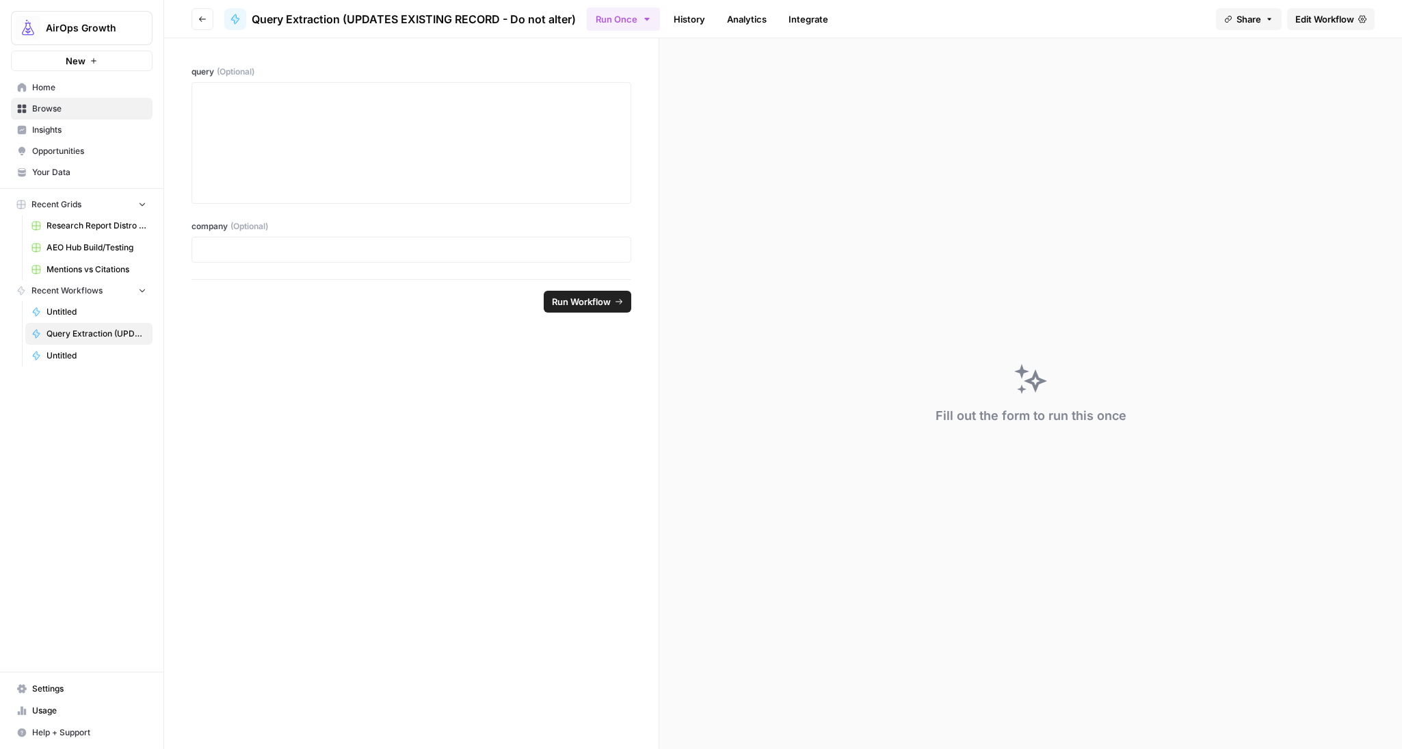
click at [1314, 13] on span "Edit Workflow" at bounding box center [1324, 19] width 59 height 14
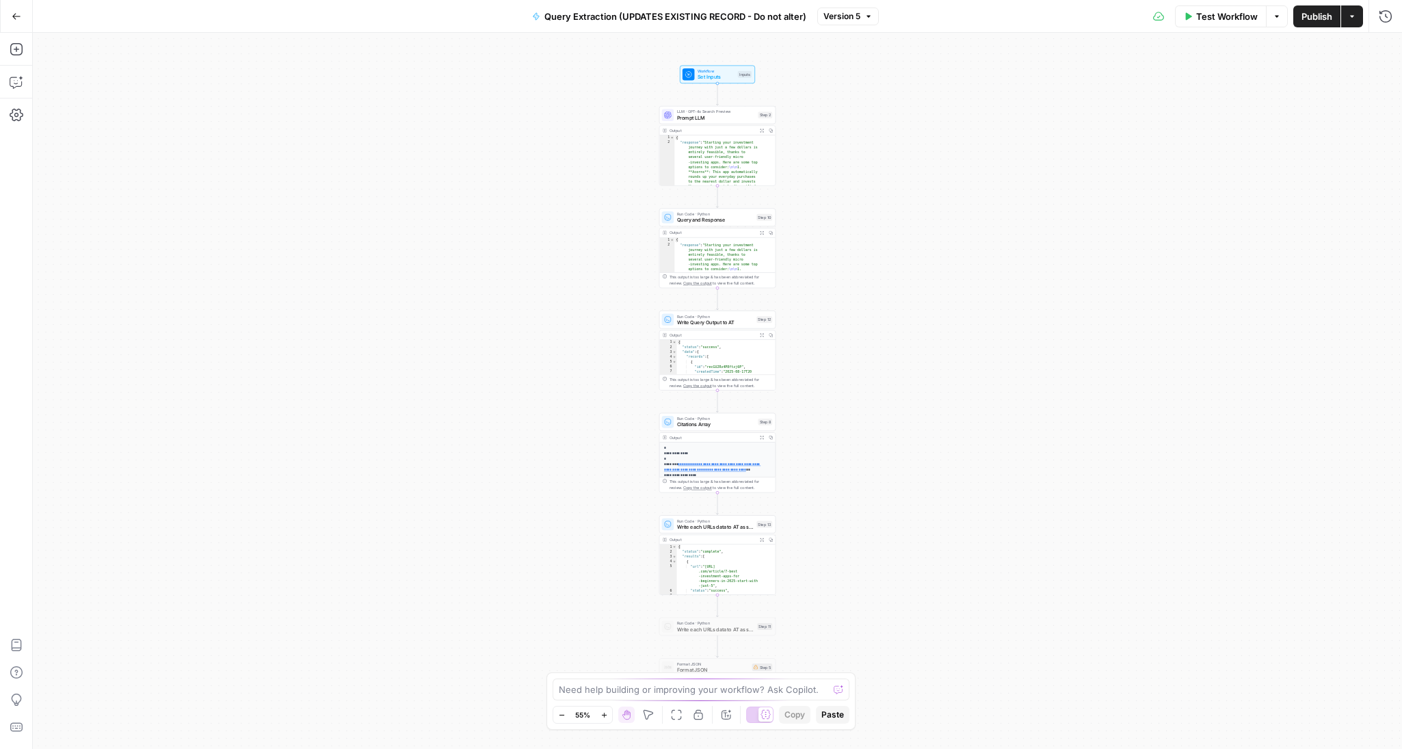
click at [16, 21] on button "Go Back" at bounding box center [16, 16] width 25 height 25
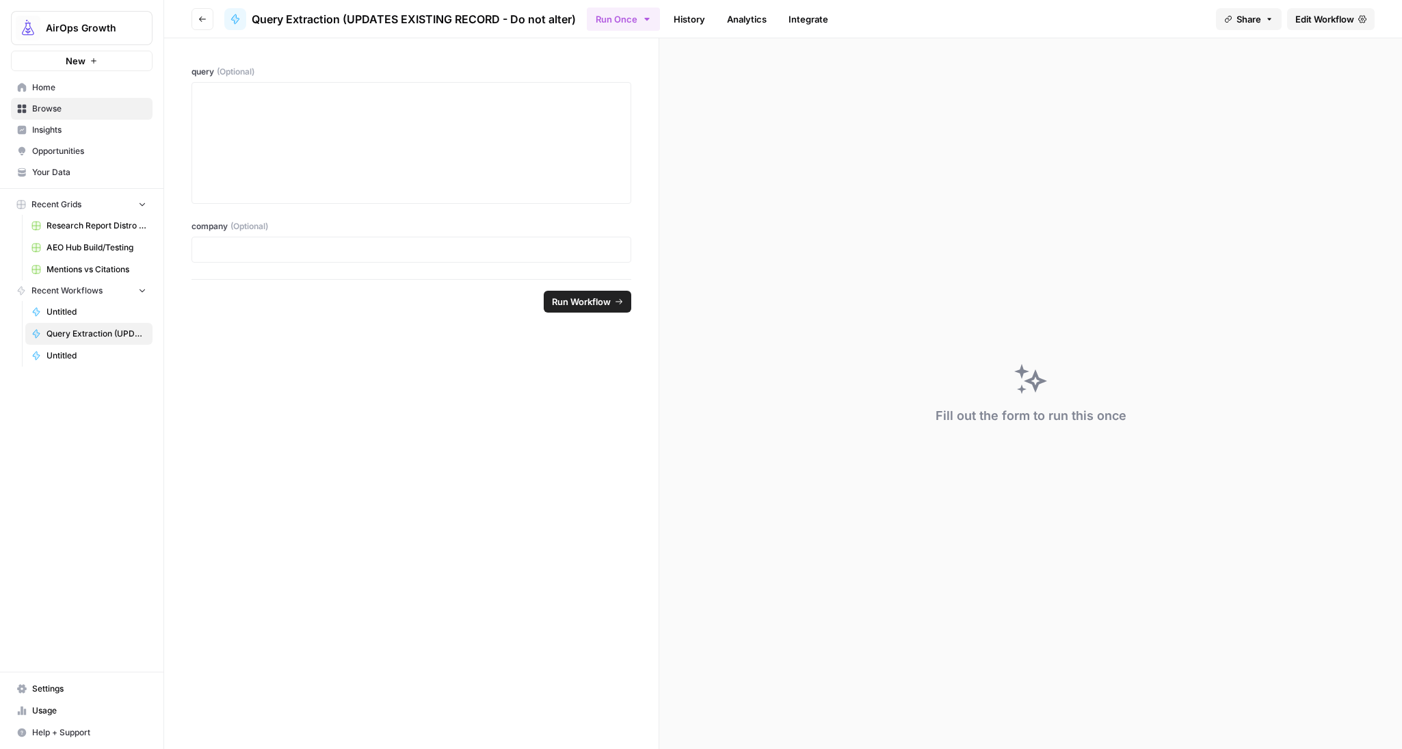
click at [683, 8] on link "History" at bounding box center [689, 19] width 48 height 22
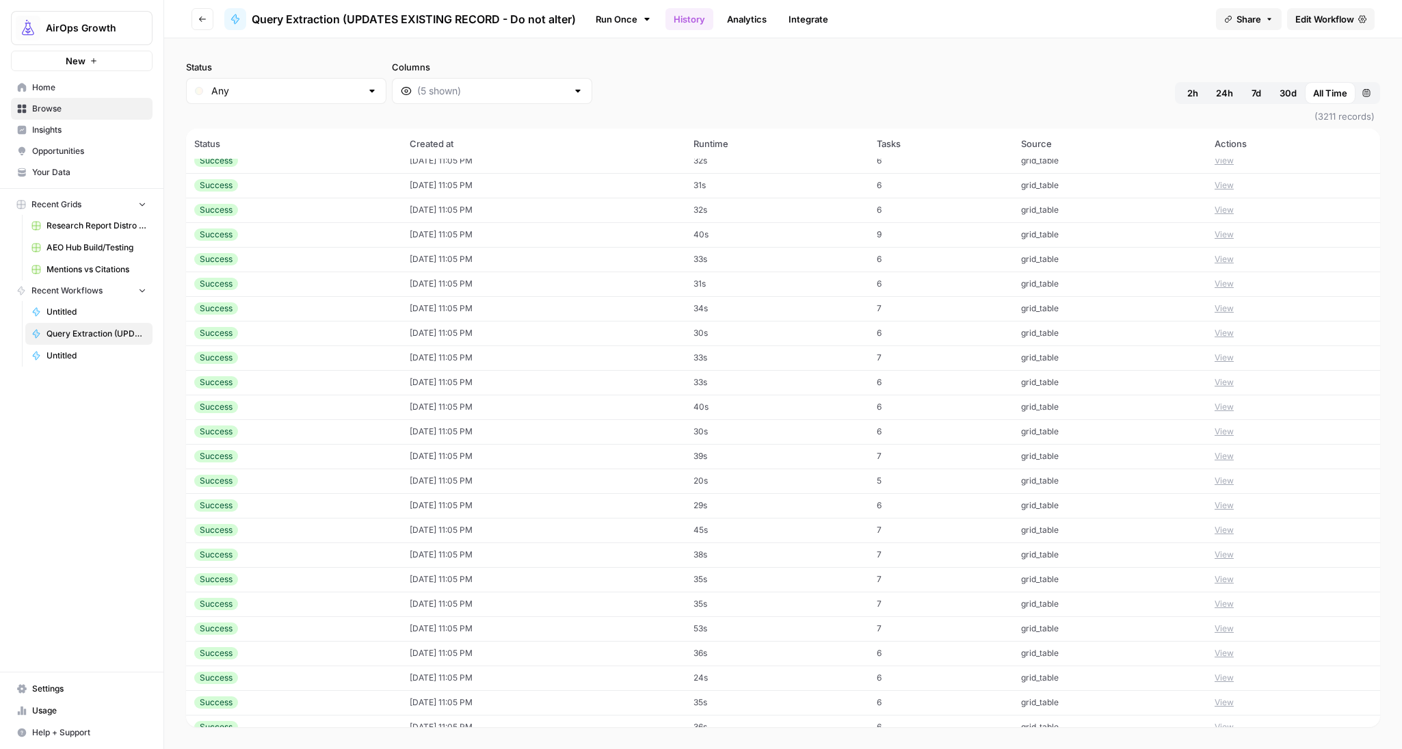
scroll to position [444, 0]
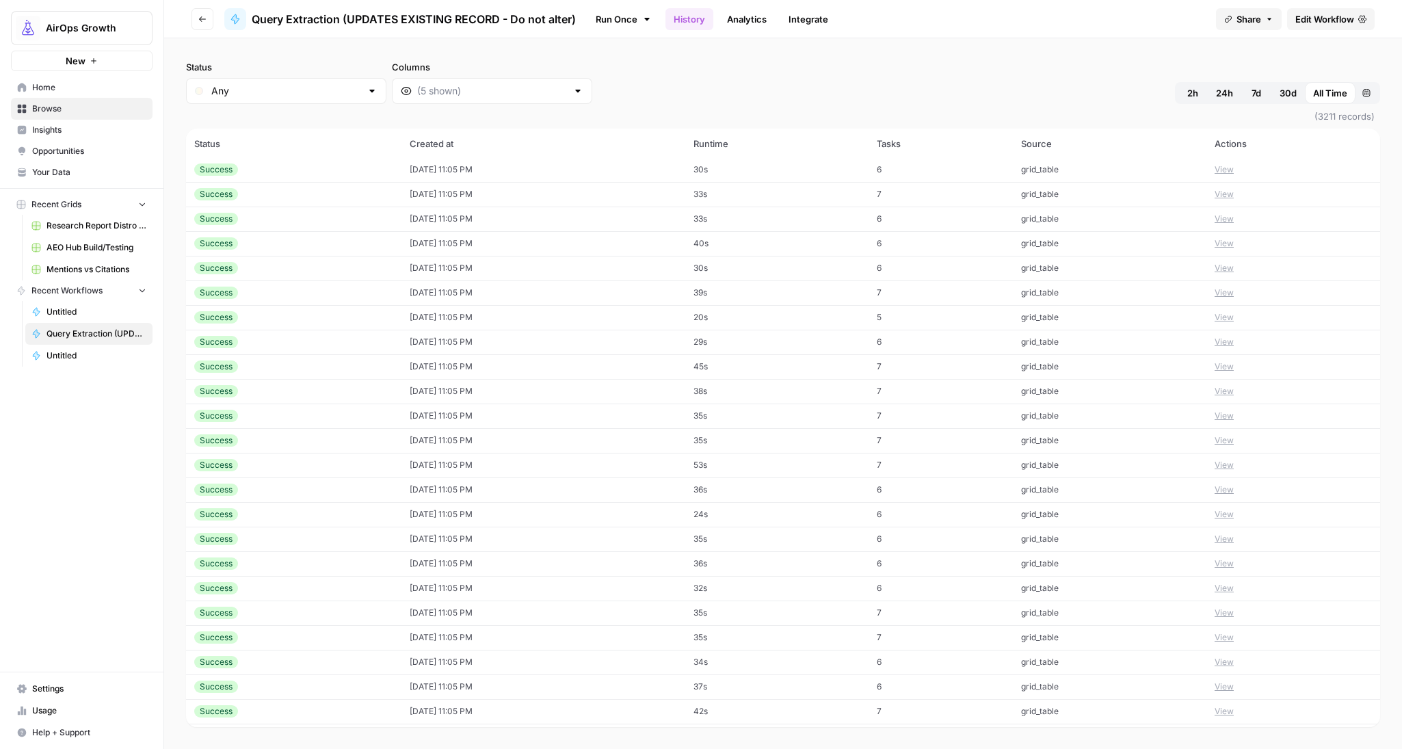
click at [1222, 613] on button "View" at bounding box center [1223, 612] width 19 height 12
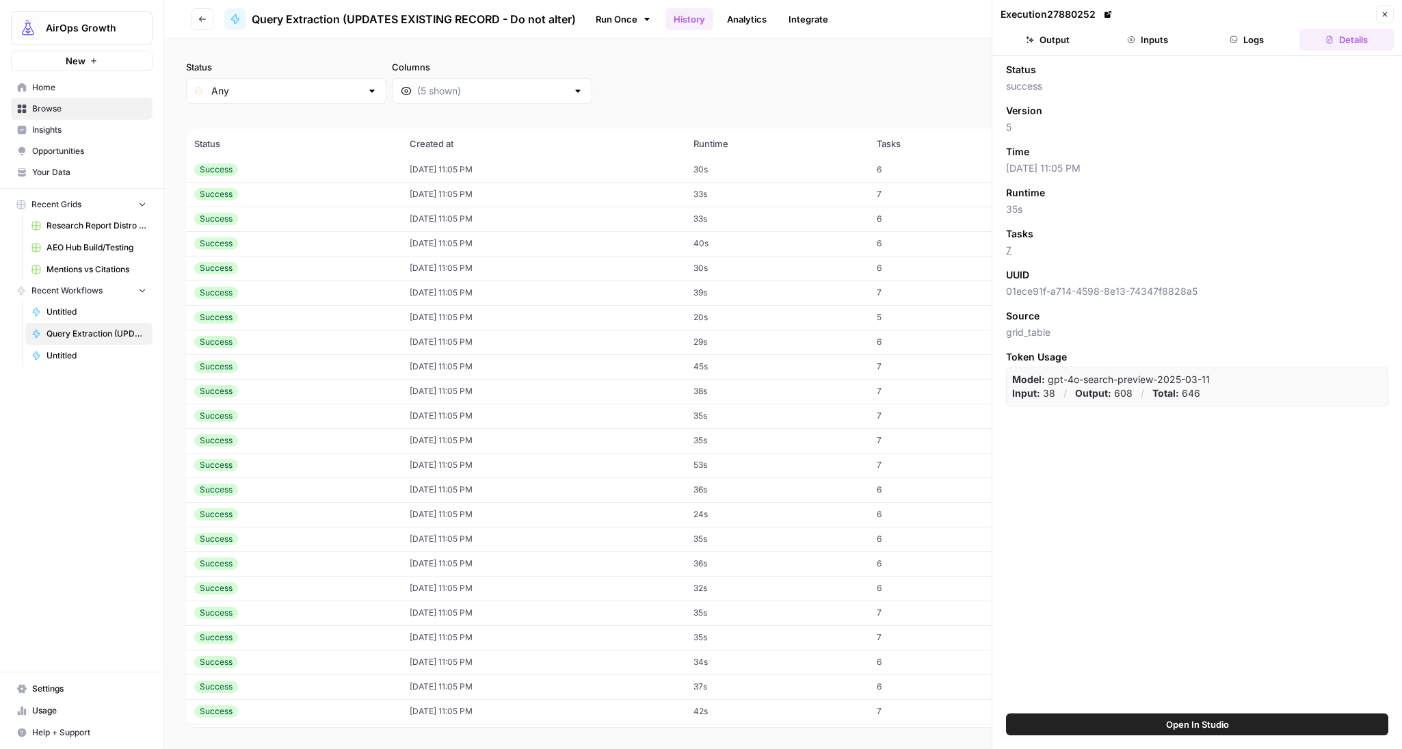
click at [1396, 16] on header "Execution 27880252 Close Output Inputs Logs Details" at bounding box center [1197, 28] width 410 height 56
click at [1386, 14] on icon "button" at bounding box center [1384, 14] width 8 height 8
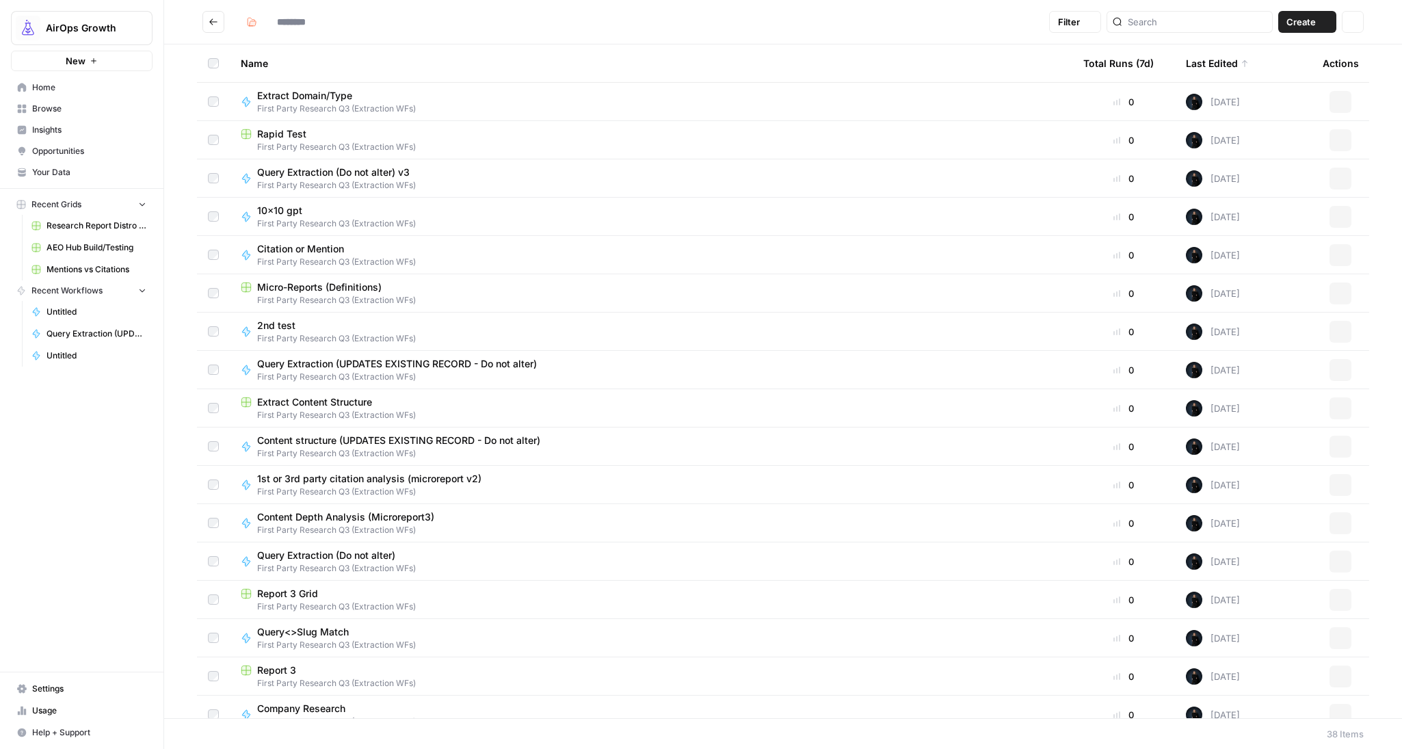
type input "**********"
click at [295, 137] on span "Rapid Test" at bounding box center [281, 134] width 49 height 14
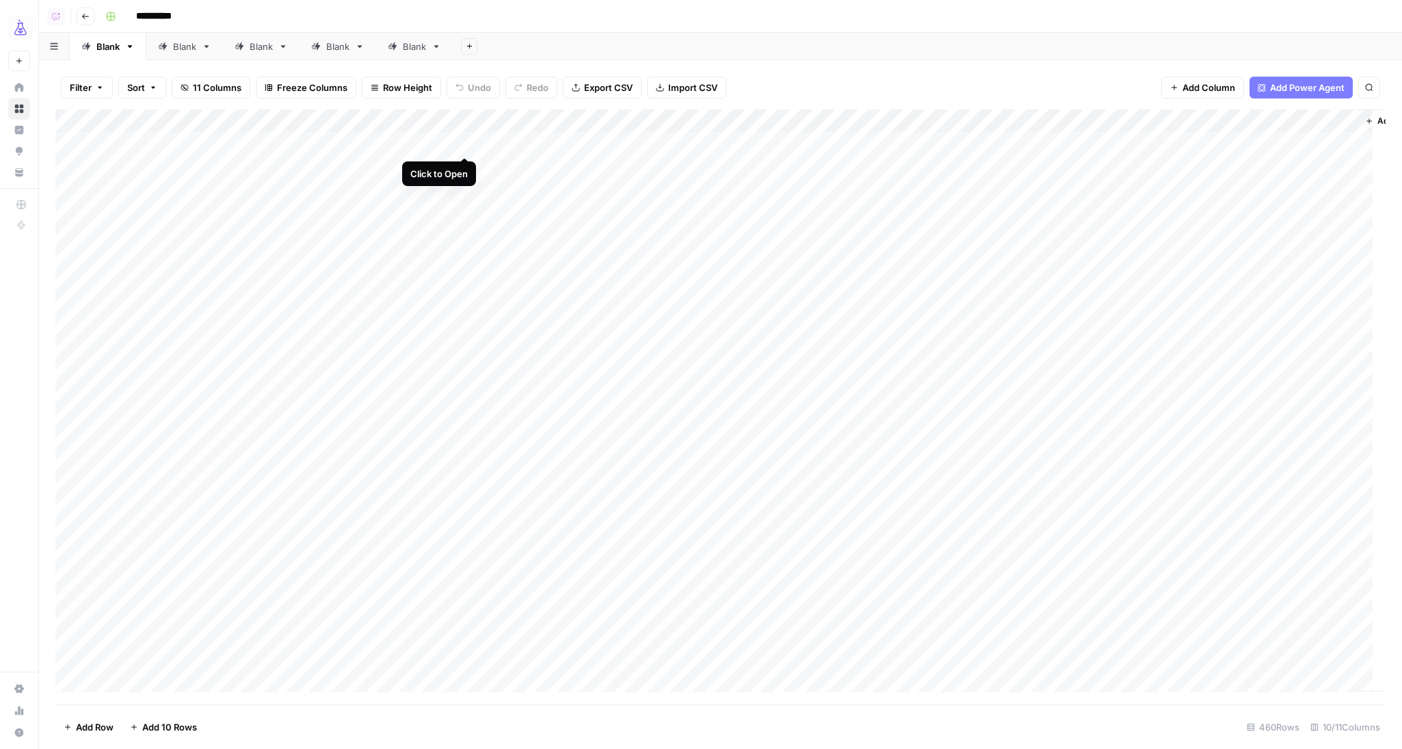
click at [463, 142] on div "Add Column" at bounding box center [720, 406] width 1330 height 595
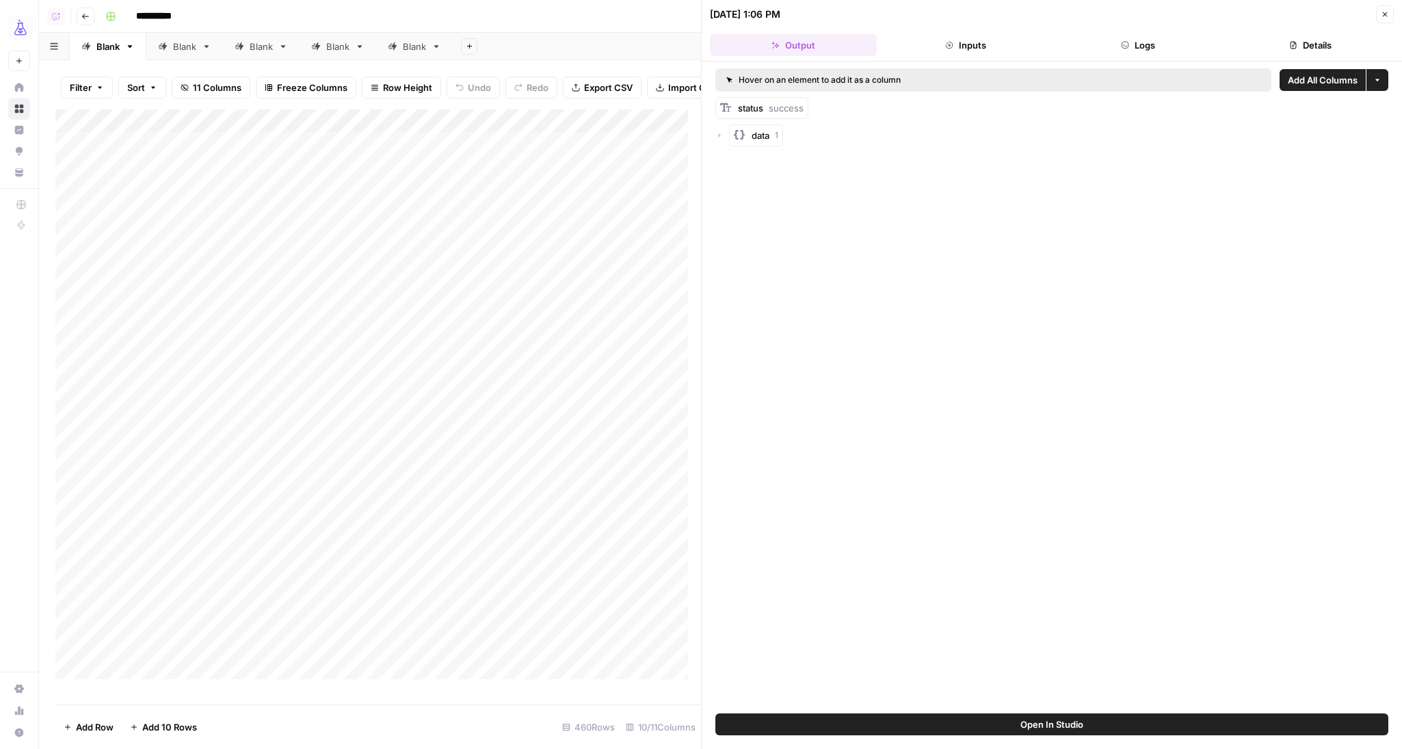
click at [1140, 50] on button "Logs" at bounding box center [1137, 45] width 167 height 22
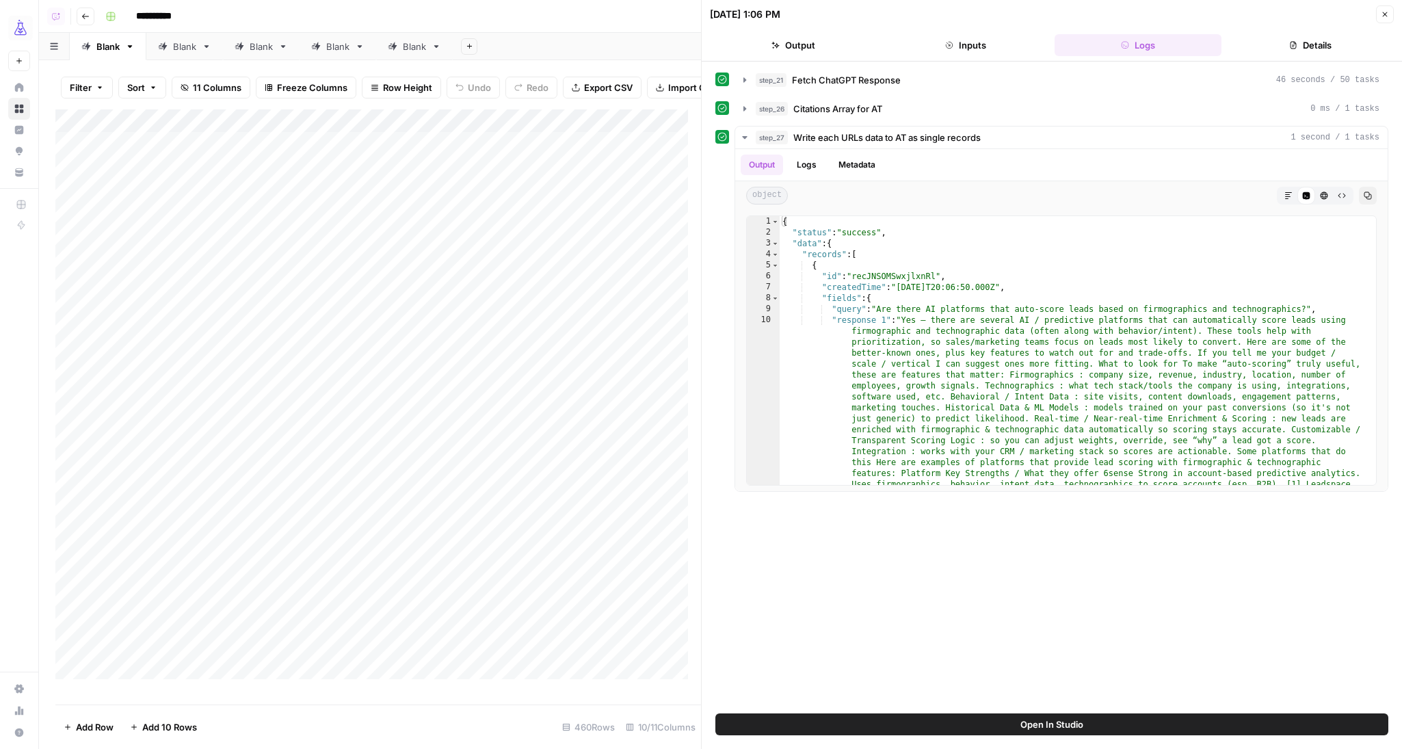
click at [1283, 42] on button "Details" at bounding box center [1310, 45] width 167 height 22
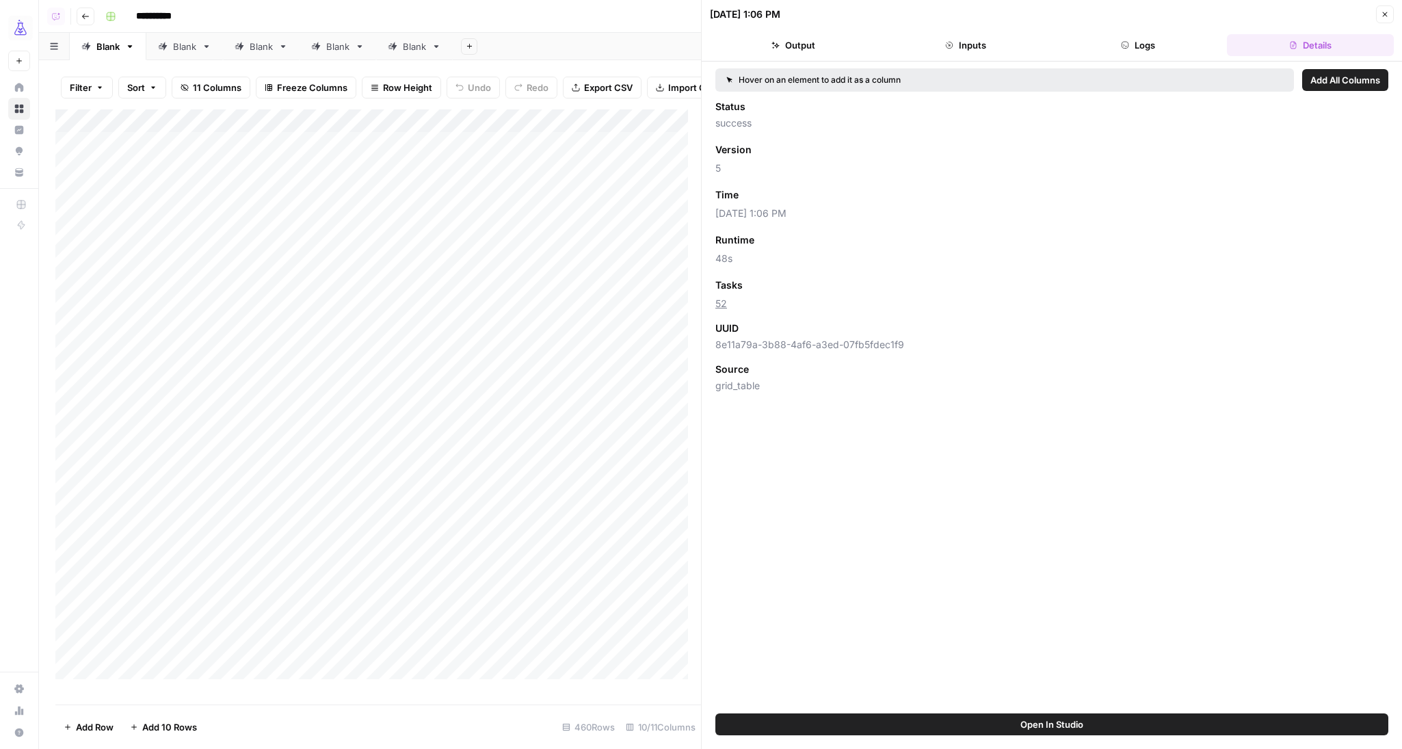
click at [1208, 42] on button "Logs" at bounding box center [1137, 45] width 167 height 22
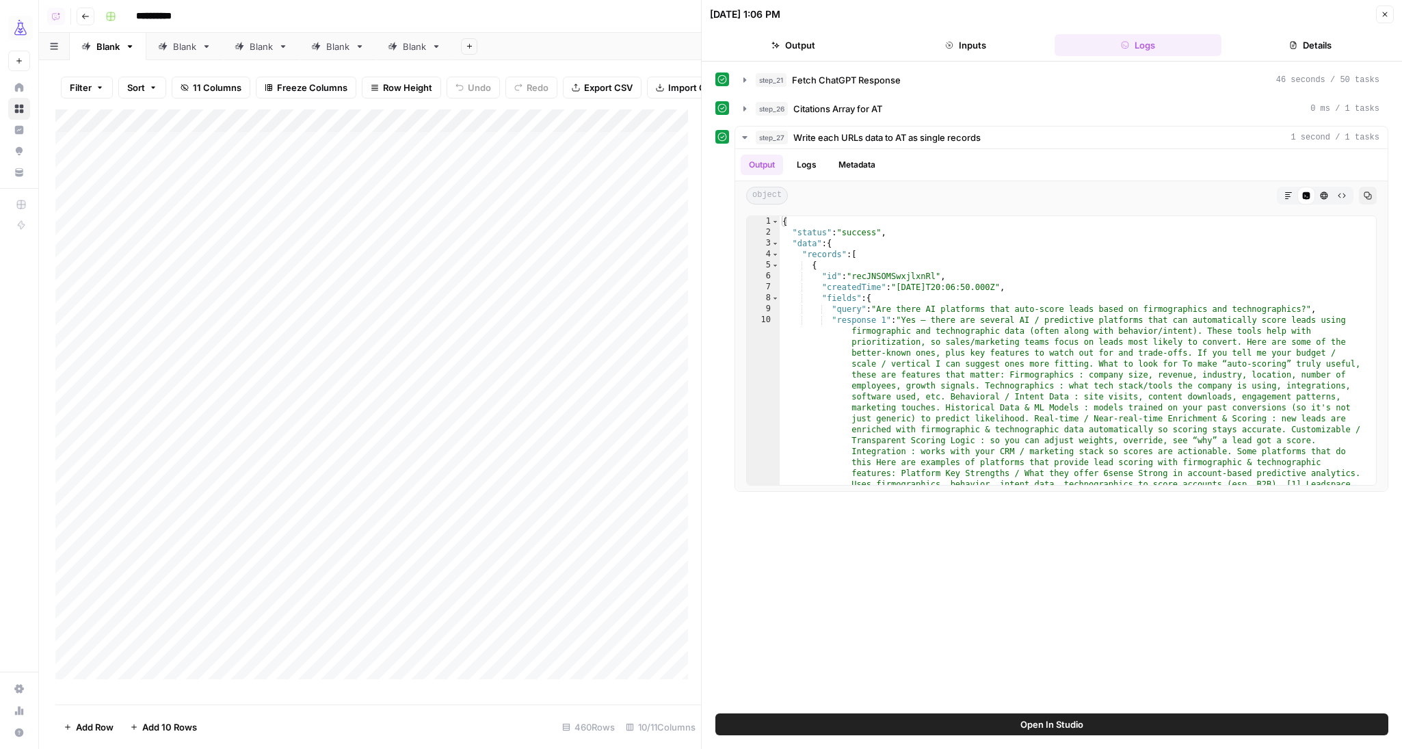
click at [1016, 726] on button "Open In Studio" at bounding box center [1051, 724] width 673 height 22
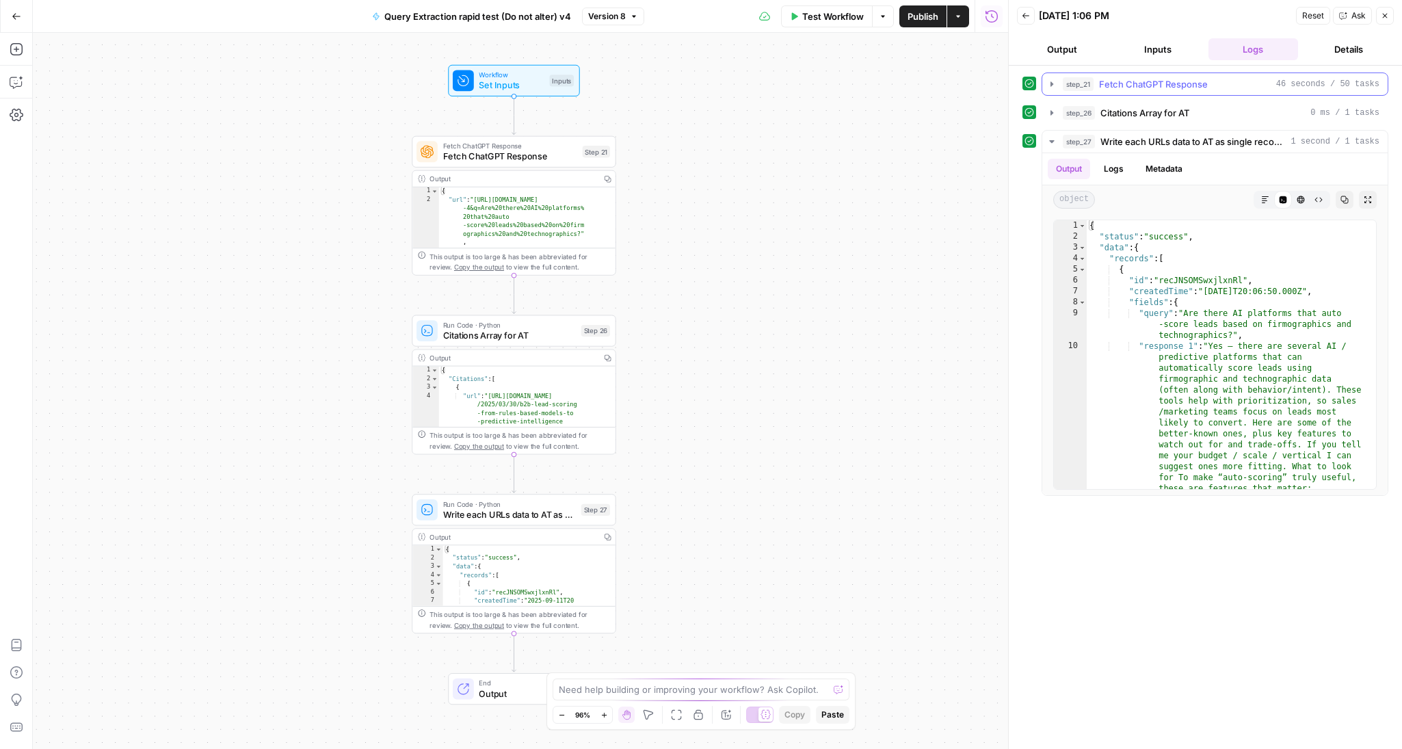
click at [1046, 87] on icon "button" at bounding box center [1051, 84] width 11 height 11
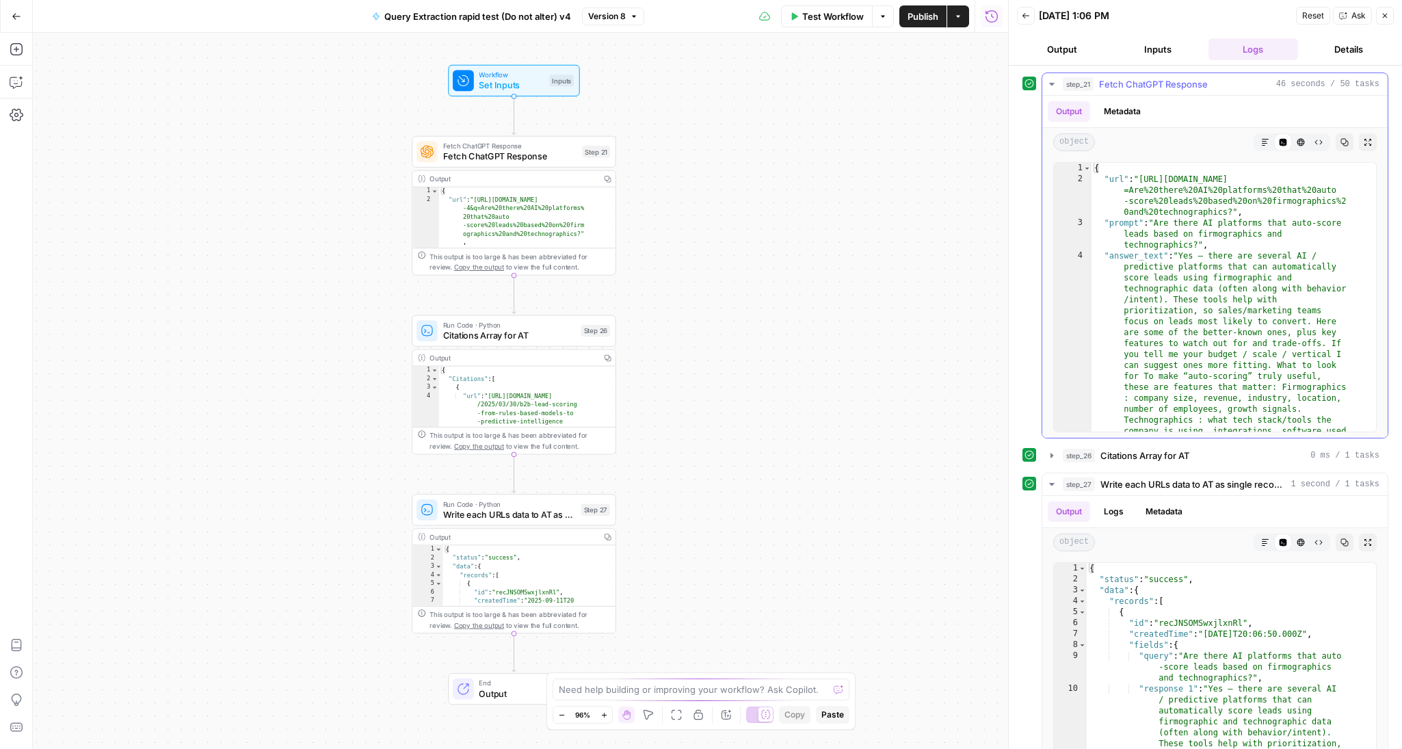
click at [1358, 142] on button "Expand Output" at bounding box center [1367, 142] width 18 height 18
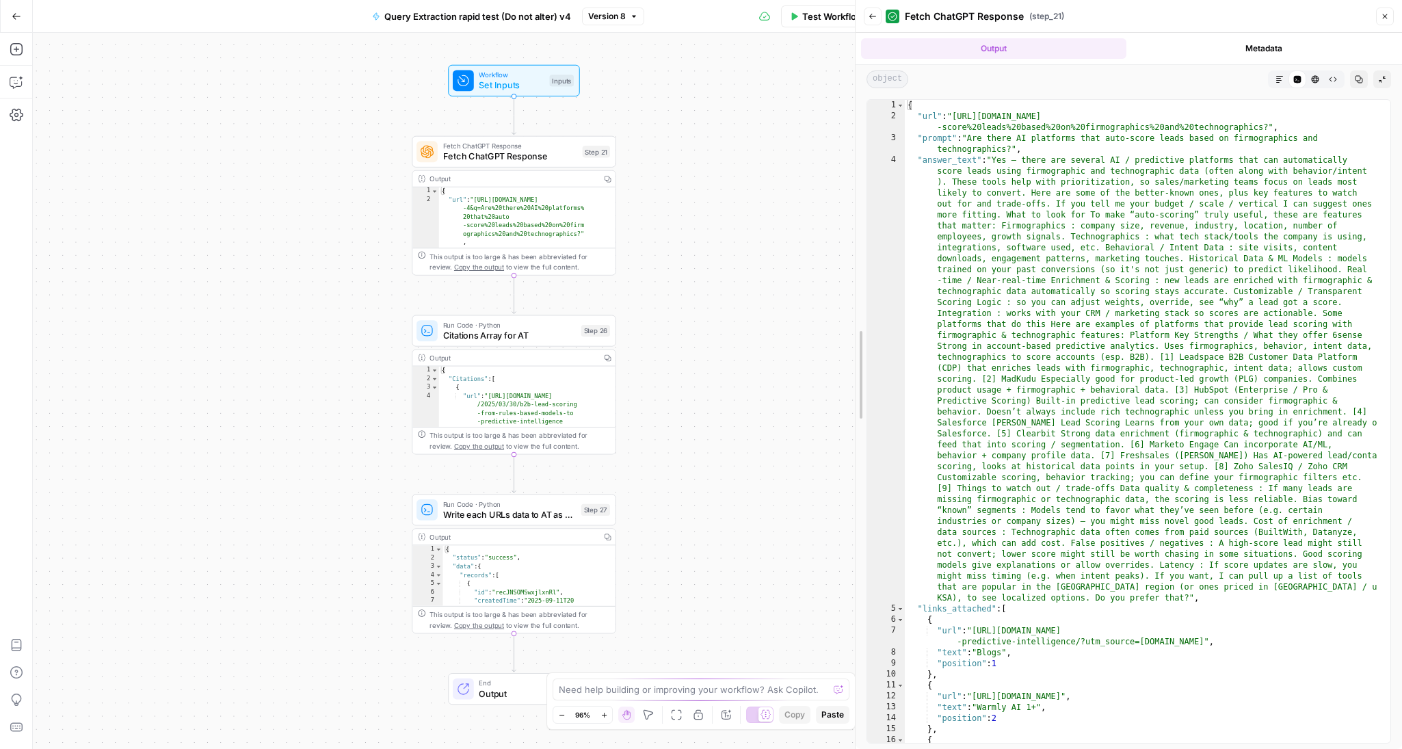
drag, startPoint x: 1009, startPoint y: 133, endPoint x: 137, endPoint y: 175, distance: 872.7
click at [132, 176] on body "AirOps Growth New Home Browse Insights Opportunities Your Data Recent Grids AEO…" at bounding box center [701, 374] width 1402 height 749
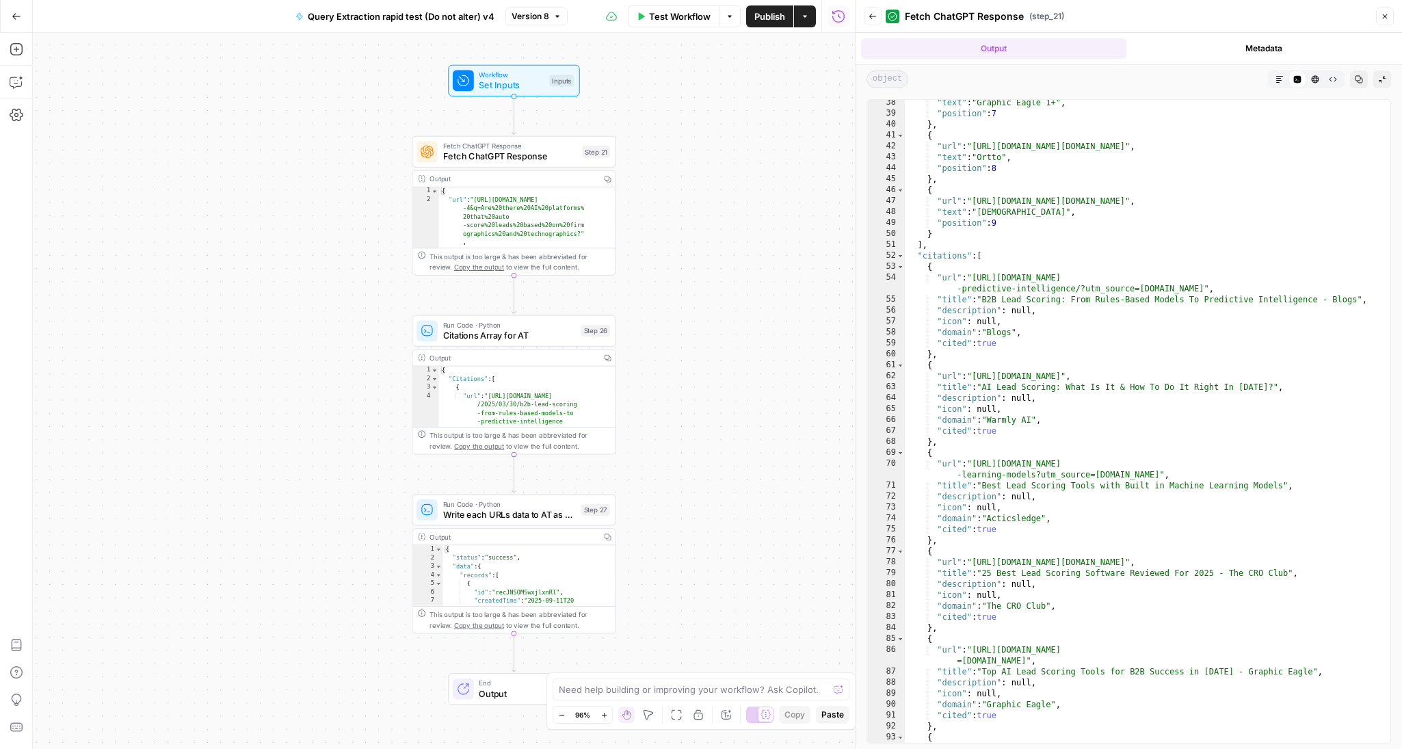
scroll to position [926, 0]
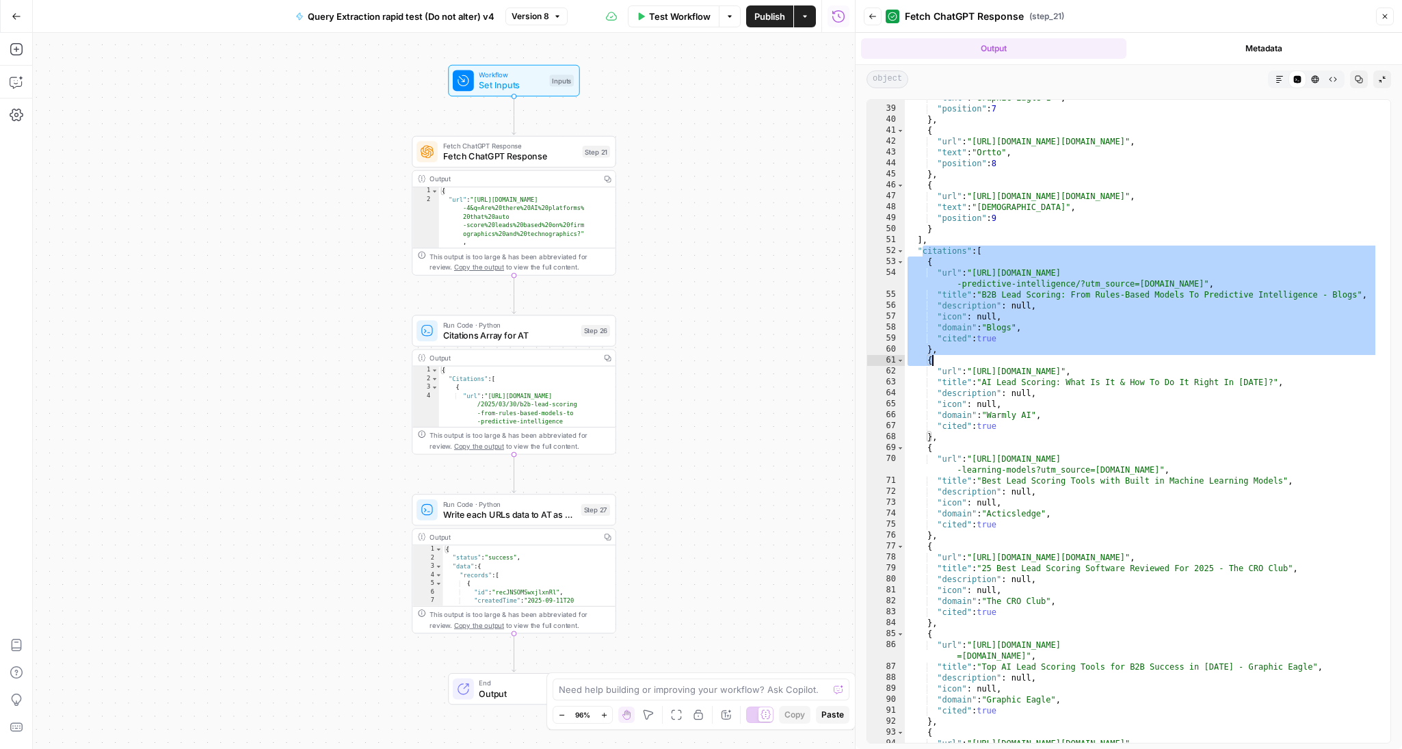
drag, startPoint x: 922, startPoint y: 250, endPoint x: 1031, endPoint y: 356, distance: 151.8
click at [1030, 356] on div ""text" : "Graphic Eagle 1+" , "position" : 7 } , { "url" : "[URL][DOMAIN_NAME][…" at bounding box center [1141, 424] width 473 height 665
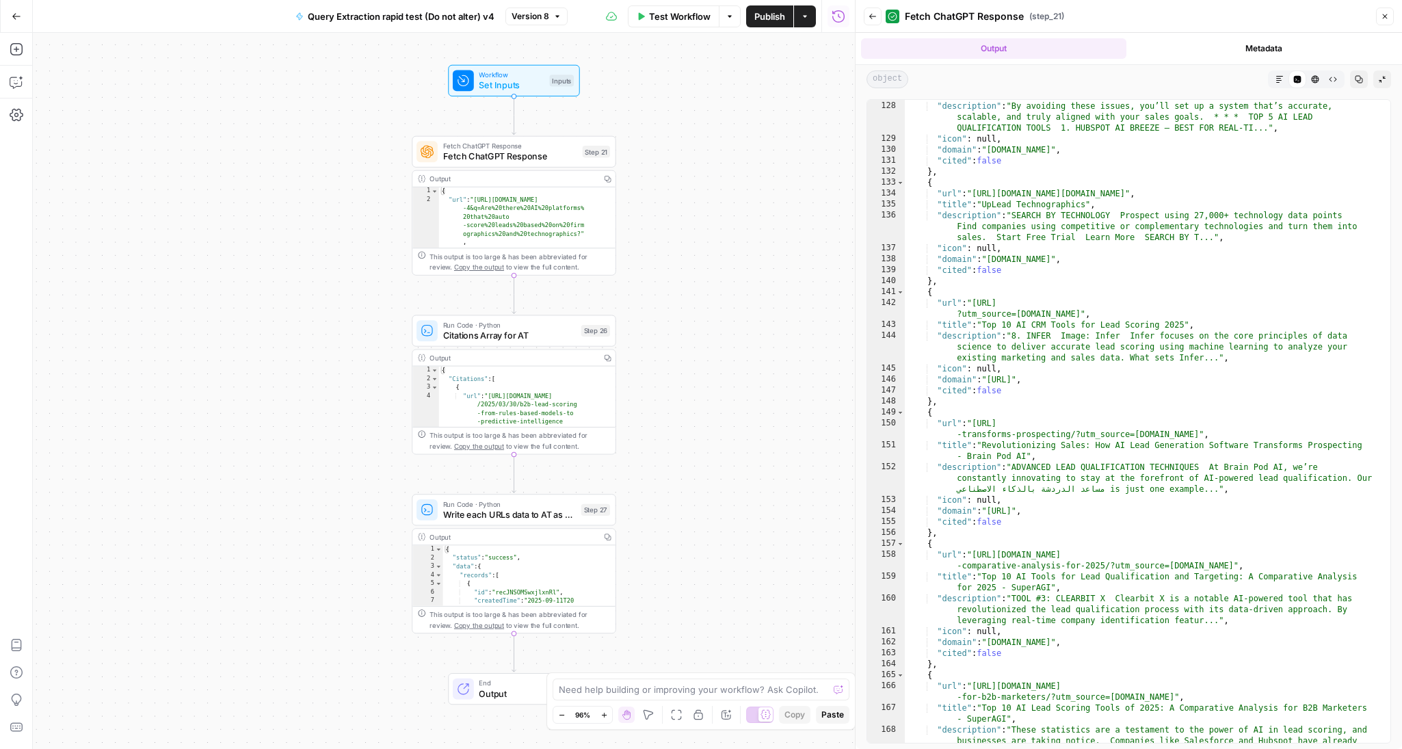
scroll to position [2034, 0]
drag, startPoint x: 1045, startPoint y: 511, endPoint x: 1062, endPoint y: 511, distance: 17.1
click at [1045, 511] on div ""title" : "How to Qualify Leads using AI in [DATE]" , "description" : "By avoid…" at bounding box center [1141, 433] width 473 height 687
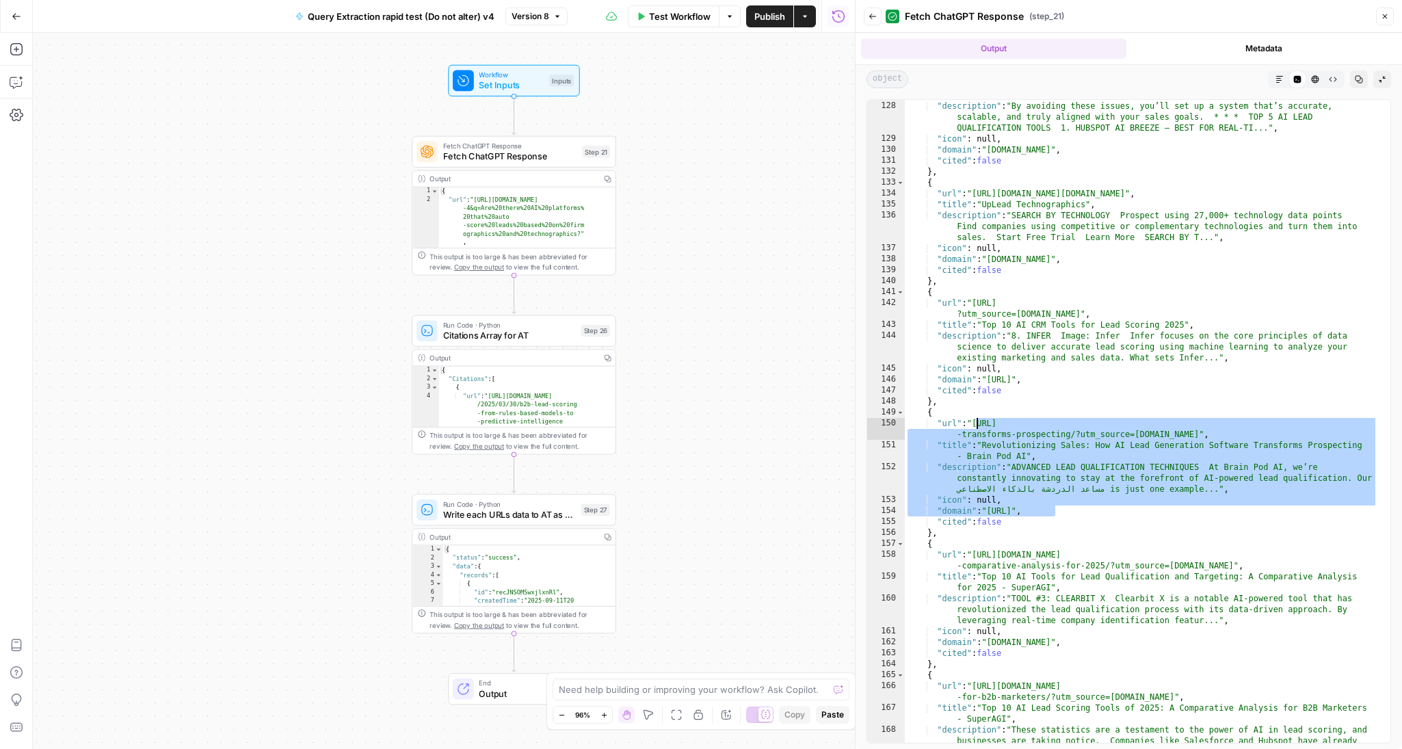
drag, startPoint x: 1067, startPoint y: 510, endPoint x: 974, endPoint y: 423, distance: 128.2
click at [974, 423] on div ""title" : "How to Qualify Leads using AI in [DATE]" , "description" : "By avoid…" at bounding box center [1141, 433] width 473 height 687
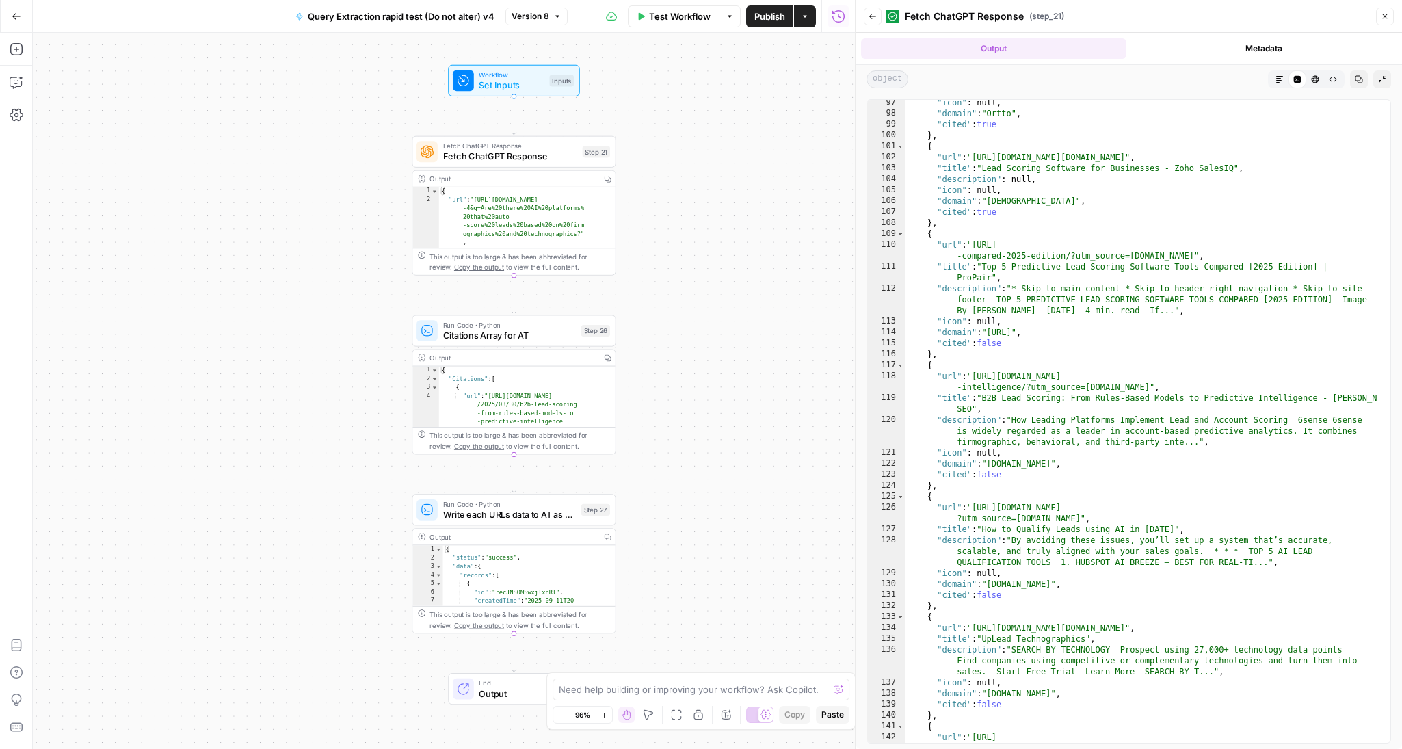
scroll to position [1434, 0]
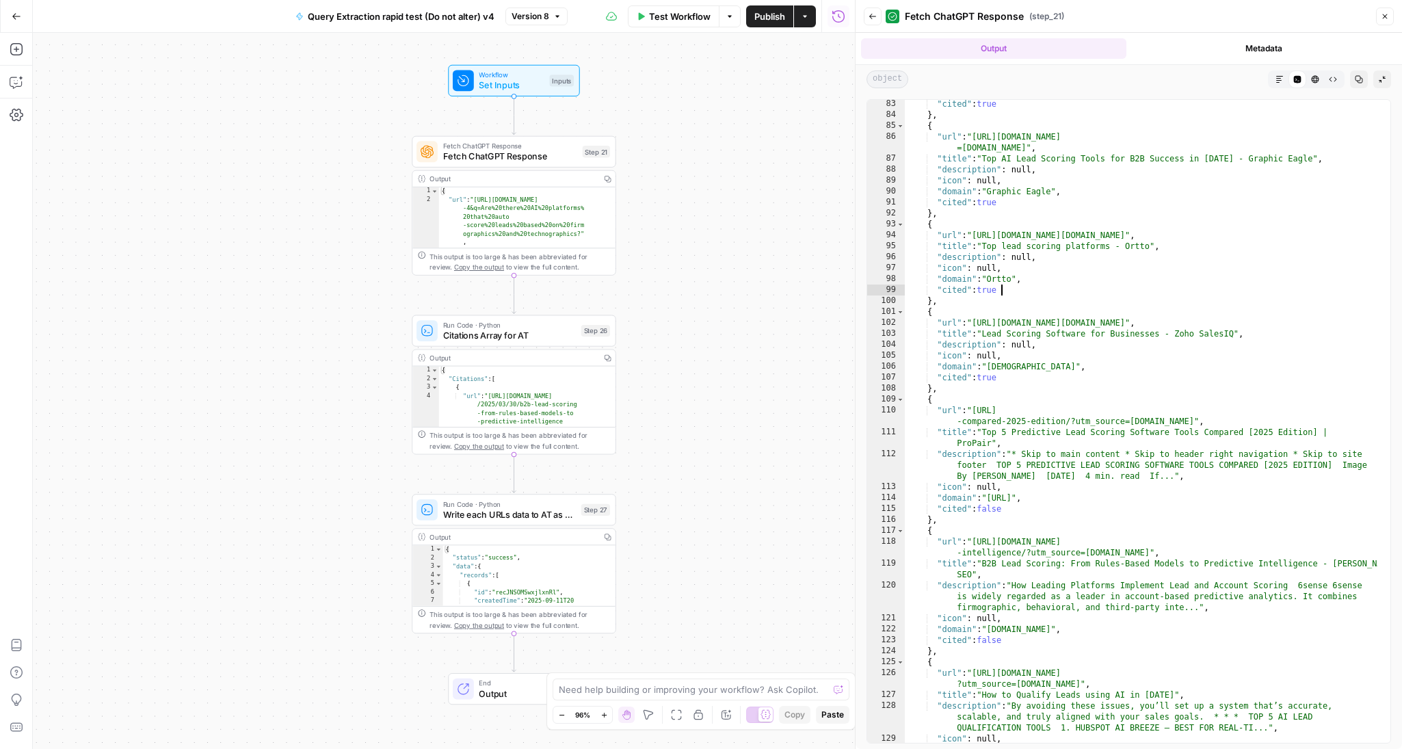
click at [1000, 293] on div ""cited" : true } , { "url" : "[URL][DOMAIN_NAME] =[DOMAIN_NAME]" , "title" : "T…" at bounding box center [1141, 430] width 473 height 665
click at [989, 291] on div ""cited" : true } , { "url" : "[URL][DOMAIN_NAME] =[DOMAIN_NAME]" , "title" : "T…" at bounding box center [1141, 430] width 473 height 665
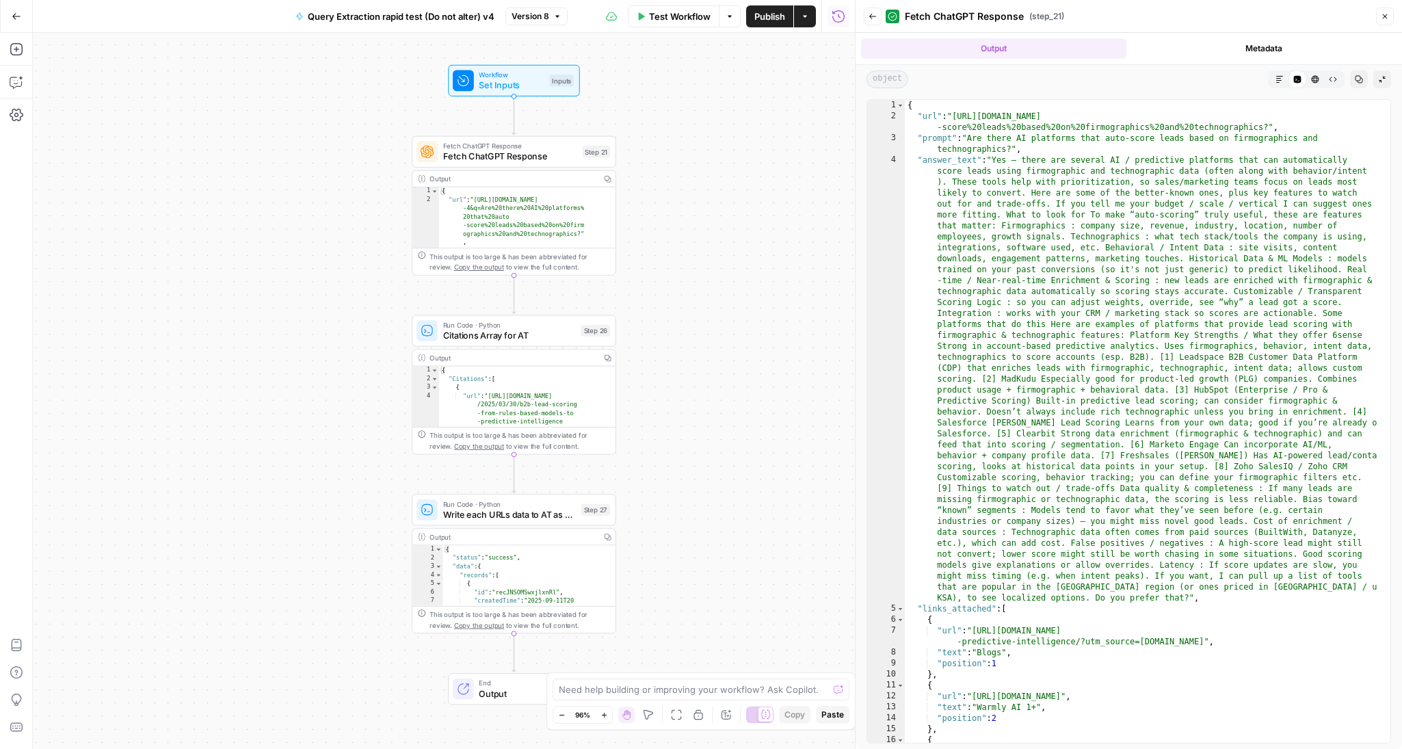
scroll to position [0, 0]
drag, startPoint x: 970, startPoint y: 139, endPoint x: 1008, endPoint y: 149, distance: 39.0
click at [1008, 148] on div "{ "url" : "[URL][DOMAIN_NAME] -score%20leads%20based%20on%20firmographics%20and…" at bounding box center [1141, 438] width 473 height 676
type textarea "**********"
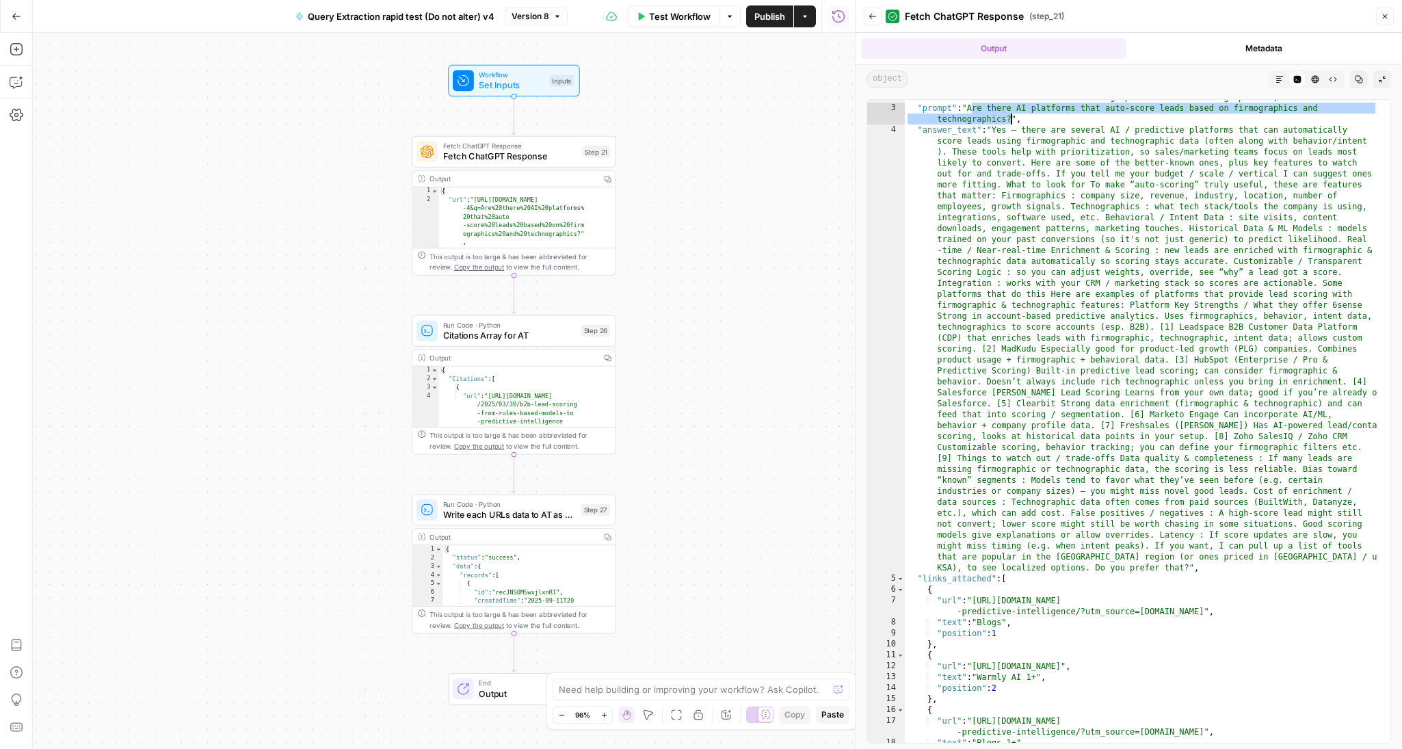
scroll to position [29, 0]
click at [994, 398] on div ""url" : "[URL][DOMAIN_NAME] -score%20leads%20based%20on%20firmographics%20and%2…" at bounding box center [1141, 419] width 473 height 676
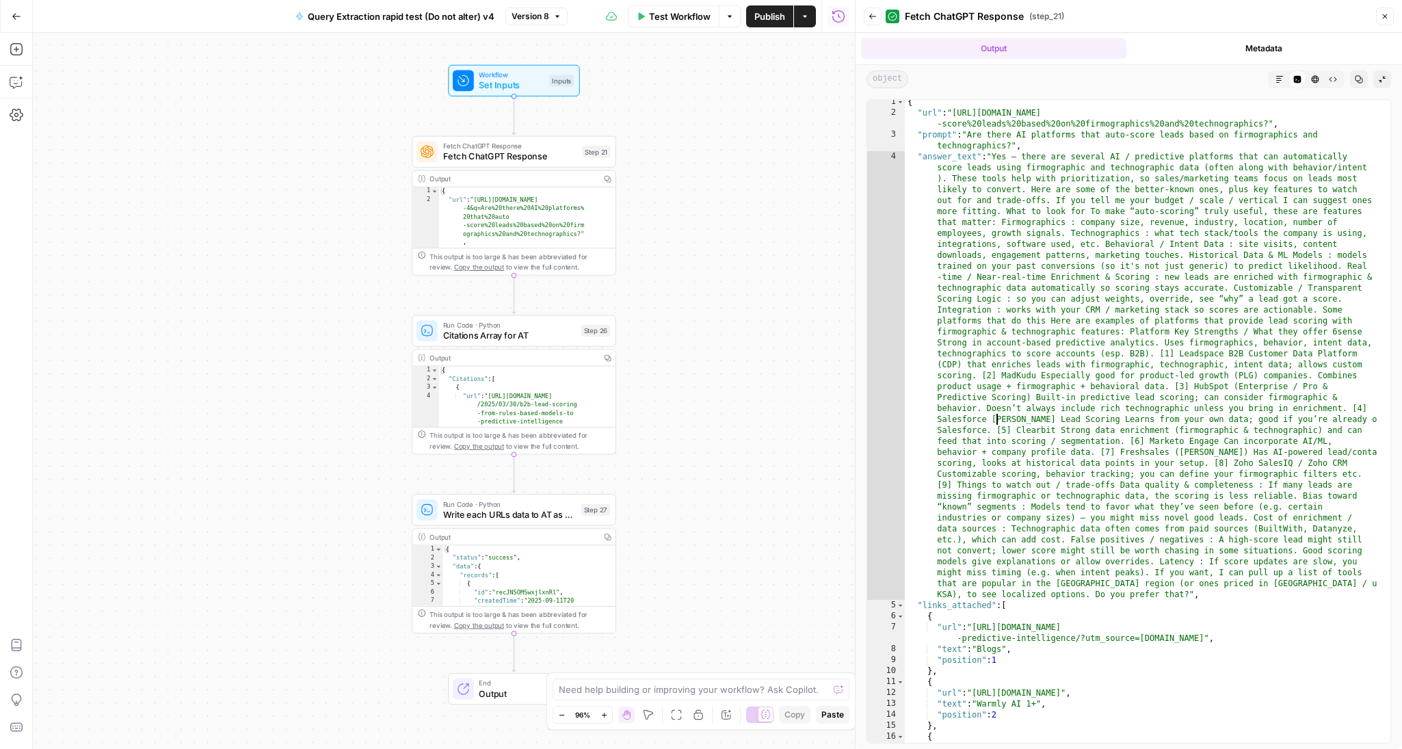
scroll to position [0, 0]
click at [1175, 358] on div "{ "url" : "[URL][DOMAIN_NAME] -score%20leads%20based%20on%20firmographics%20and…" at bounding box center [1141, 438] width 473 height 676
click at [1167, 356] on div "{ "url" : "[URL][DOMAIN_NAME] -score%20leads%20based%20on%20firmographics%20and…" at bounding box center [1141, 438] width 473 height 676
drag, startPoint x: 1157, startPoint y: 356, endPoint x: 1175, endPoint y: 357, distance: 17.1
click at [1175, 357] on div "{ "url" : "[URL][DOMAIN_NAME] -score%20leads%20based%20on%20firmographics%20and…" at bounding box center [1141, 438] width 473 height 676
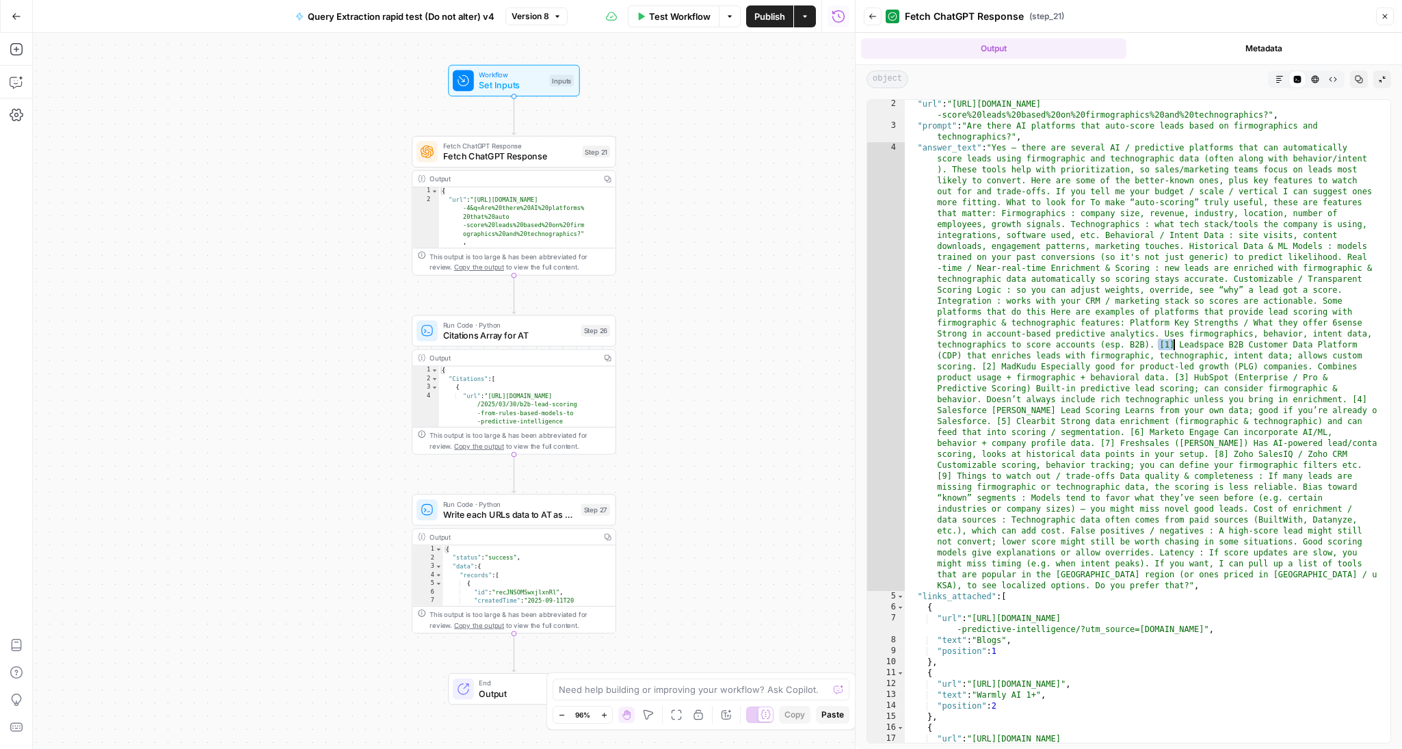
scroll to position [16, 0]
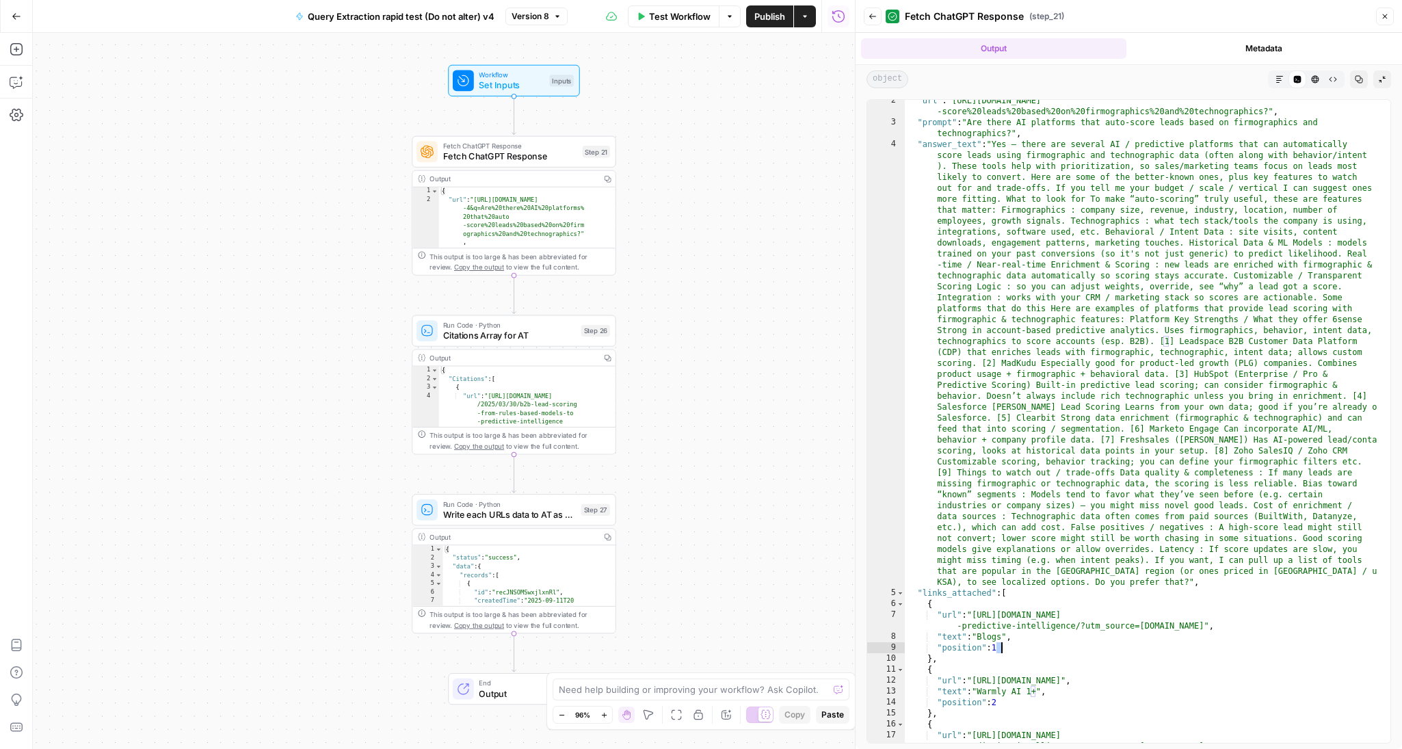
drag, startPoint x: 994, startPoint y: 645, endPoint x: 1025, endPoint y: 647, distance: 30.8
click at [1025, 647] on div ""url" : "[URL][DOMAIN_NAME] -score%20leads%20based%20on%20firmographics%20and%2…" at bounding box center [1141, 438] width 473 height 687
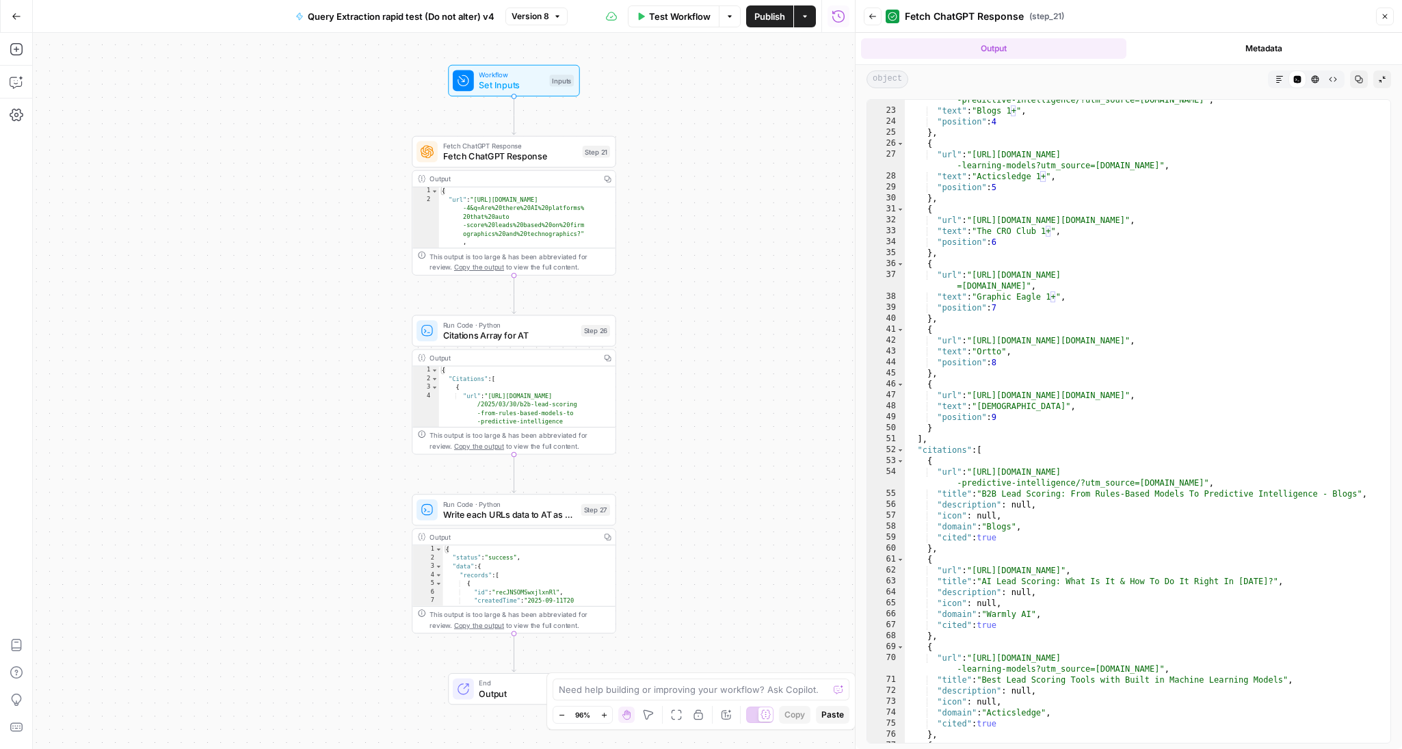
scroll to position [727, 0]
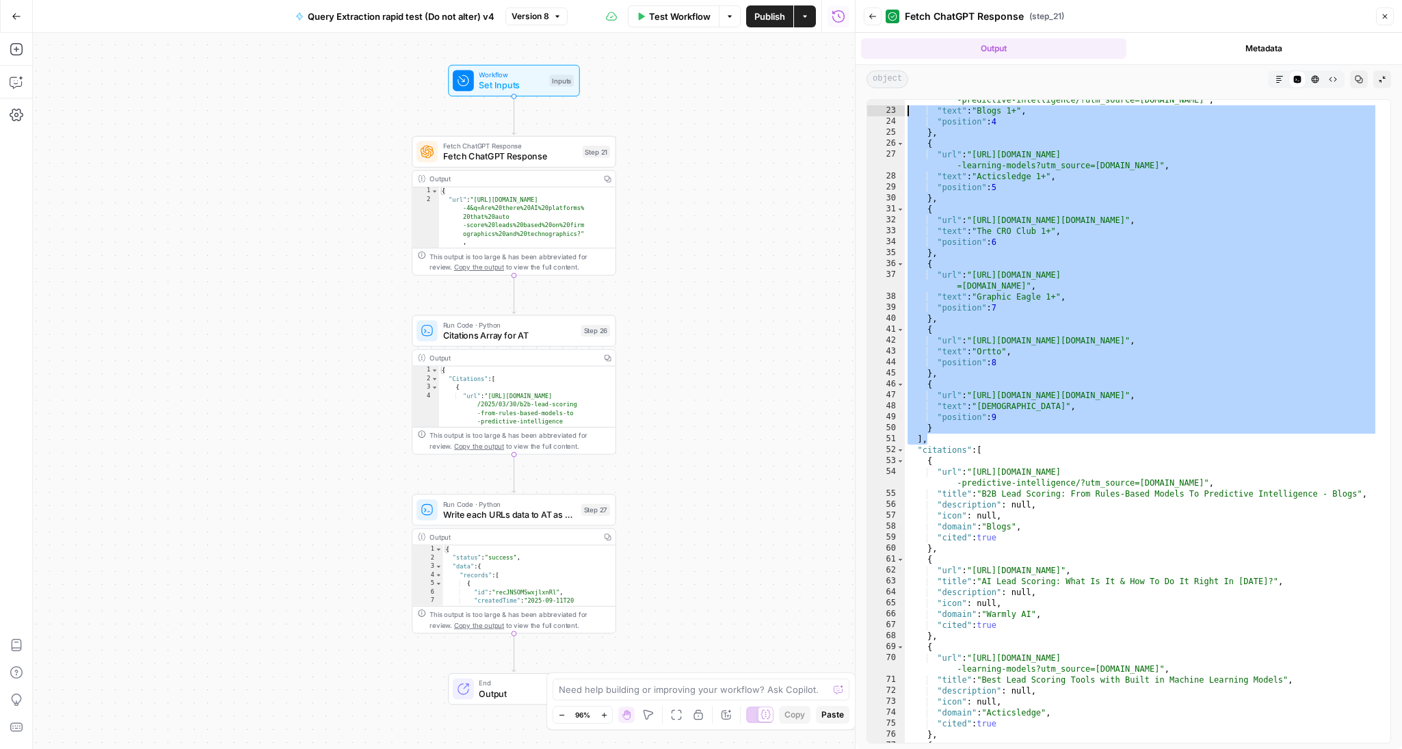
drag, startPoint x: 952, startPoint y: 436, endPoint x: 908, endPoint y: 124, distance: 314.9
click at [908, 112] on div ""url" : "[URL][DOMAIN_NAME] -predictive-intelligence/?utm_source=[DOMAIN_NAME]"…" at bounding box center [1141, 421] width 473 height 676
click at [963, 617] on div ""url" : "[URL][DOMAIN_NAME] -predictive-intelligence/?utm_source=[DOMAIN_NAME]"…" at bounding box center [1141, 421] width 473 height 676
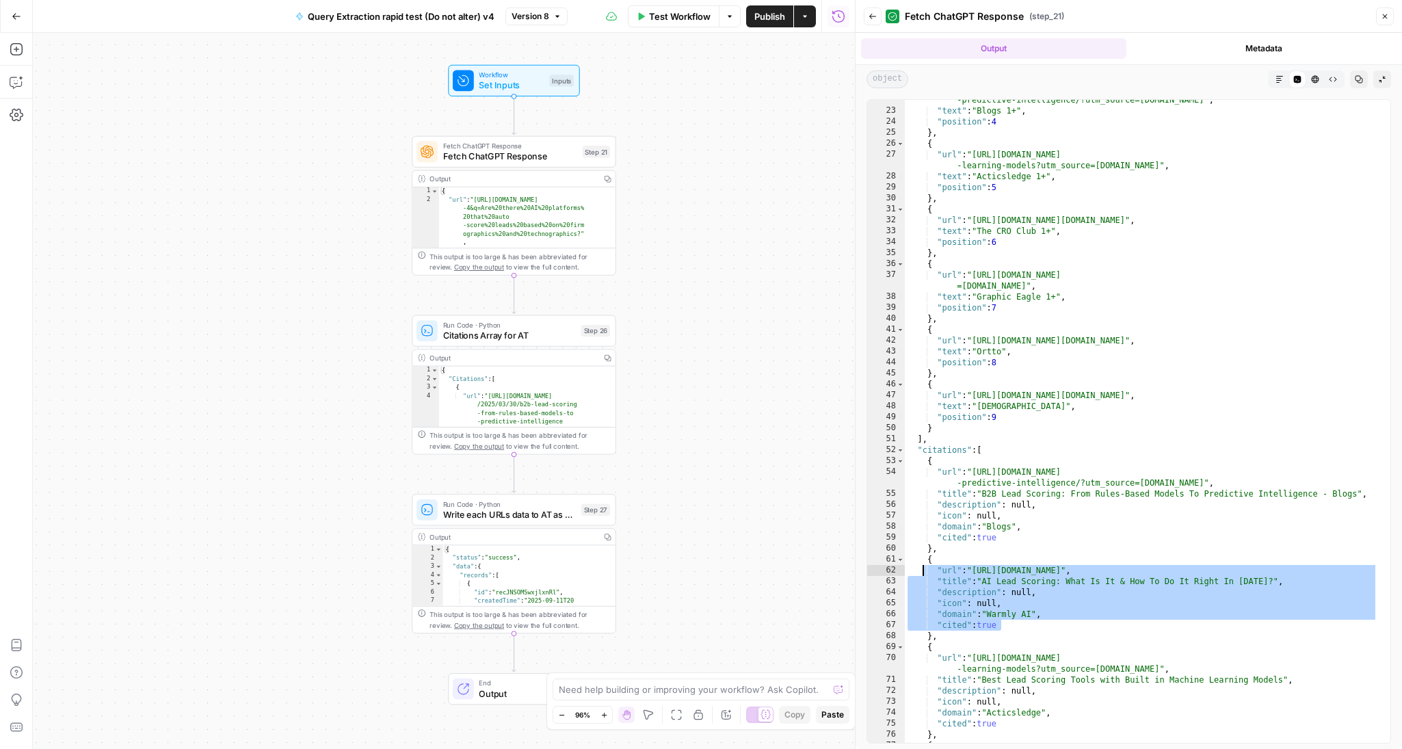
drag, startPoint x: 999, startPoint y: 628, endPoint x: 920, endPoint y: 568, distance: 98.6
click at [920, 568] on div ""url" : "[URL][DOMAIN_NAME] -predictive-intelligence/?utm_source=[DOMAIN_NAME]"…" at bounding box center [1141, 421] width 473 height 676
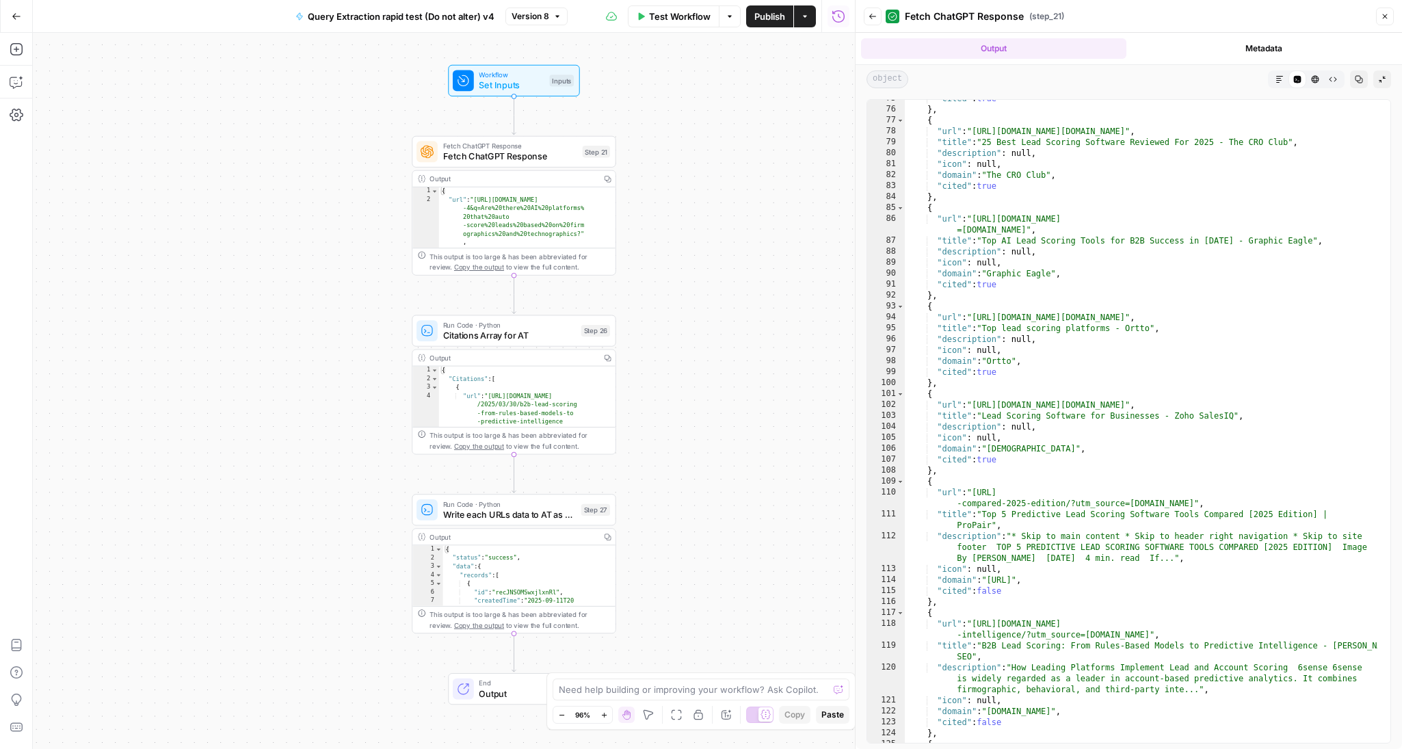
scroll to position [1352, 0]
drag, startPoint x: 1034, startPoint y: 491, endPoint x: 1076, endPoint y: 492, distance: 41.7
click at [1069, 492] on div ""cited" : true } , { "url" : "[URL][DOMAIN_NAME][DOMAIN_NAME]" , "title" : "25 …" at bounding box center [1141, 425] width 473 height 665
type textarea "**********"
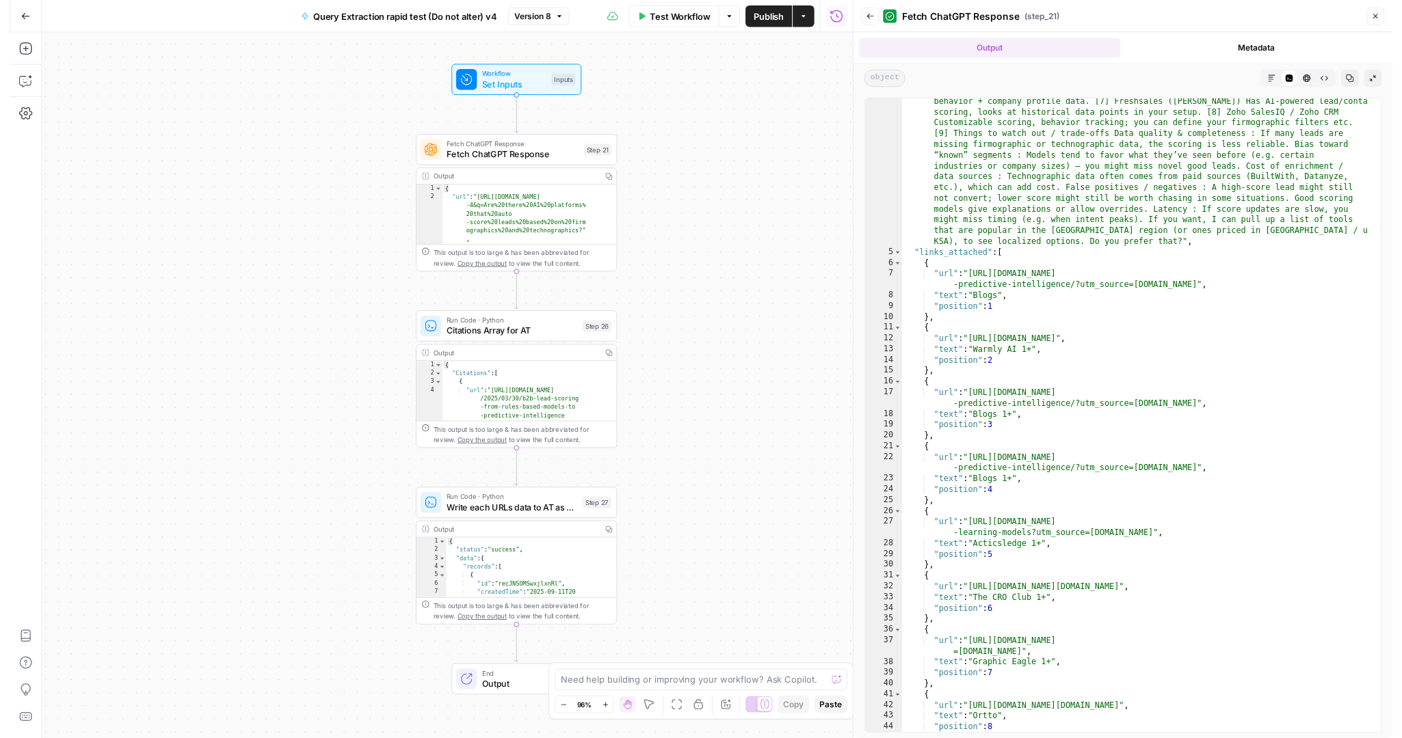
scroll to position [353, 0]
